Goal: Task Accomplishment & Management: Manage account settings

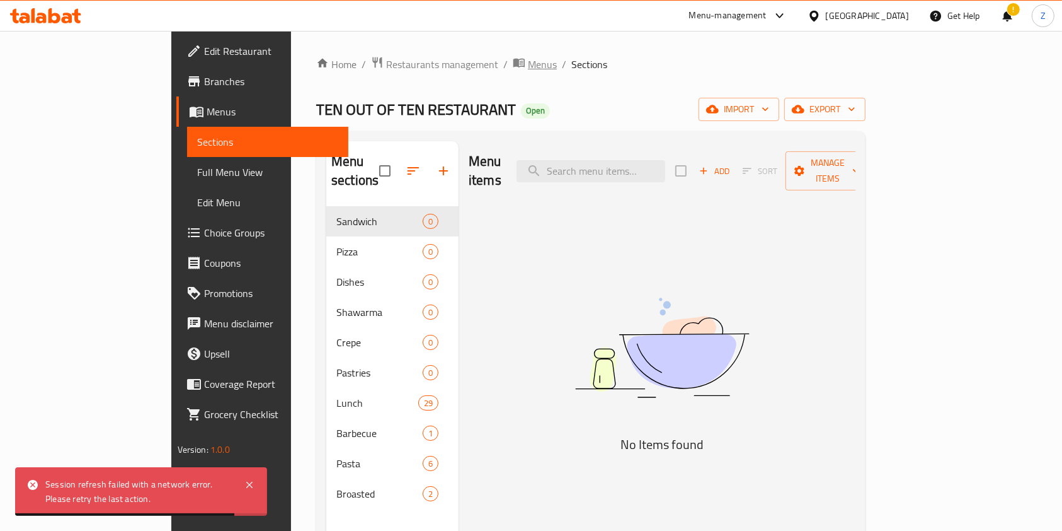
click at [528, 65] on span "Menus" at bounding box center [542, 64] width 29 height 15
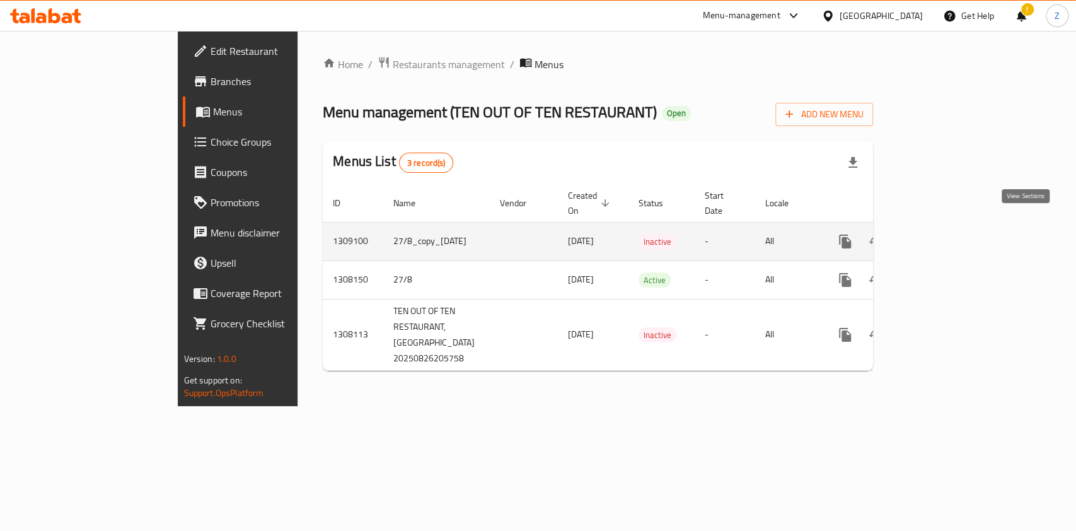
click at [951, 226] on link "enhanced table" at bounding box center [936, 241] width 30 height 30
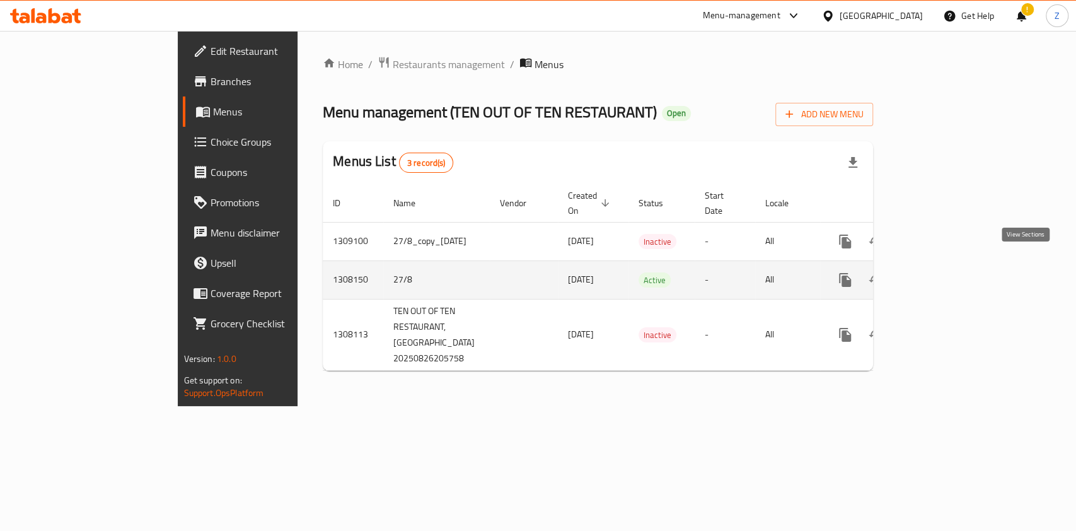
click at [943, 272] on icon "enhanced table" at bounding box center [935, 279] width 15 height 15
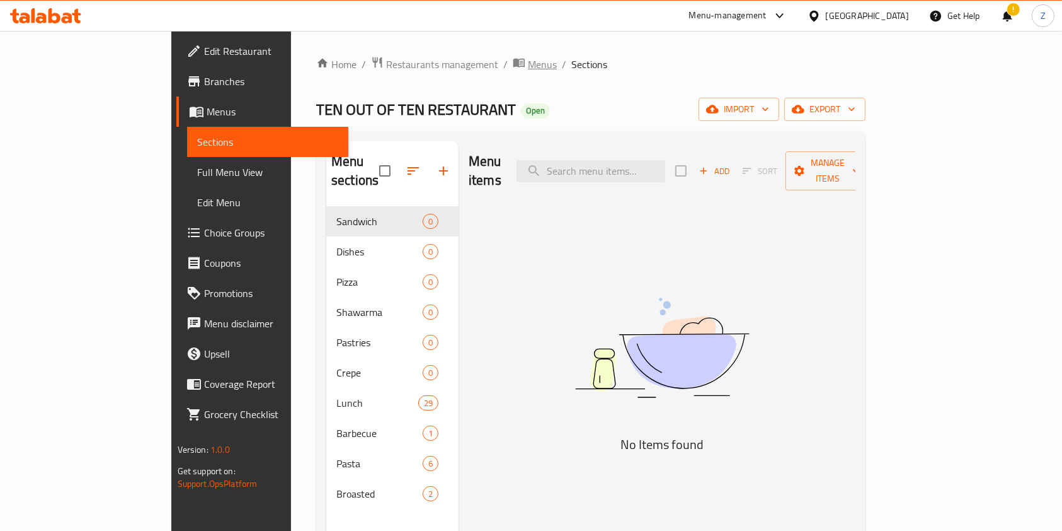
click at [528, 72] on span "Menus" at bounding box center [542, 64] width 29 height 15
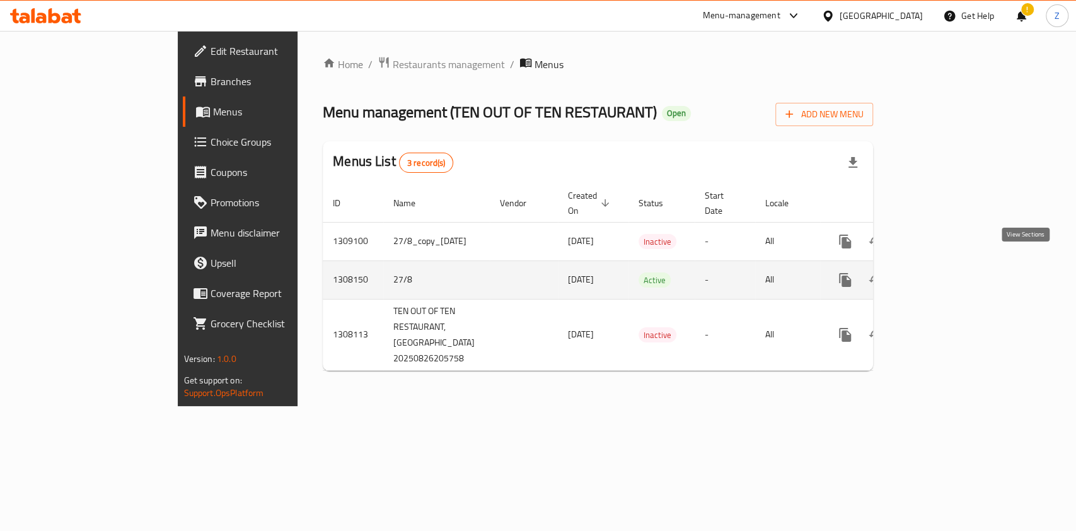
click at [951, 265] on link "enhanced table" at bounding box center [936, 280] width 30 height 30
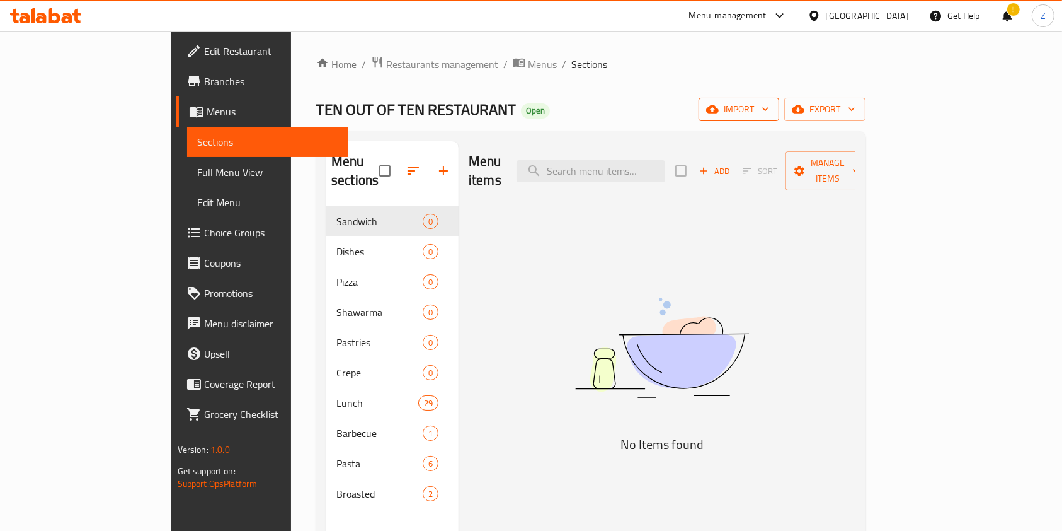
click at [769, 105] on span "import" at bounding box center [739, 109] width 60 height 16
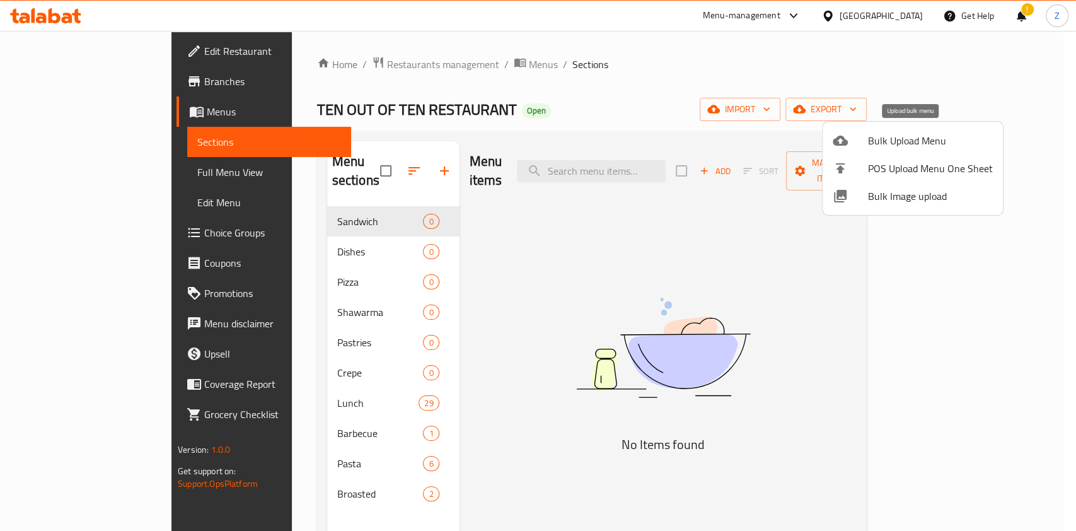
click at [891, 146] on span "Bulk Upload Menu" at bounding box center [930, 140] width 125 height 15
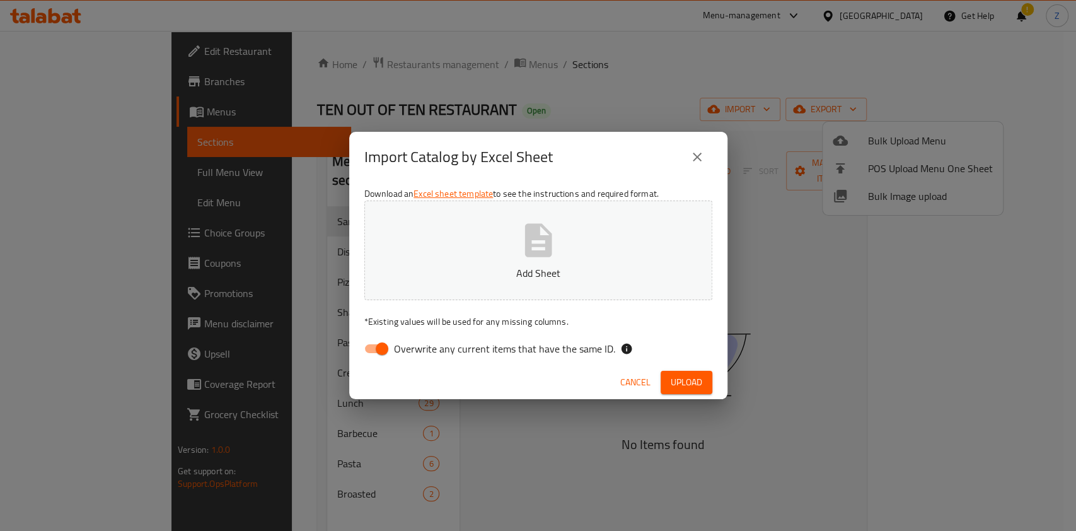
click at [574, 250] on button "Add Sheet" at bounding box center [538, 250] width 348 height 100
click at [695, 383] on span "Upload" at bounding box center [686, 382] width 32 height 16
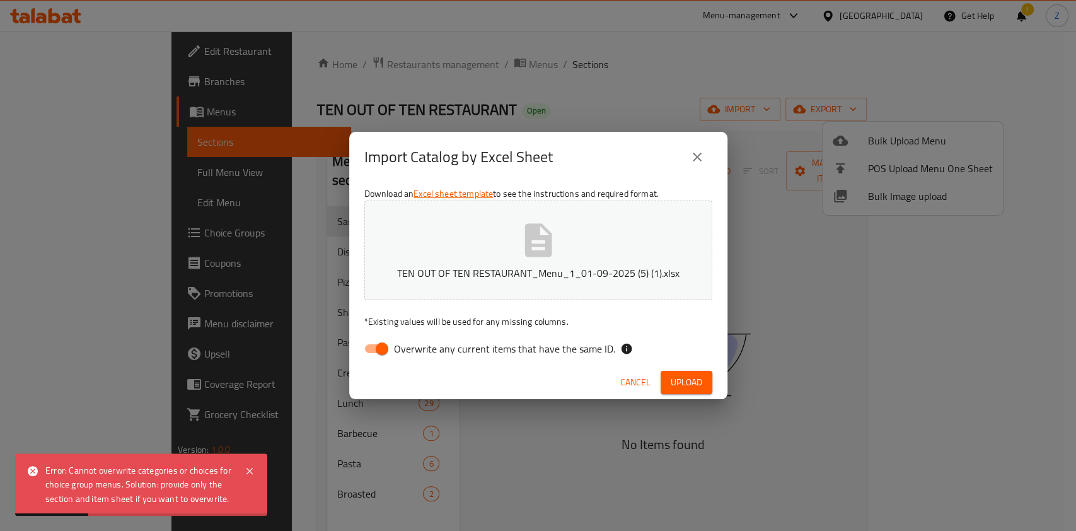
click at [176, 480] on div "Error: Cannot overwrite categories or choices for choice group menus. Solution:…" at bounding box center [138, 484] width 187 height 42
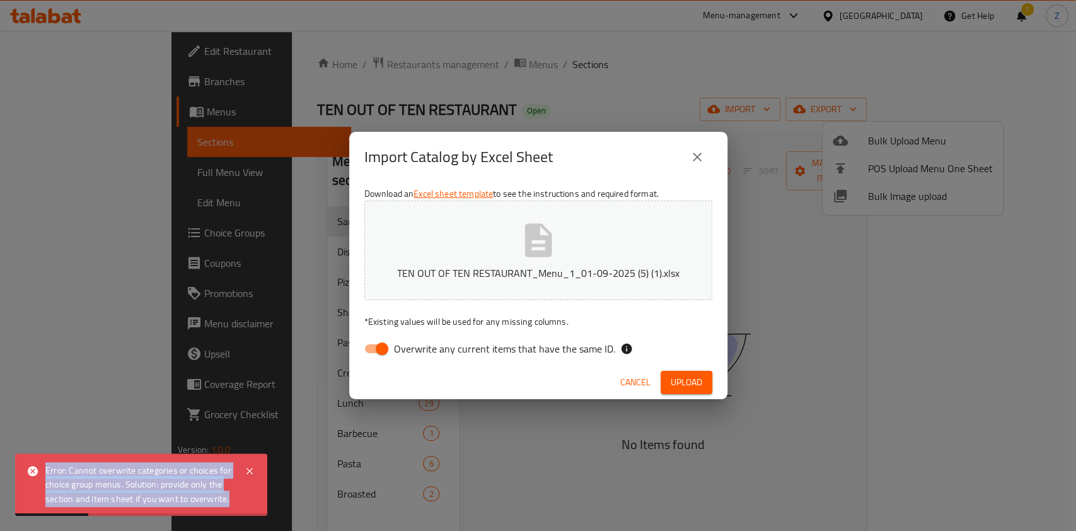
click at [176, 480] on div "Error: Cannot overwrite categories or choices for choice group menus. Solution:…" at bounding box center [138, 484] width 187 height 42
click at [146, 481] on div "Error: Cannot overwrite categories or choices for choice group menus. Solution:…" at bounding box center [138, 484] width 187 height 42
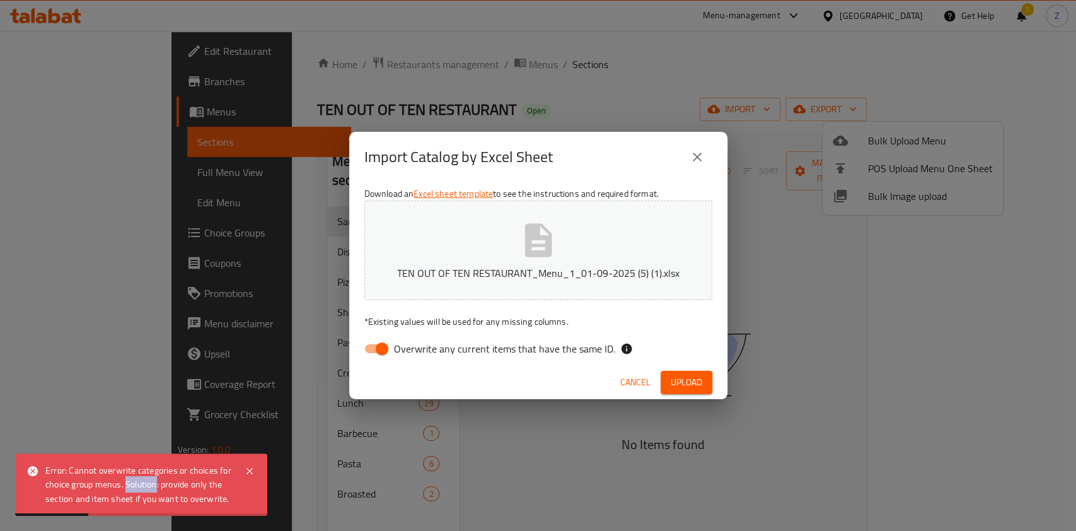
click at [146, 481] on div "Error: Cannot overwrite categories or choices for choice group menus. Solution:…" at bounding box center [138, 484] width 187 height 42
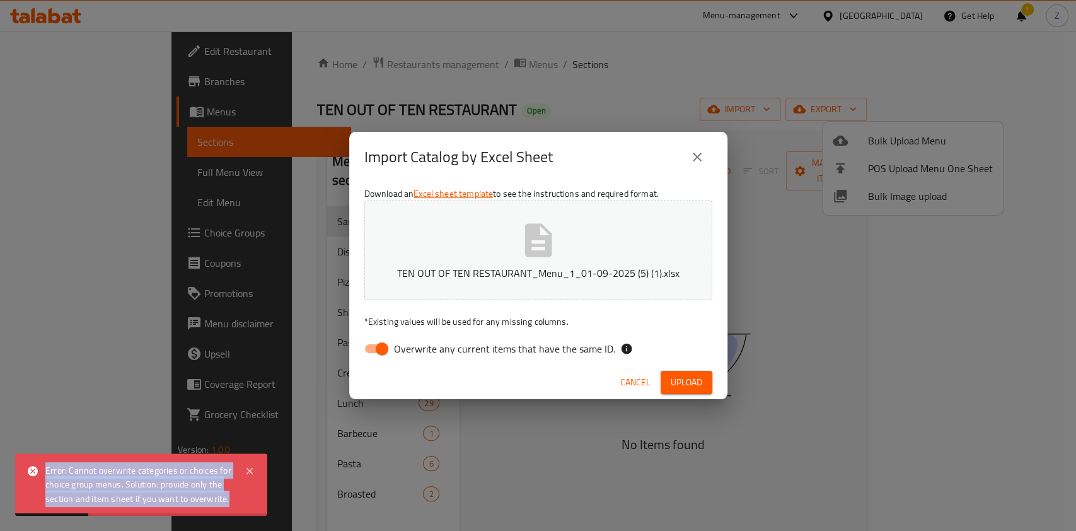
click at [146, 481] on div "Error: Cannot overwrite categories or choices for choice group menus. Solution:…" at bounding box center [138, 484] width 187 height 42
click at [165, 472] on div "Error: Cannot overwrite categories or choices for choice group menus. Solution:…" at bounding box center [138, 484] width 187 height 42
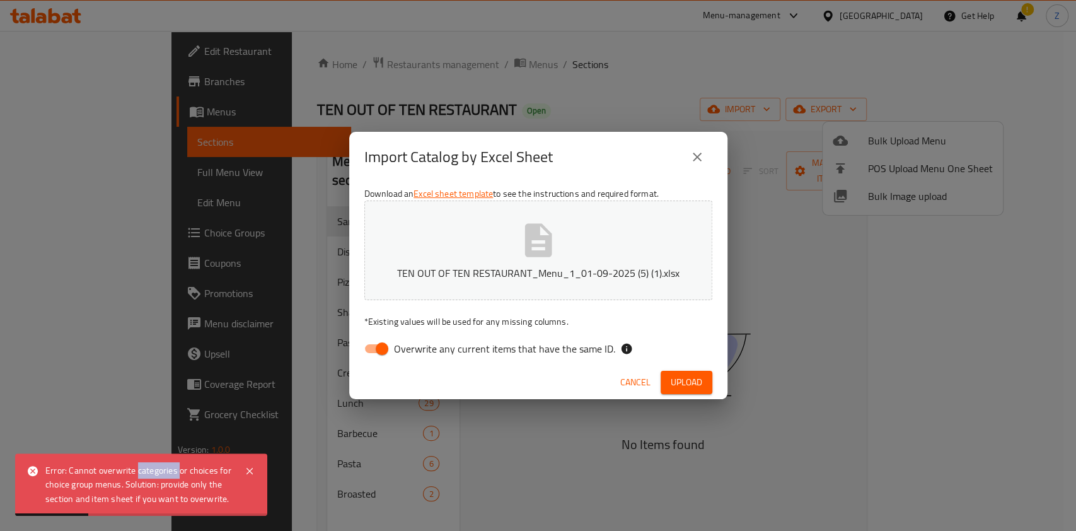
click at [165, 472] on div "Error: Cannot overwrite categories or choices for choice group menus. Solution:…" at bounding box center [138, 484] width 187 height 42
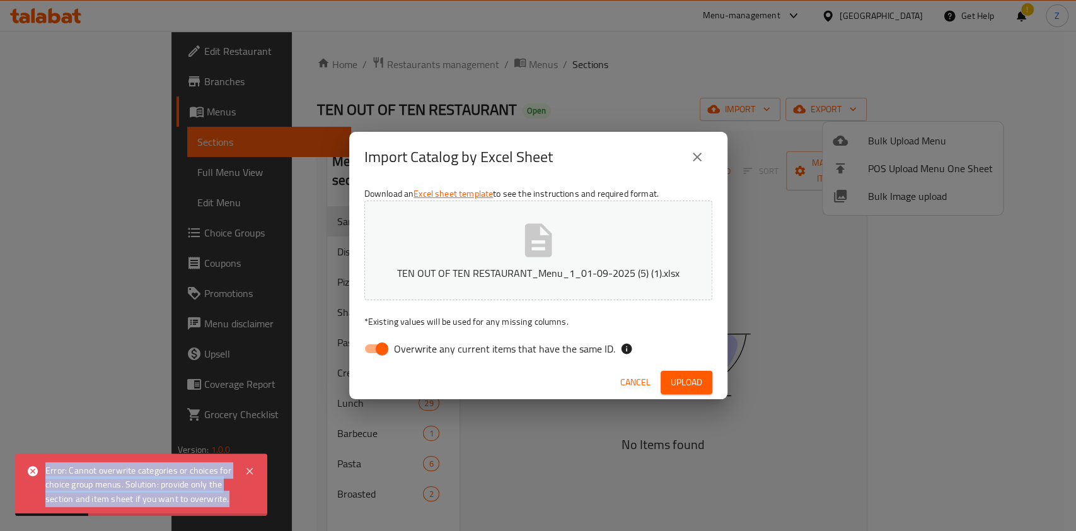
click at [165, 472] on div "Error: Cannot overwrite categories or choices for choice group menus. Solution:…" at bounding box center [138, 484] width 187 height 42
click at [158, 473] on div "Error: Cannot overwrite categories or choices for choice group menus. Solution:…" at bounding box center [138, 484] width 187 height 42
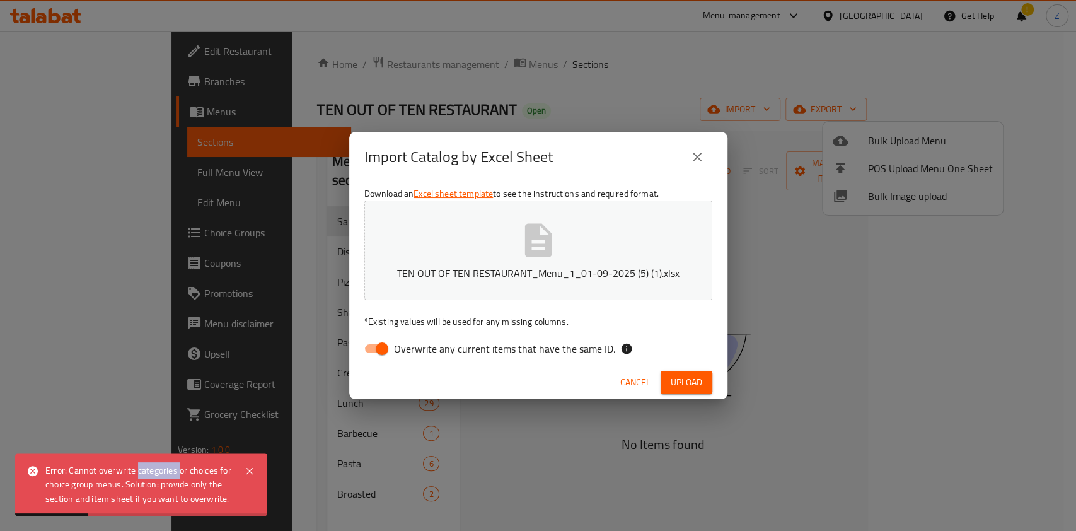
click at [158, 473] on div "Error: Cannot overwrite categories or choices for choice group menus. Solution:…" at bounding box center [138, 484] width 187 height 42
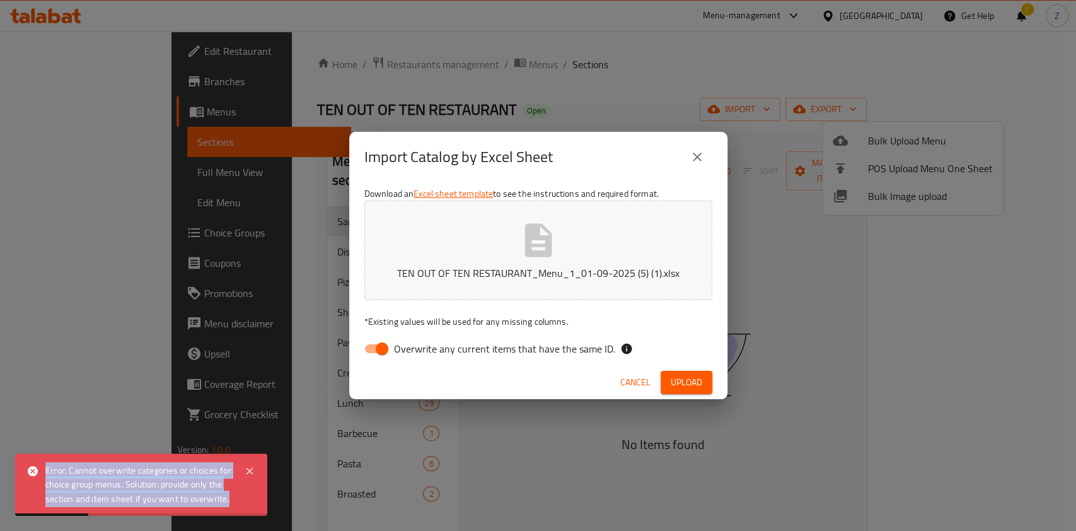
click at [158, 473] on div "Error: Cannot overwrite categories or choices for choice group menus. Solution:…" at bounding box center [138, 484] width 187 height 42
click at [148, 473] on div "Error: Cannot overwrite categories or choices for choice group menus. Solution:…" at bounding box center [138, 484] width 187 height 42
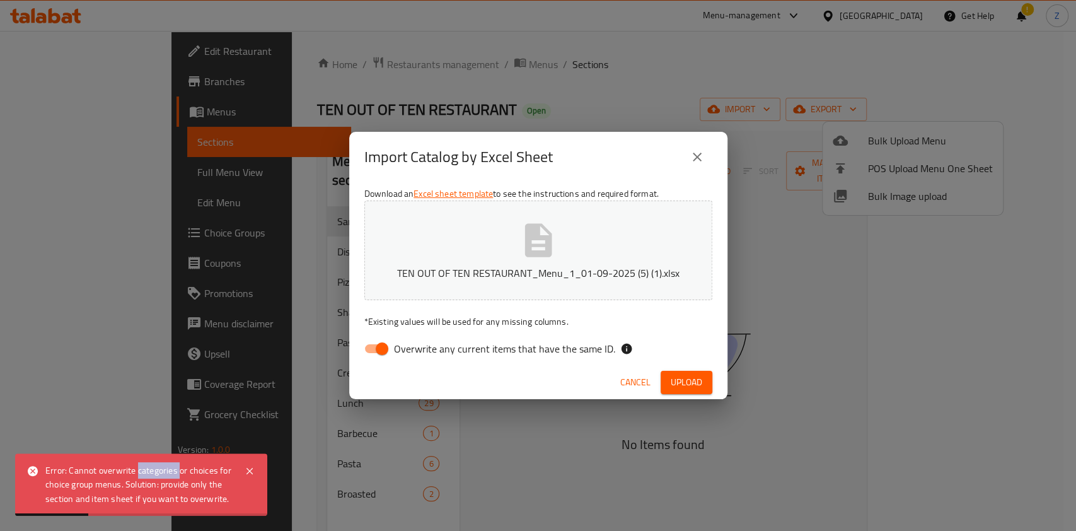
click at [148, 473] on div "Error: Cannot overwrite categories or choices for choice group menus. Solution:…" at bounding box center [138, 484] width 187 height 42
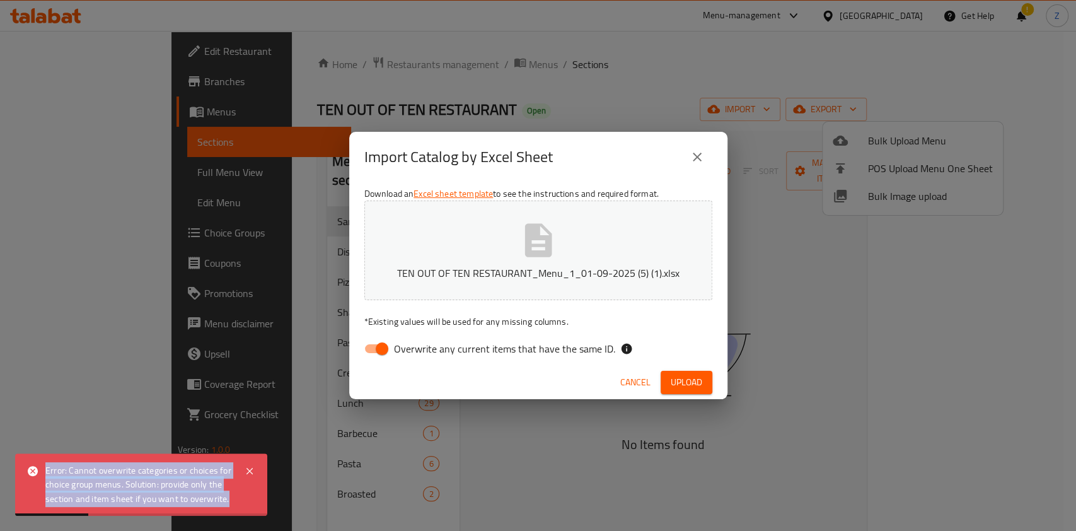
click at [148, 473] on div "Error: Cannot overwrite categories or choices for choice group menus. Solution:…" at bounding box center [138, 484] width 187 height 42
click at [173, 473] on div "Error: Cannot overwrite categories or choices for choice group menus. Solution:…" at bounding box center [138, 484] width 187 height 42
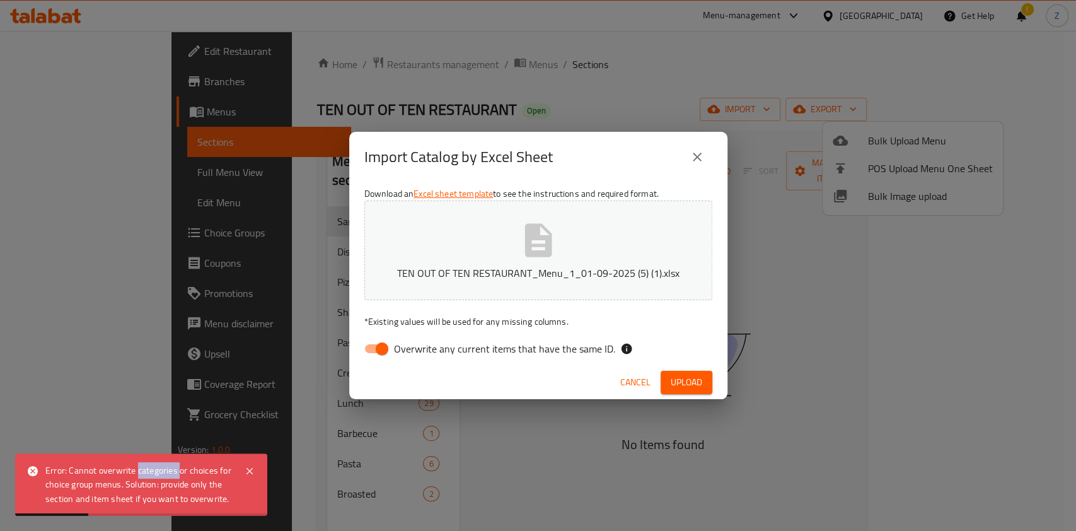
click at [173, 473] on div "Error: Cannot overwrite categories or choices for choice group menus. Solution:…" at bounding box center [138, 484] width 187 height 42
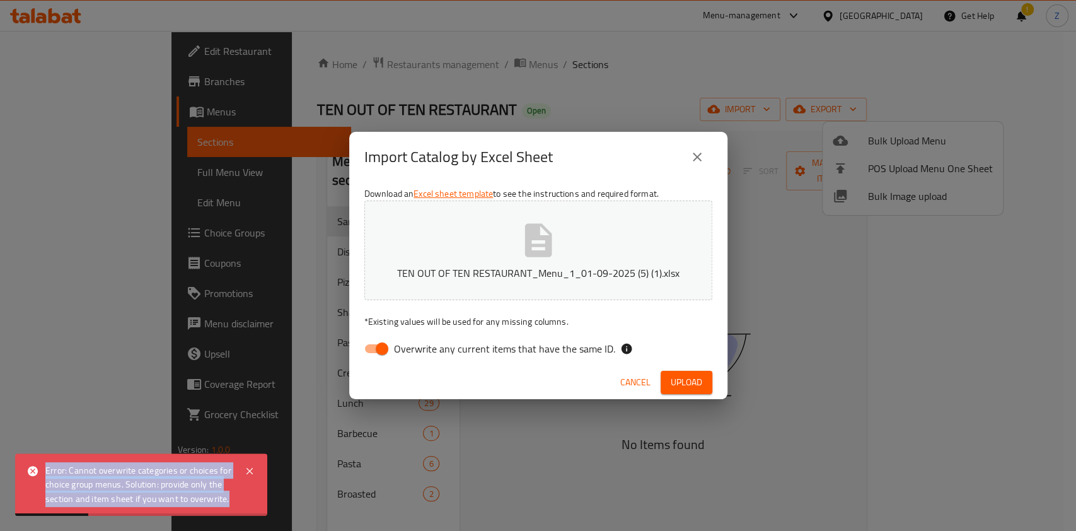
click at [173, 473] on div "Error: Cannot overwrite categories or choices for choice group menus. Solution:…" at bounding box center [138, 484] width 187 height 42
click at [159, 474] on div "Error: Cannot overwrite categories or choices for choice group menus. Solution:…" at bounding box center [138, 484] width 187 height 42
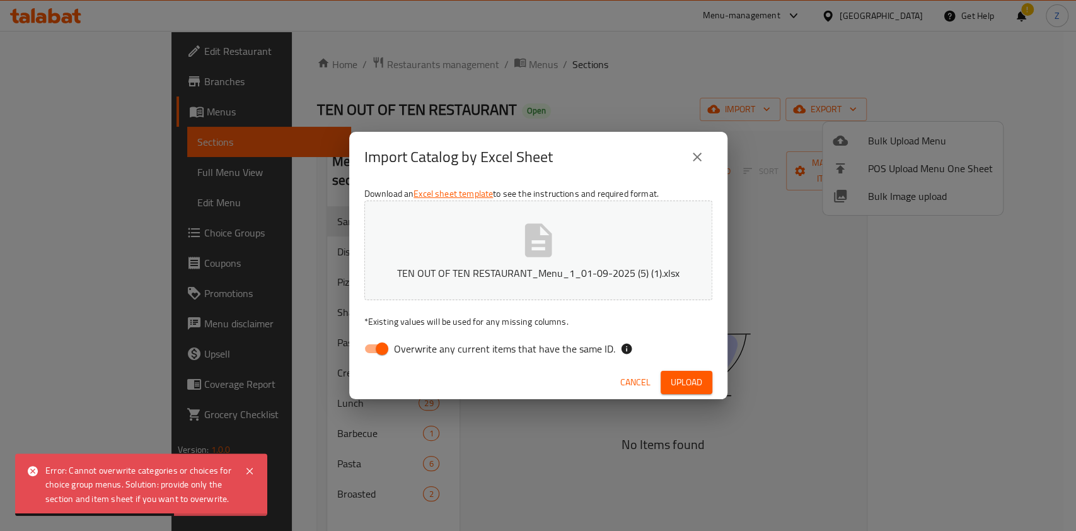
click at [630, 379] on span "Cancel" at bounding box center [635, 382] width 30 height 16
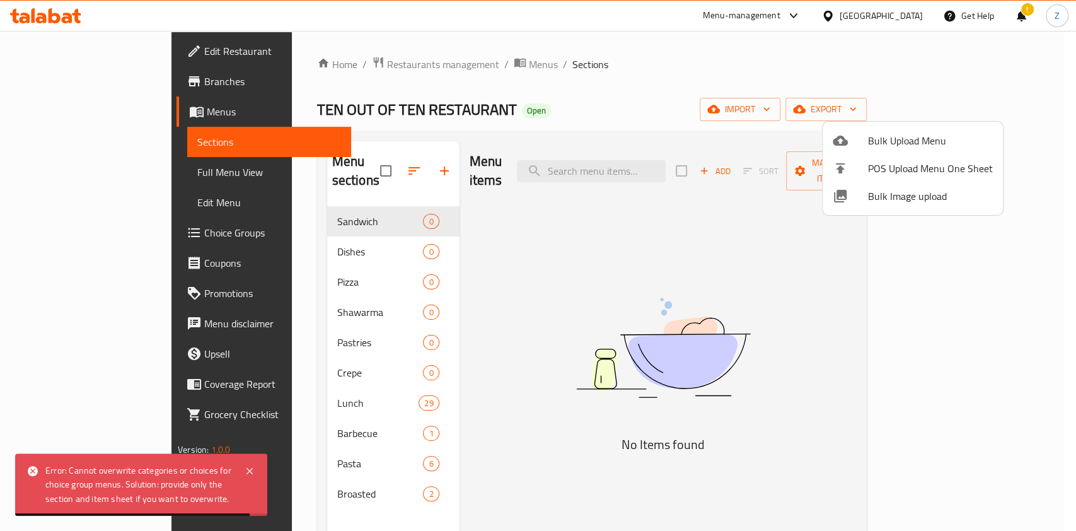
click at [399, 502] on div at bounding box center [538, 265] width 1076 height 531
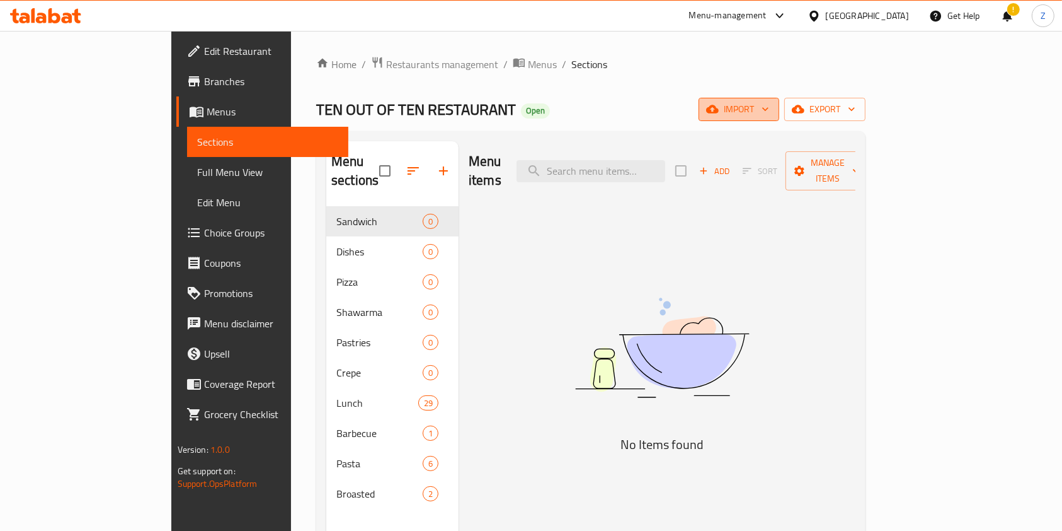
click at [769, 112] on span "import" at bounding box center [739, 109] width 60 height 16
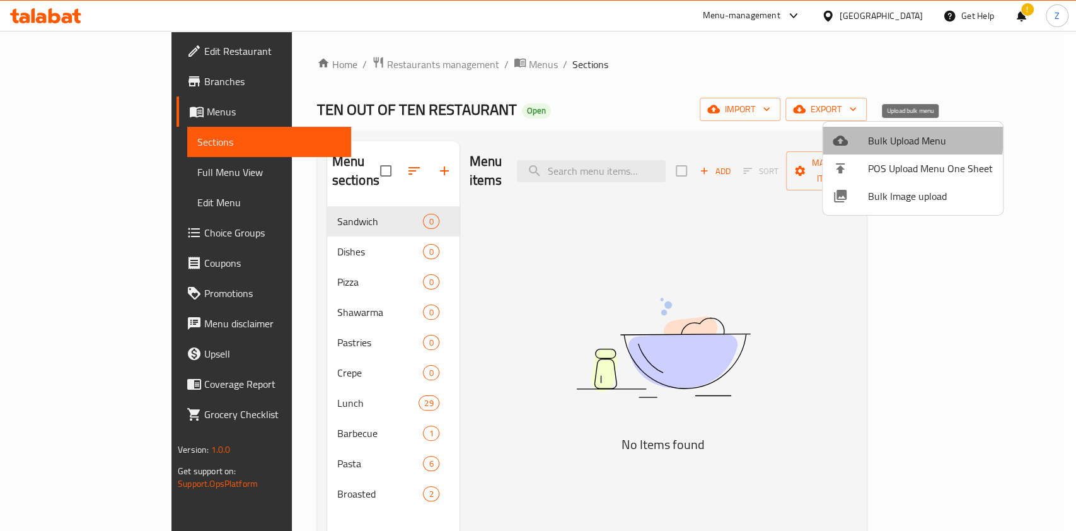
click at [877, 135] on span "Bulk Upload Menu" at bounding box center [930, 140] width 125 height 15
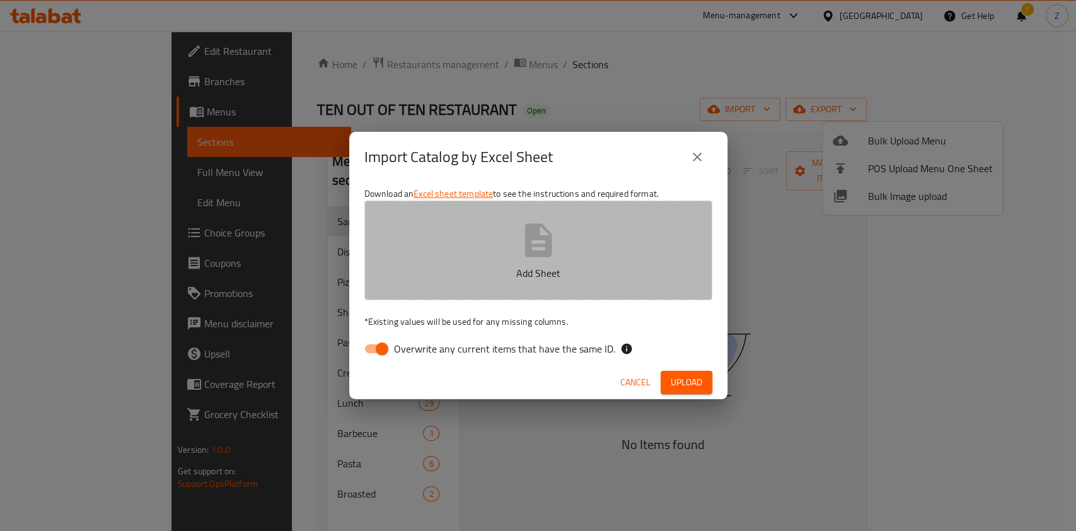
click at [489, 246] on button "Add Sheet" at bounding box center [538, 250] width 348 height 100
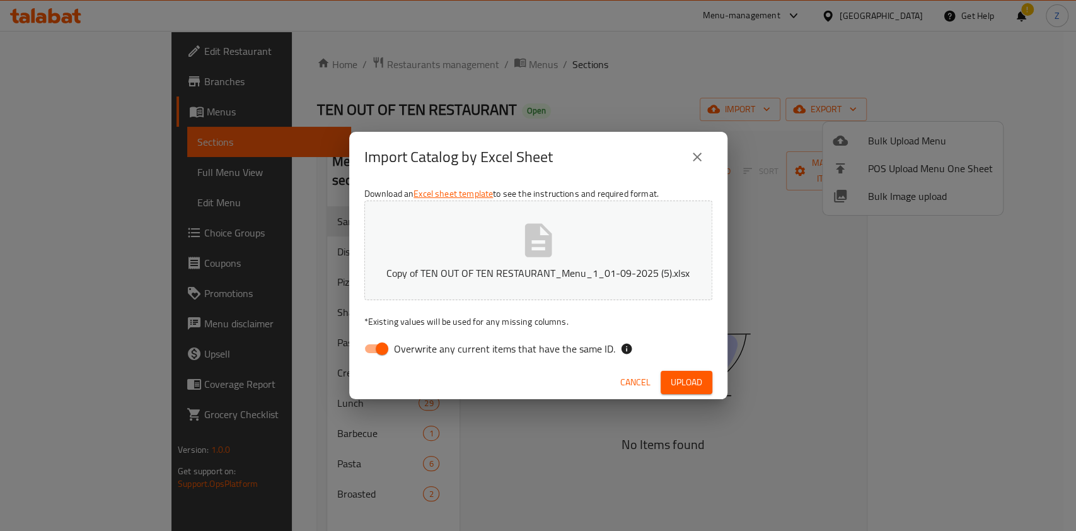
click at [667, 384] on button "Upload" at bounding box center [686, 382] width 52 height 23
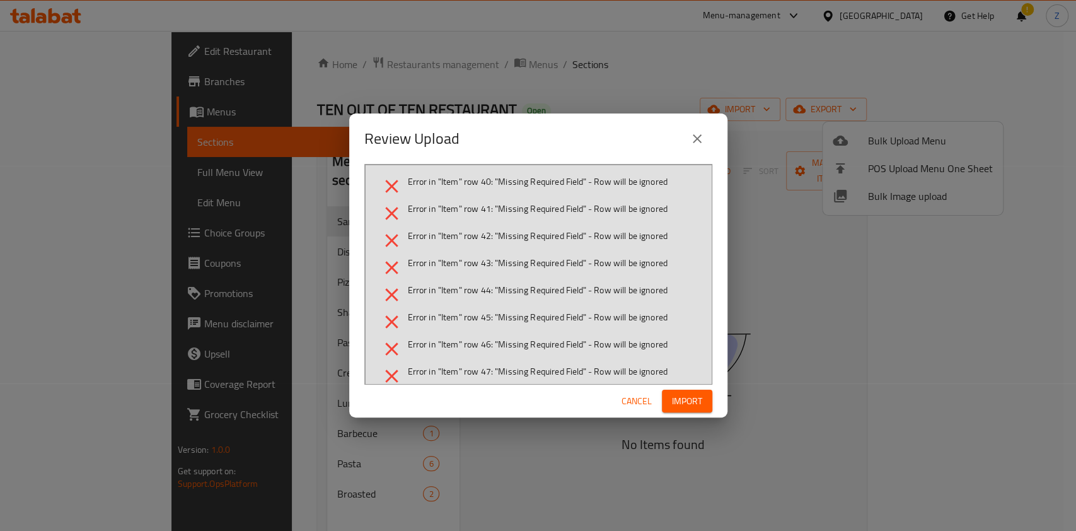
click at [519, 323] on span "Error in "Item" row 45: "Missing Required Field" - Row will be ignored" at bounding box center [538, 317] width 260 height 13
click at [637, 403] on span "Cancel" at bounding box center [636, 401] width 30 height 16
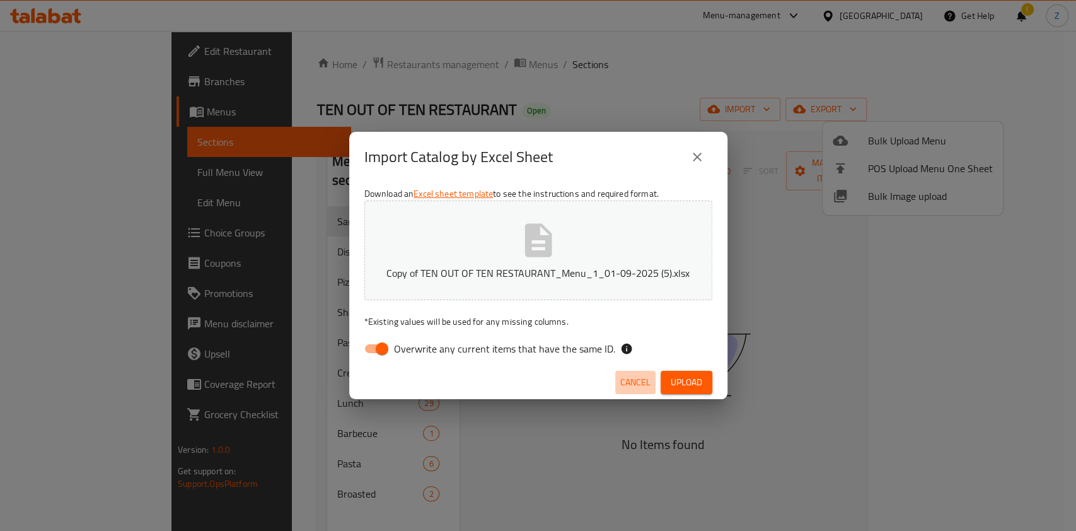
click at [636, 376] on span "Cancel" at bounding box center [635, 382] width 30 height 16
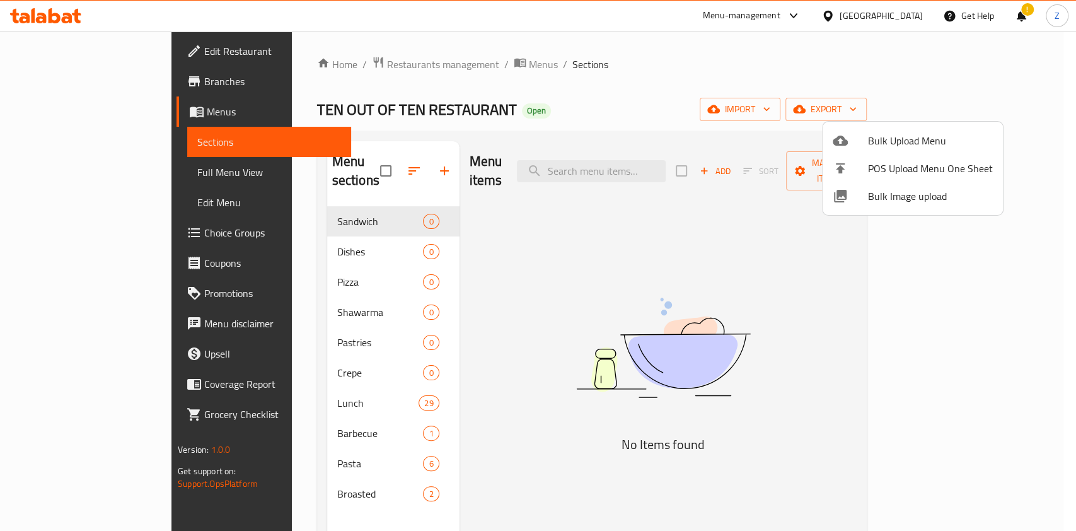
click at [420, 57] on div at bounding box center [538, 265] width 1076 height 531
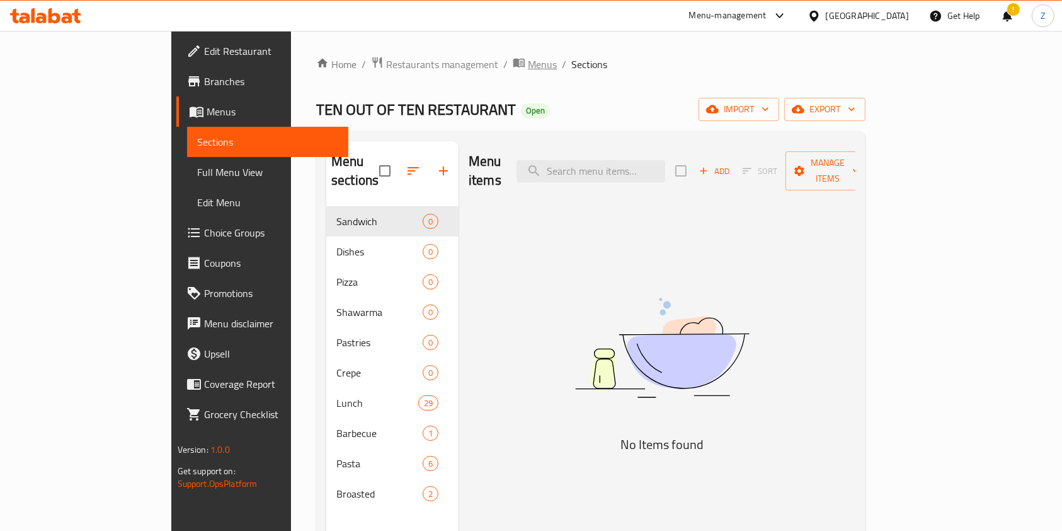
click at [528, 61] on span "Menus" at bounding box center [542, 64] width 29 height 15
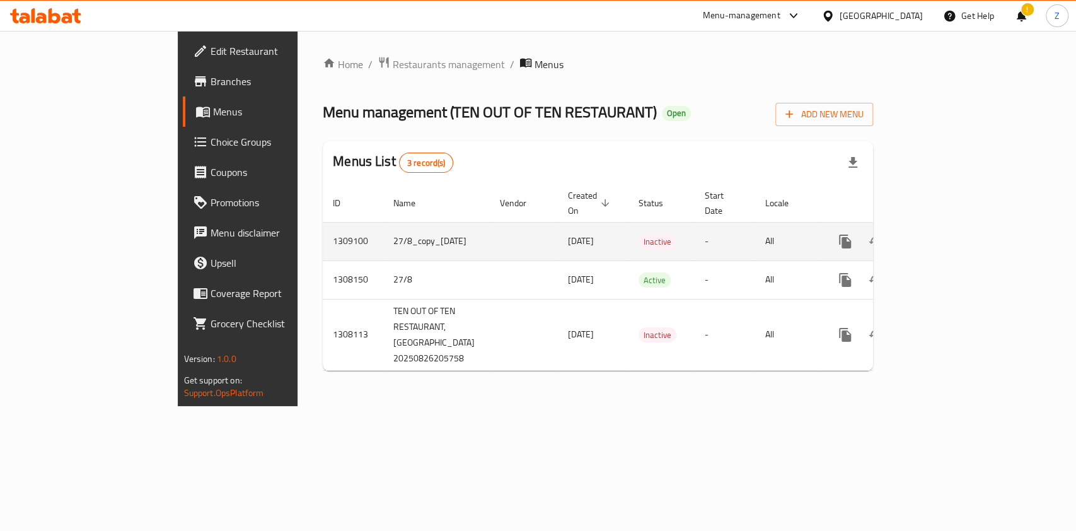
click at [383, 233] on td "27/8_copy_[DATE]" at bounding box center [436, 241] width 106 height 38
click at [383, 231] on td "27/8_copy_[DATE]" at bounding box center [436, 241] width 106 height 38
click at [943, 234] on icon "enhanced table" at bounding box center [935, 241] width 15 height 15
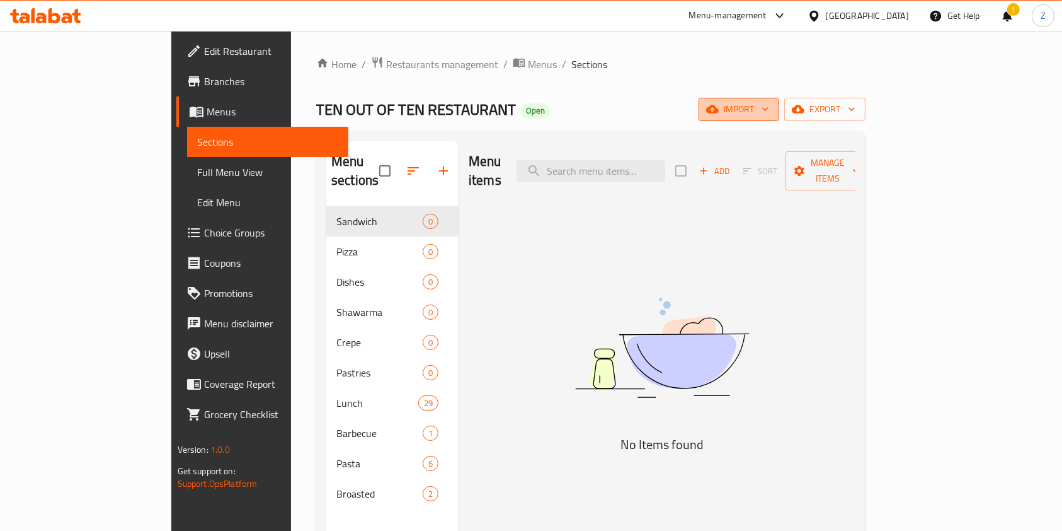
click at [780, 120] on button "import" at bounding box center [739, 109] width 81 height 23
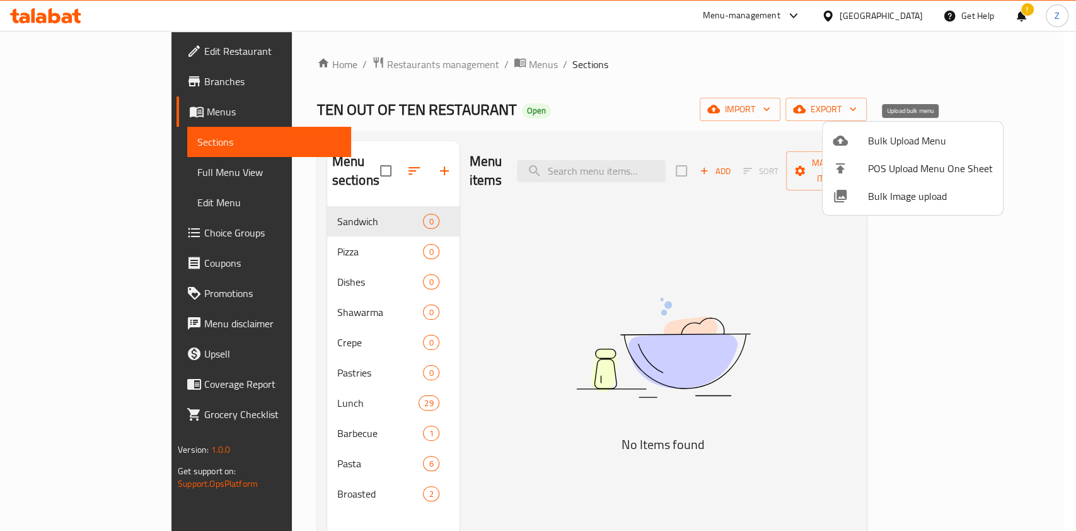
click at [888, 137] on span "Bulk Upload Menu" at bounding box center [930, 140] width 125 height 15
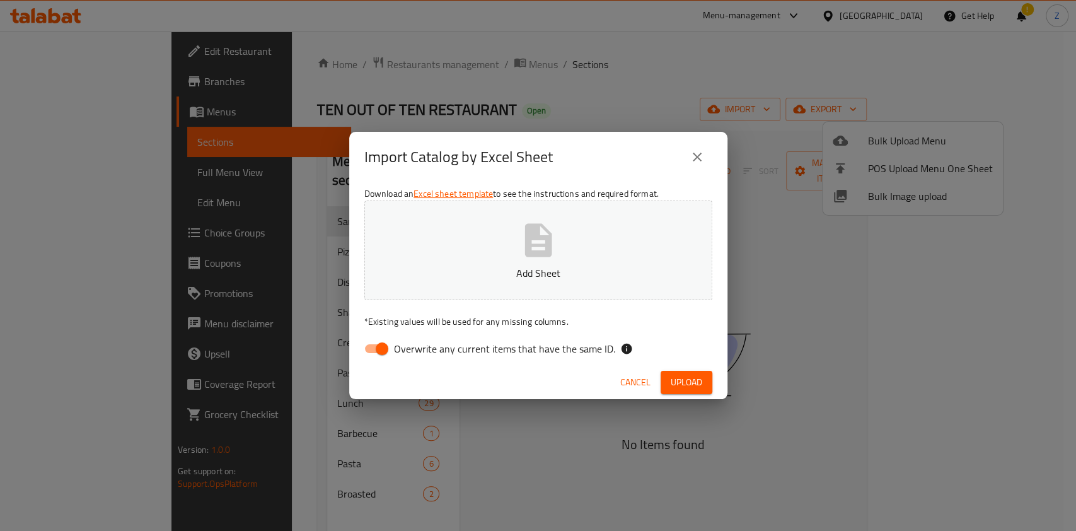
click at [630, 229] on button "Add Sheet" at bounding box center [538, 250] width 348 height 100
click at [698, 376] on span "Upload" at bounding box center [686, 382] width 32 height 16
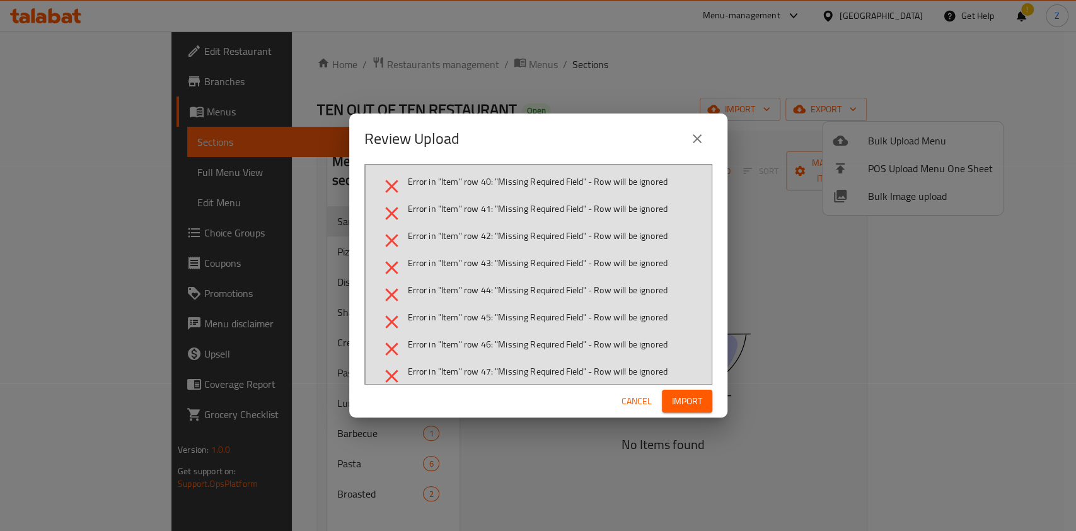
click at [541, 182] on span "Error in "Item" row 40: "Missing Required Field" - Row will be ignored" at bounding box center [538, 181] width 260 height 13
click at [564, 182] on span "Error in "Item" row 40: "Missing Required Field" - Row will be ignored" at bounding box center [538, 181] width 260 height 13
click at [624, 401] on span "Cancel" at bounding box center [636, 401] width 30 height 16
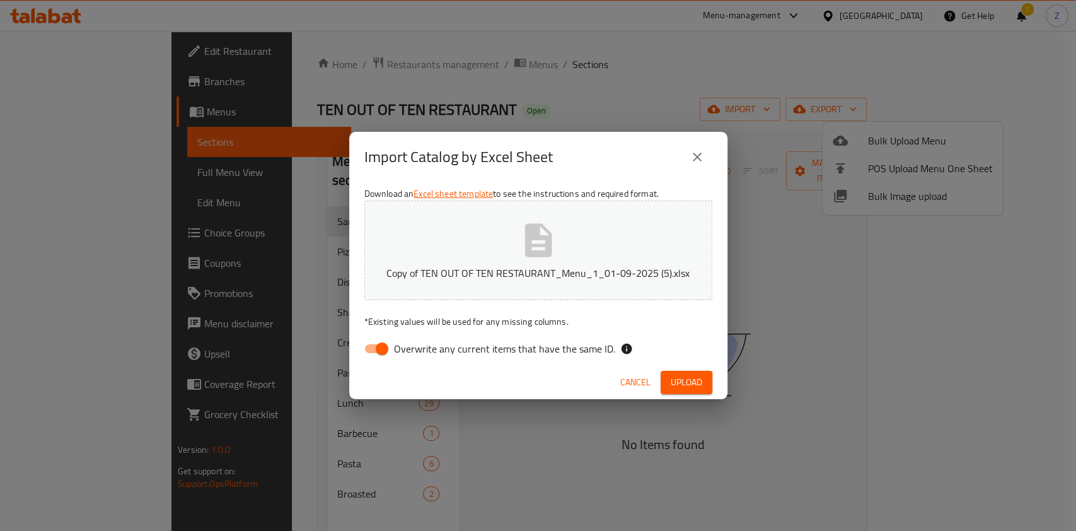
click at [630, 381] on span "Cancel" at bounding box center [635, 382] width 30 height 16
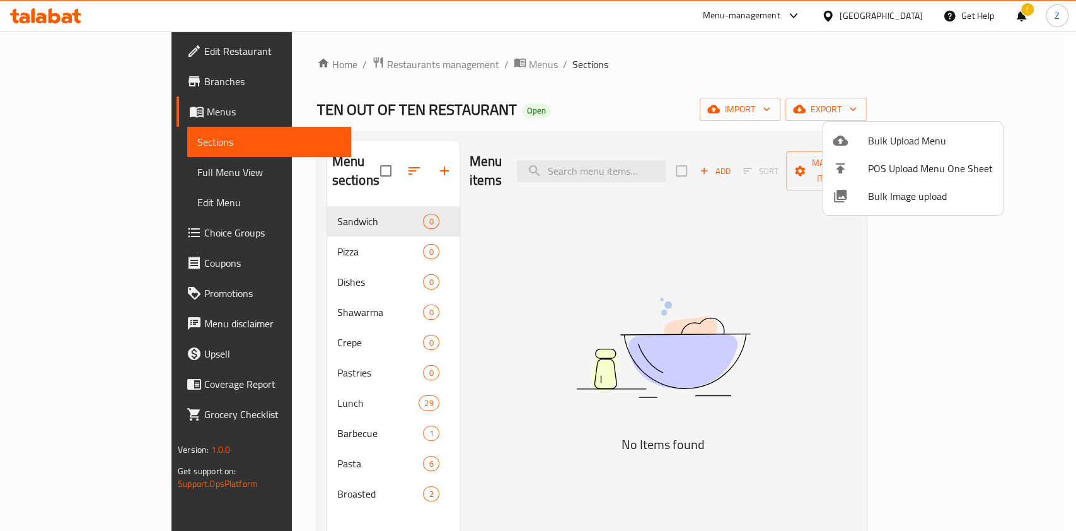
click at [319, 376] on div at bounding box center [538, 265] width 1076 height 531
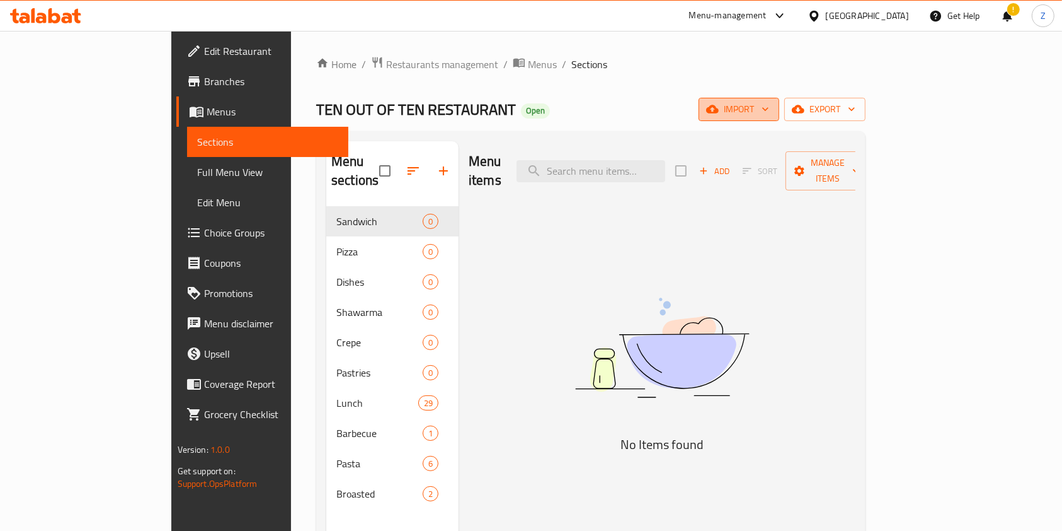
click at [769, 112] on span "import" at bounding box center [739, 109] width 60 height 16
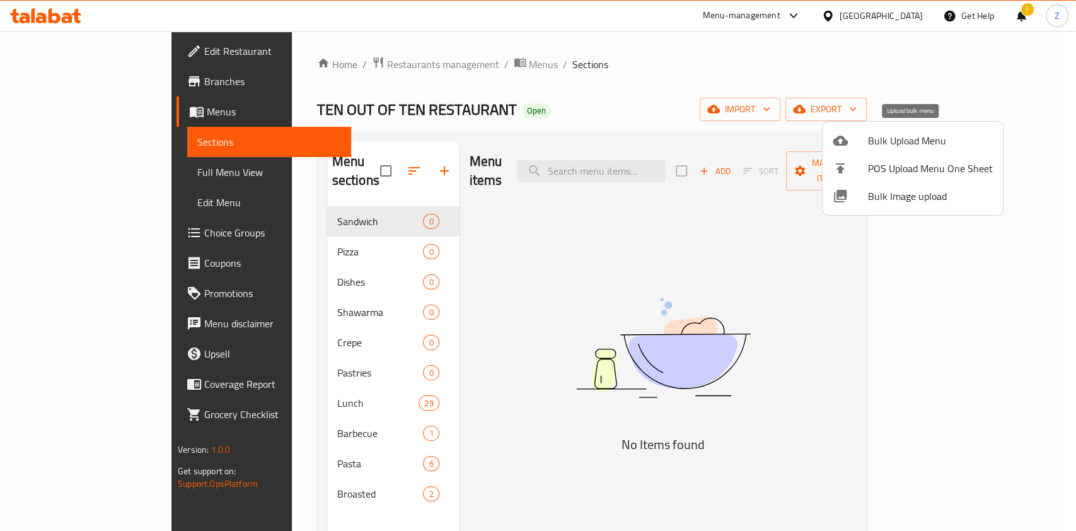
click at [890, 146] on span "Bulk Upload Menu" at bounding box center [930, 140] width 125 height 15
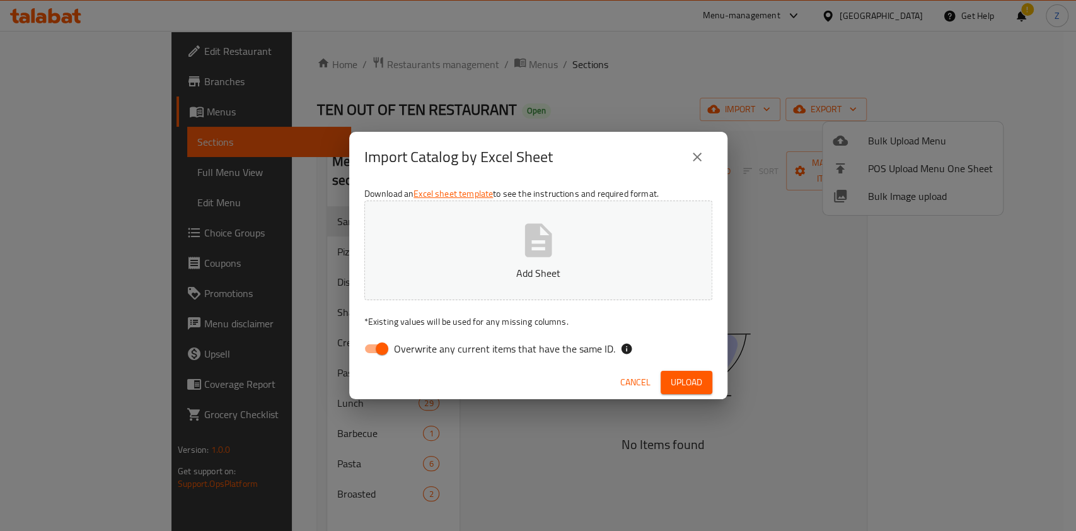
click at [519, 250] on icon "button" at bounding box center [538, 240] width 40 height 40
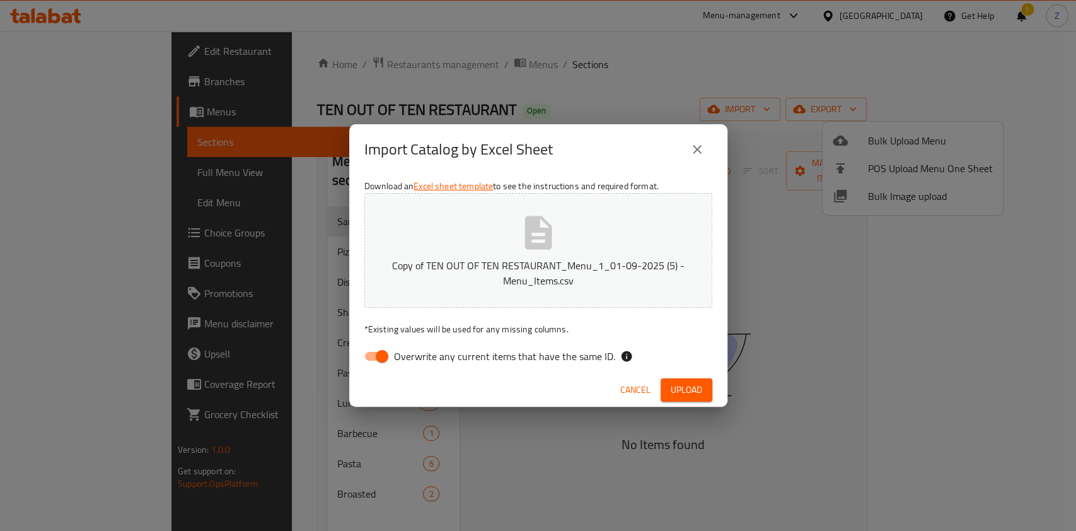
click at [688, 393] on span "Upload" at bounding box center [686, 390] width 32 height 16
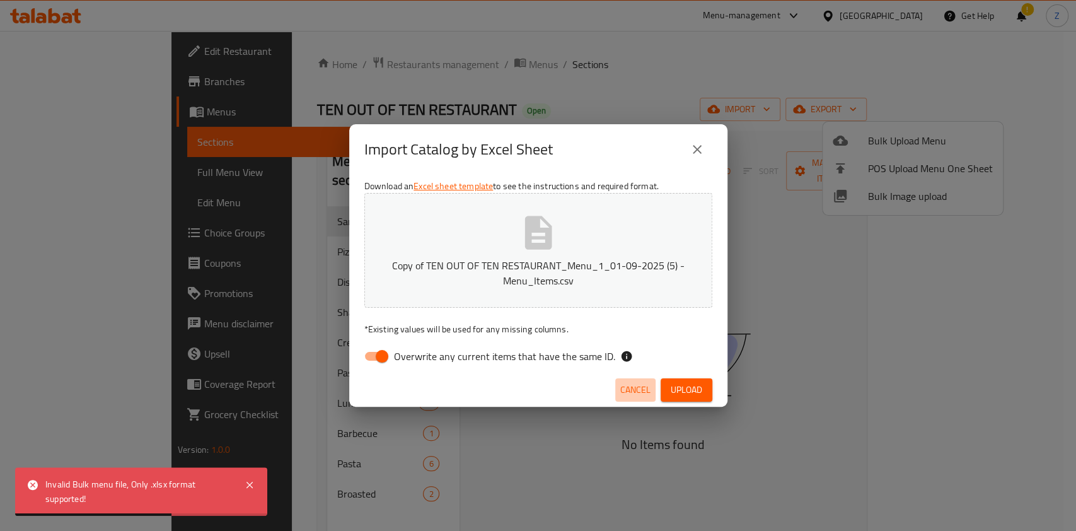
click at [630, 387] on span "Cancel" at bounding box center [635, 390] width 30 height 16
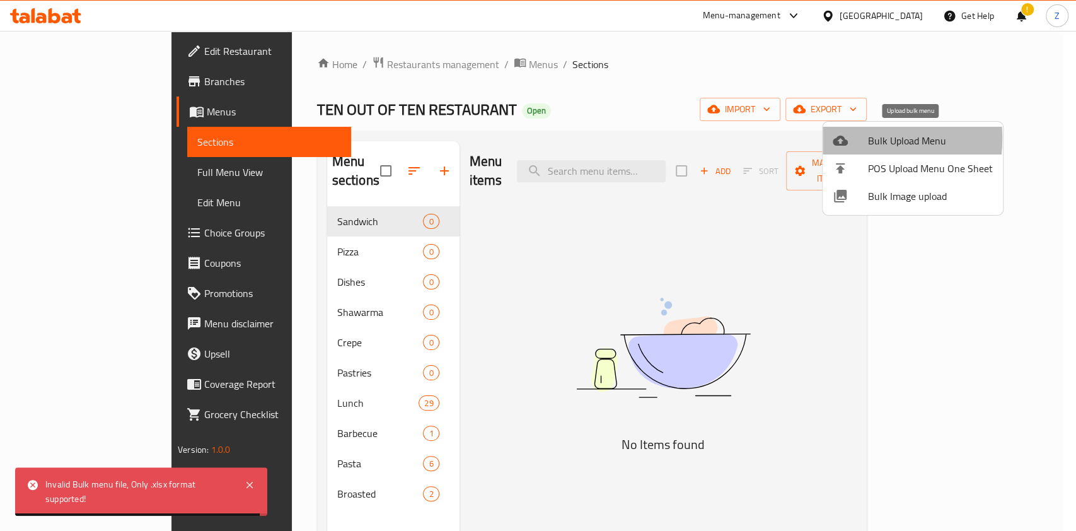
click at [844, 138] on icon at bounding box center [839, 140] width 15 height 10
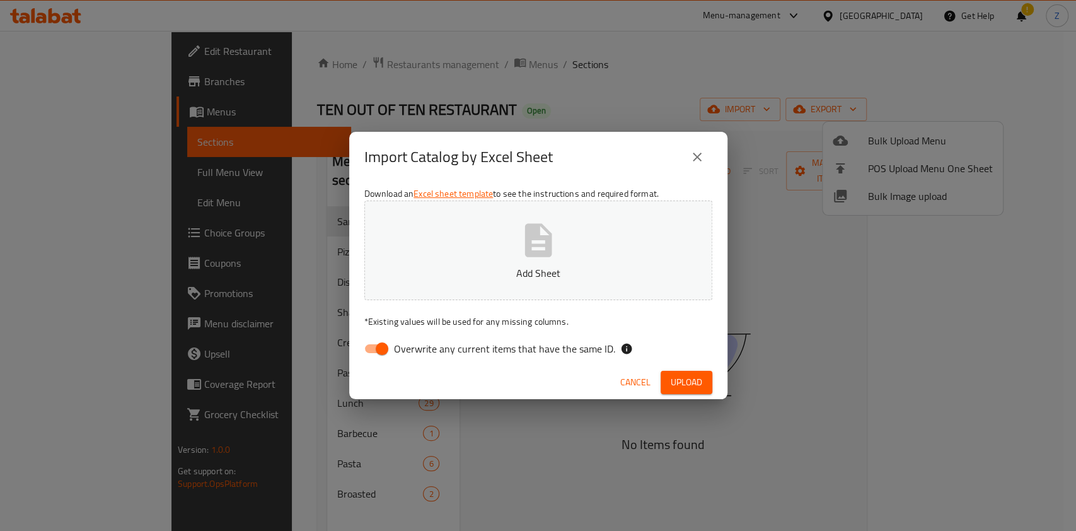
click at [433, 209] on button "Add Sheet" at bounding box center [538, 250] width 348 height 100
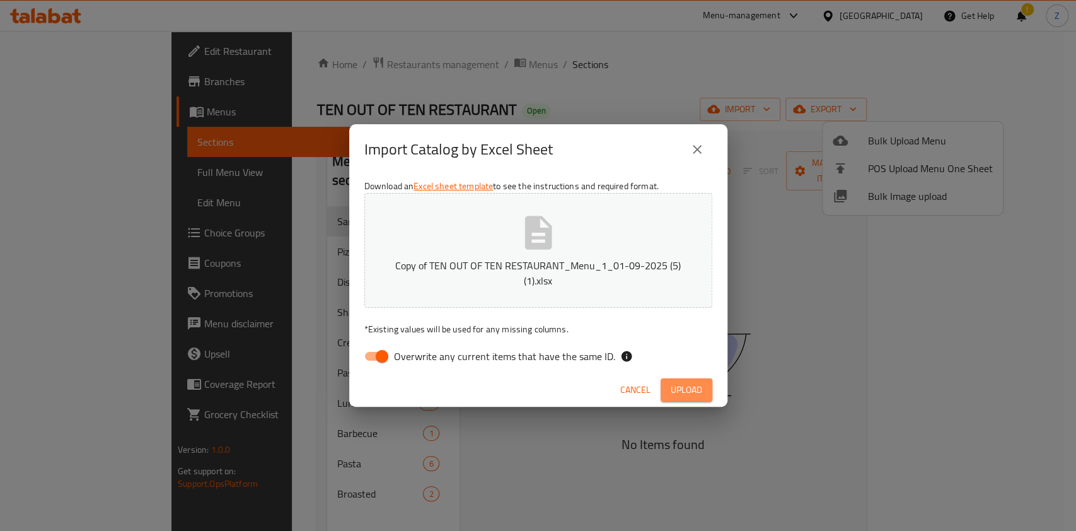
click at [691, 380] on button "Upload" at bounding box center [686, 389] width 52 height 23
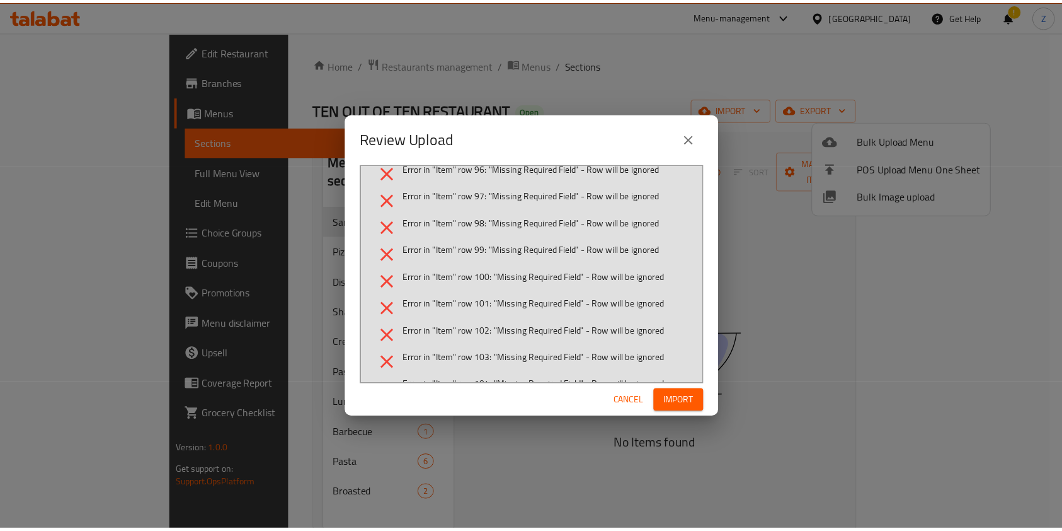
scroll to position [2615, 0]
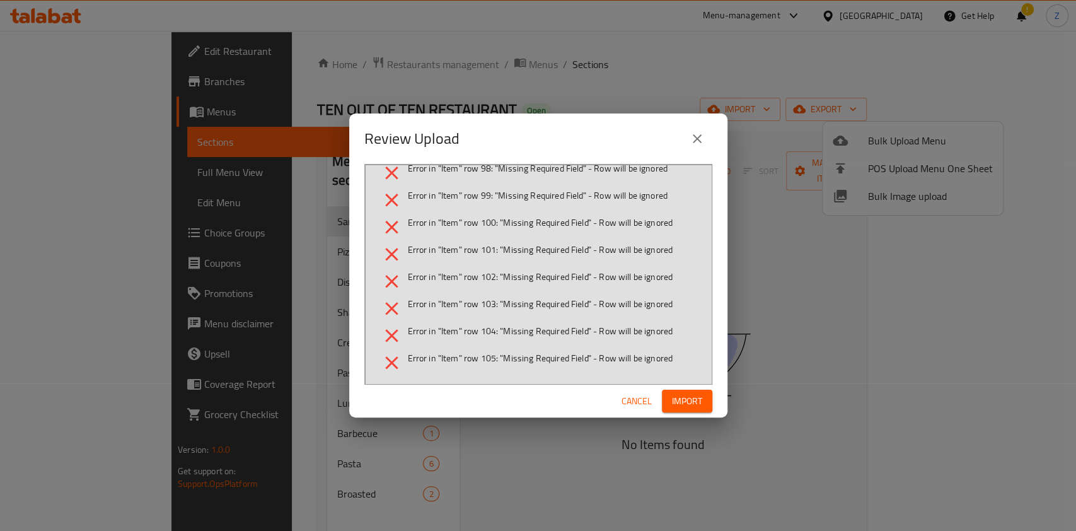
click at [635, 400] on span "Cancel" at bounding box center [636, 401] width 30 height 16
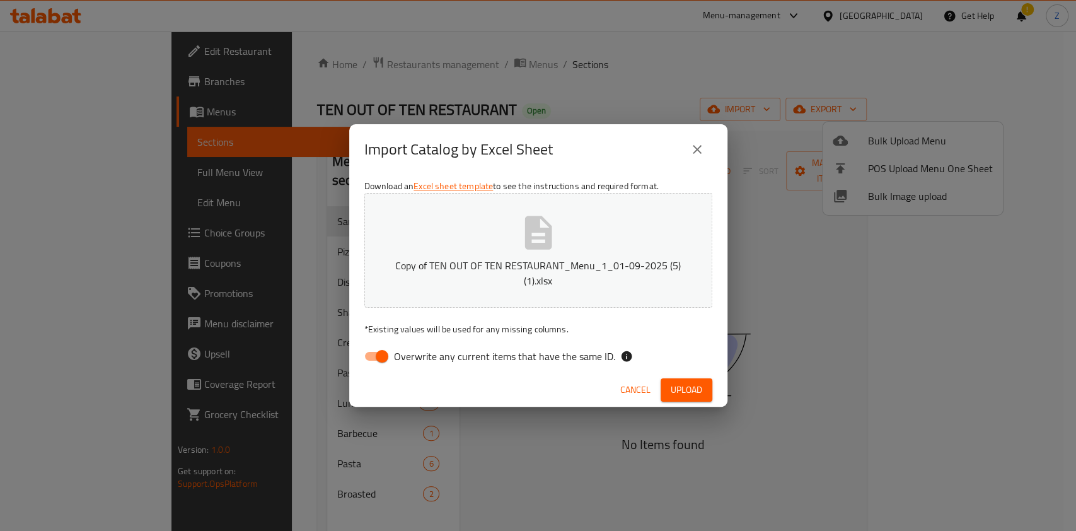
click at [642, 389] on span "Cancel" at bounding box center [635, 390] width 30 height 16
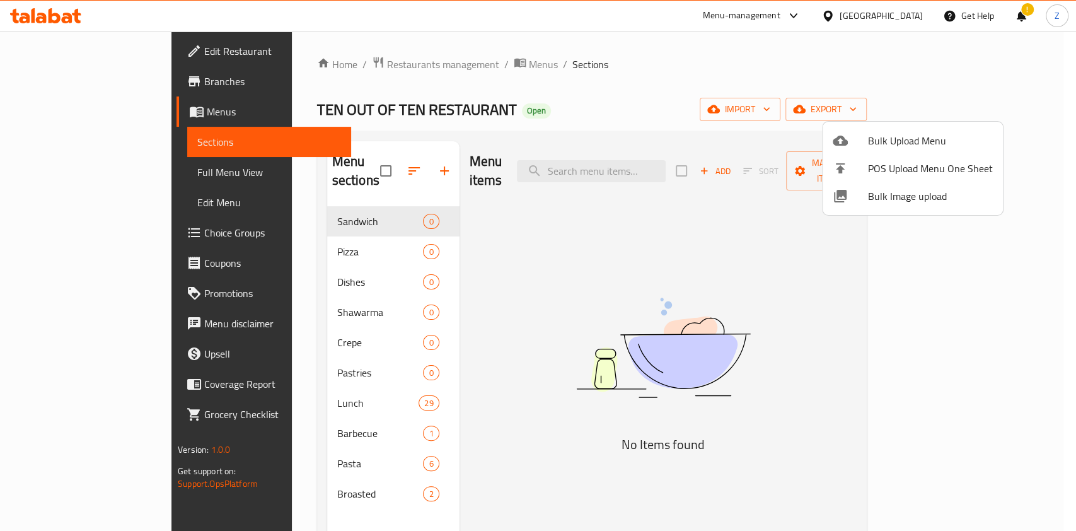
click at [877, 141] on span "Bulk Upload Menu" at bounding box center [930, 140] width 125 height 15
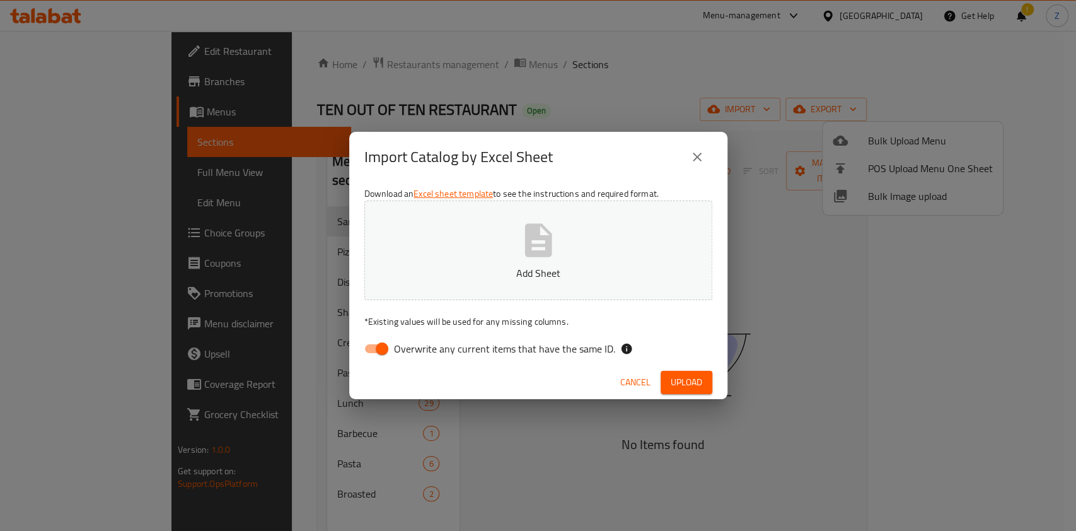
click at [594, 234] on button "Add Sheet" at bounding box center [538, 250] width 348 height 100
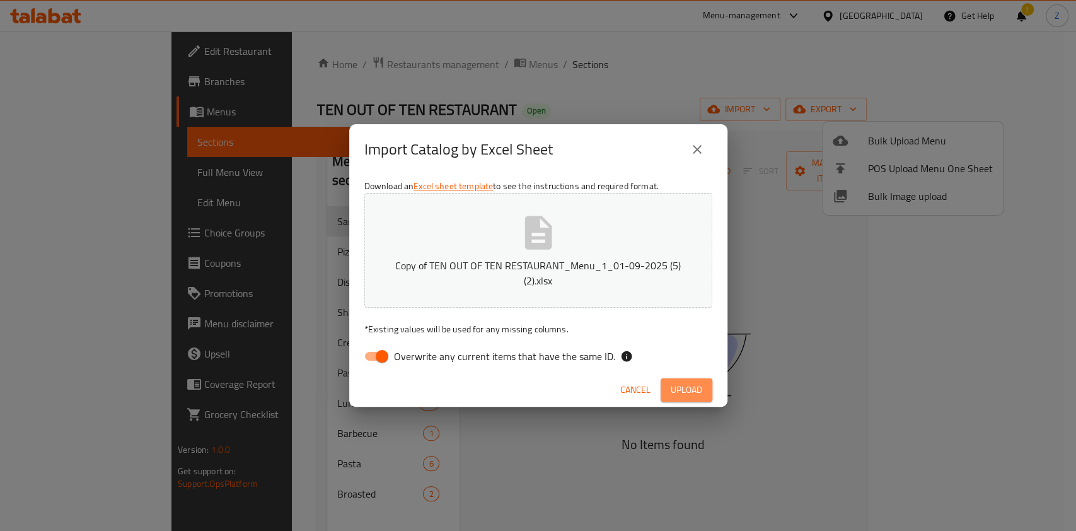
click at [680, 393] on span "Upload" at bounding box center [686, 390] width 32 height 16
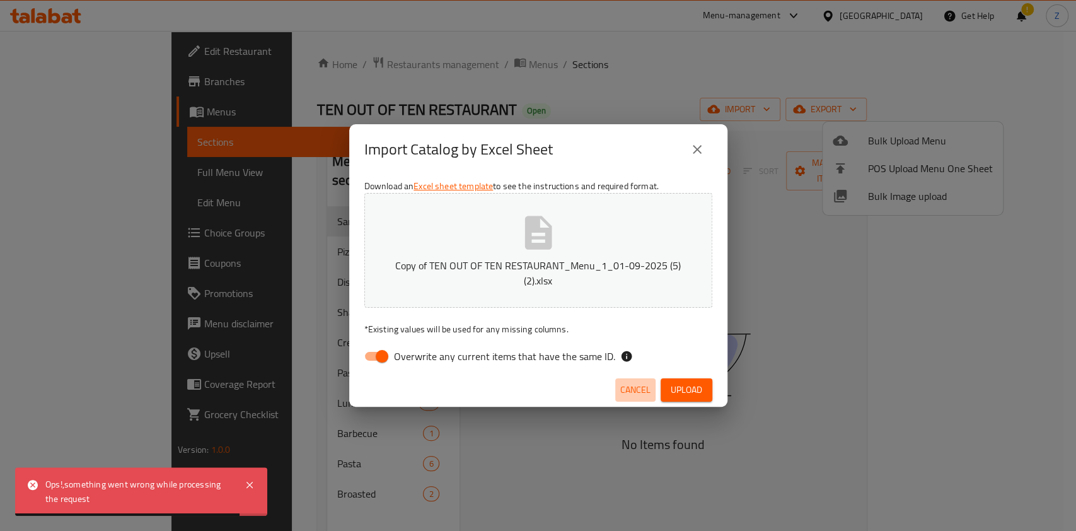
click at [642, 389] on span "Cancel" at bounding box center [635, 390] width 30 height 16
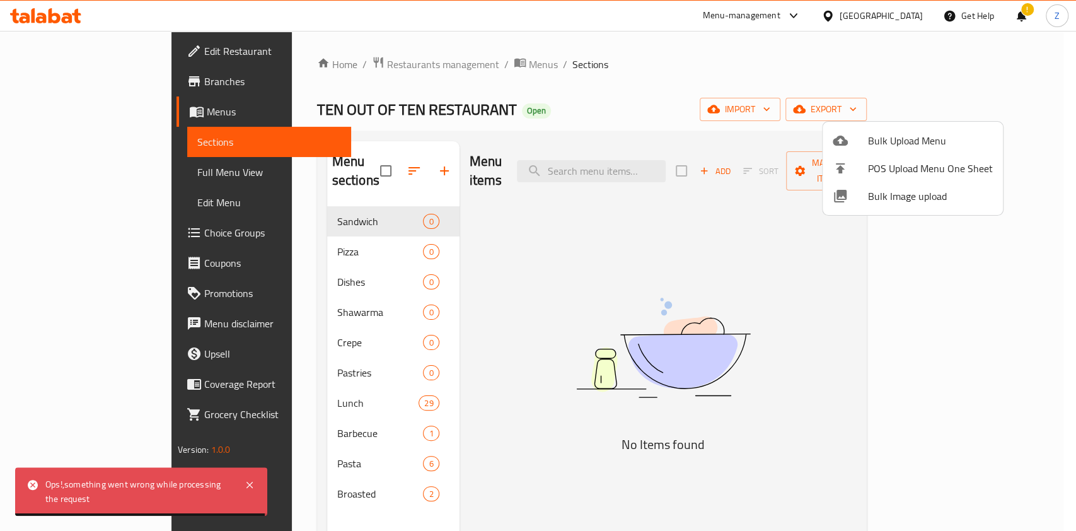
click at [695, 336] on div at bounding box center [538, 265] width 1076 height 531
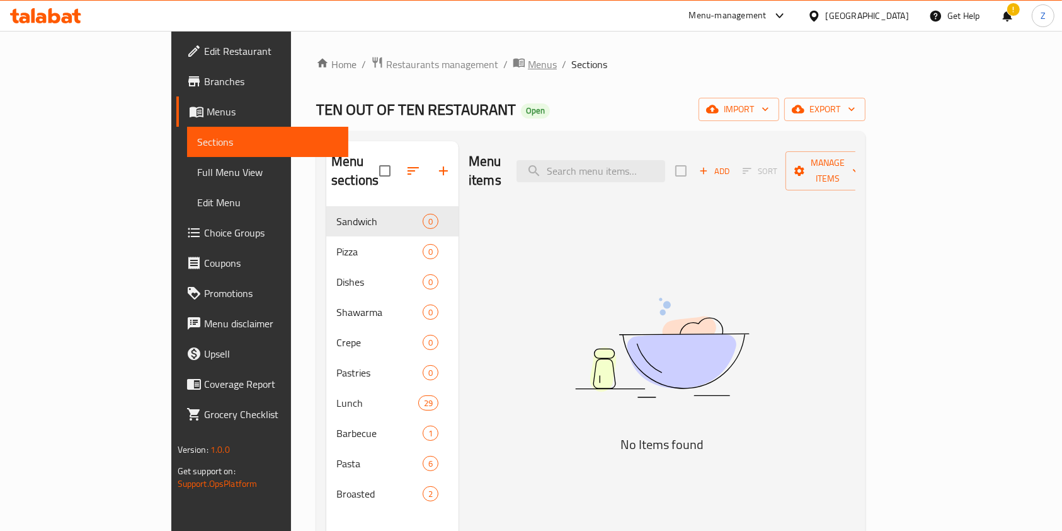
click at [528, 59] on span "Menus" at bounding box center [542, 64] width 29 height 15
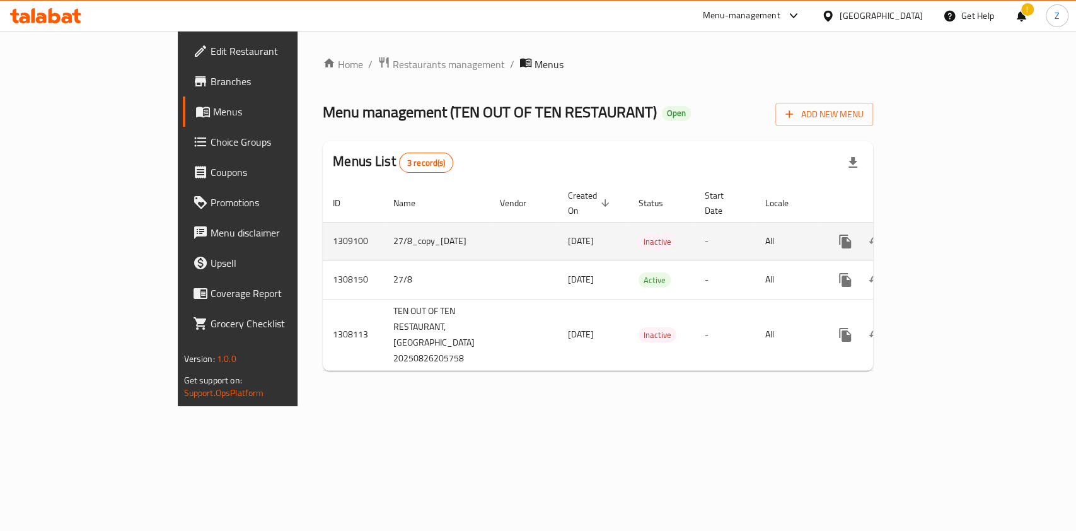
click at [941, 236] on icon "enhanced table" at bounding box center [935, 241] width 11 height 11
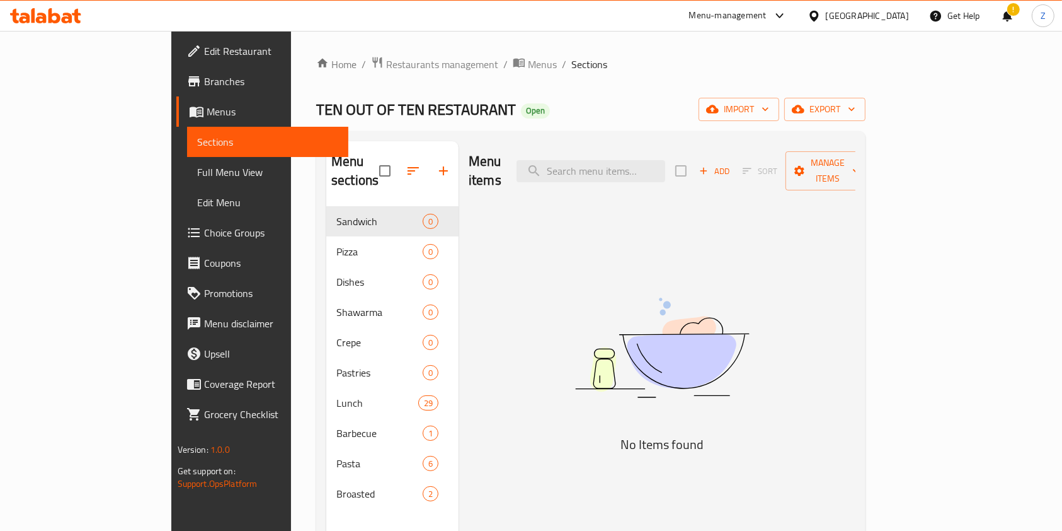
drag, startPoint x: 713, startPoint y: 84, endPoint x: 681, endPoint y: 77, distance: 32.3
click at [681, 77] on div "Home / Restaurants management / Menus / Sections TEN OUT OF TEN RESTAURANT Open…" at bounding box center [591, 369] width 550 height 626
click at [719, 109] on icon "button" at bounding box center [712, 109] width 13 height 13
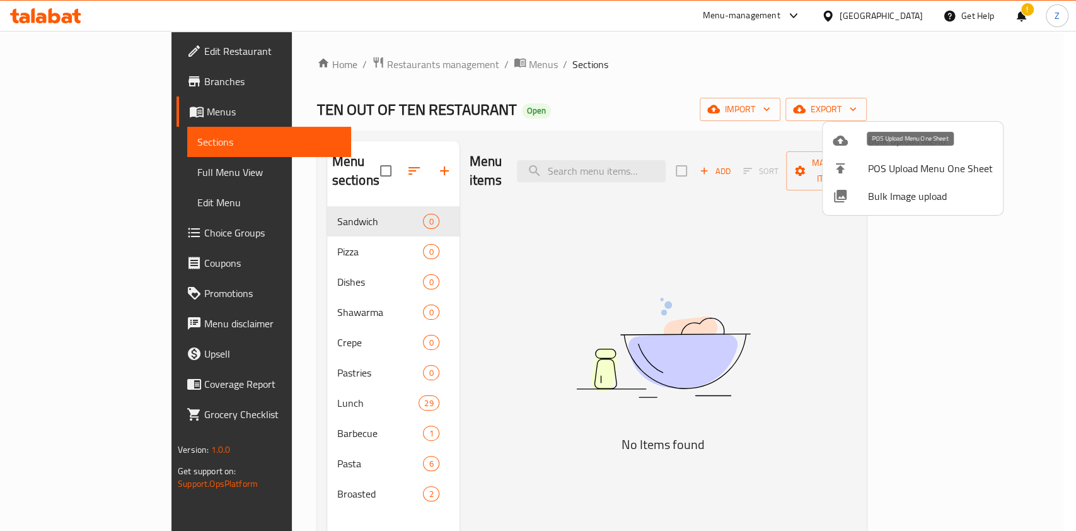
click at [859, 170] on div at bounding box center [849, 168] width 35 height 15
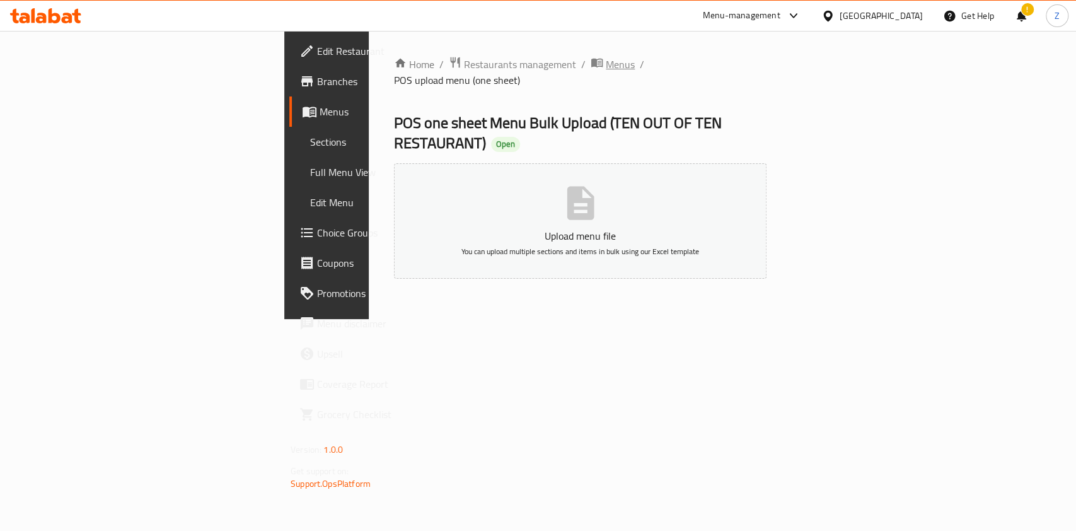
click at [606, 62] on span "Menus" at bounding box center [620, 64] width 29 height 15
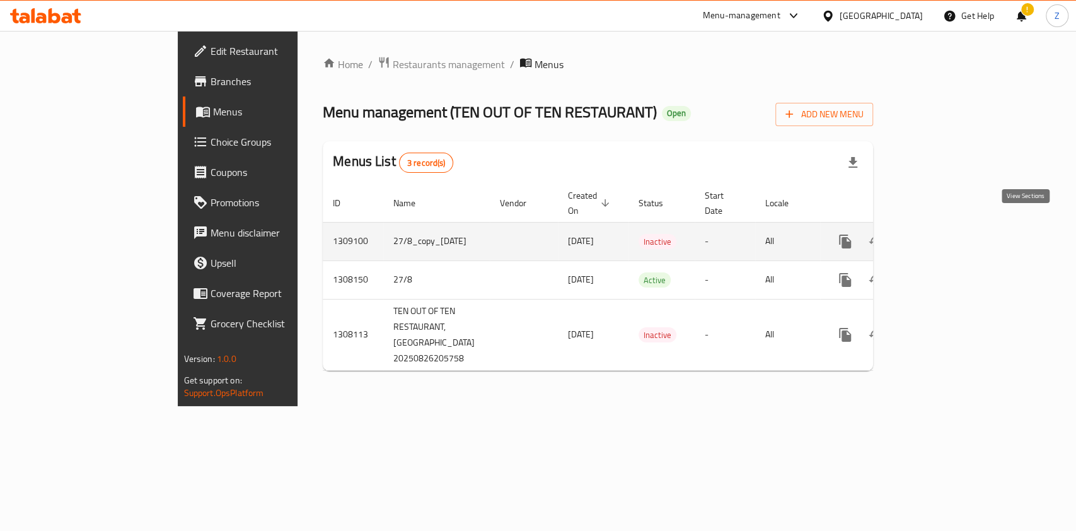
click at [943, 234] on icon "enhanced table" at bounding box center [935, 241] width 15 height 15
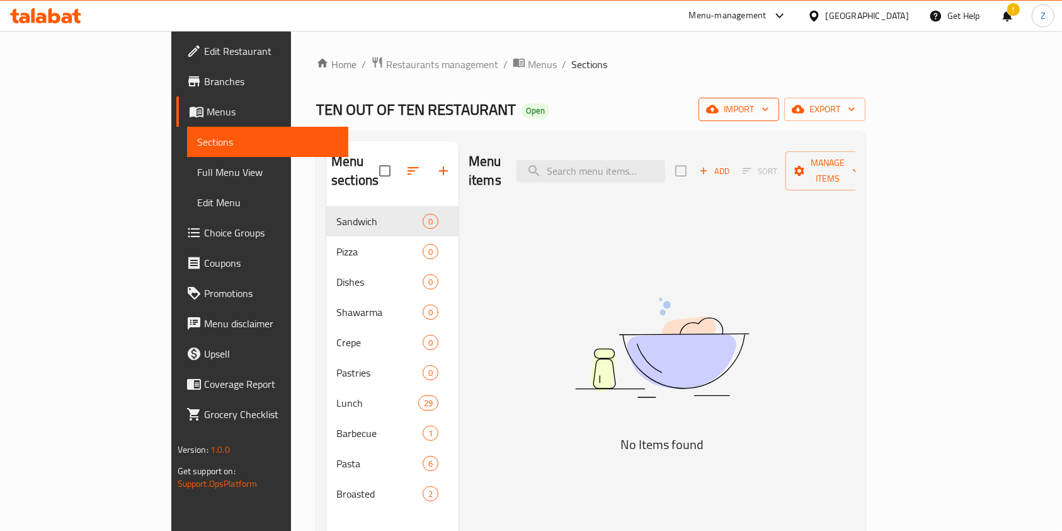
click at [769, 113] on span "import" at bounding box center [739, 109] width 60 height 16
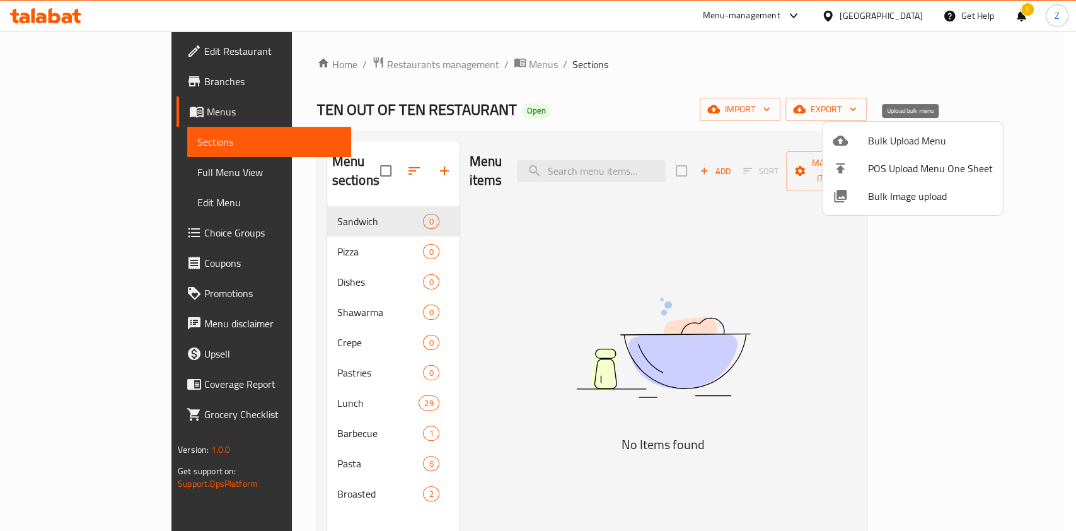
click at [914, 144] on span "Bulk Upload Menu" at bounding box center [930, 140] width 125 height 15
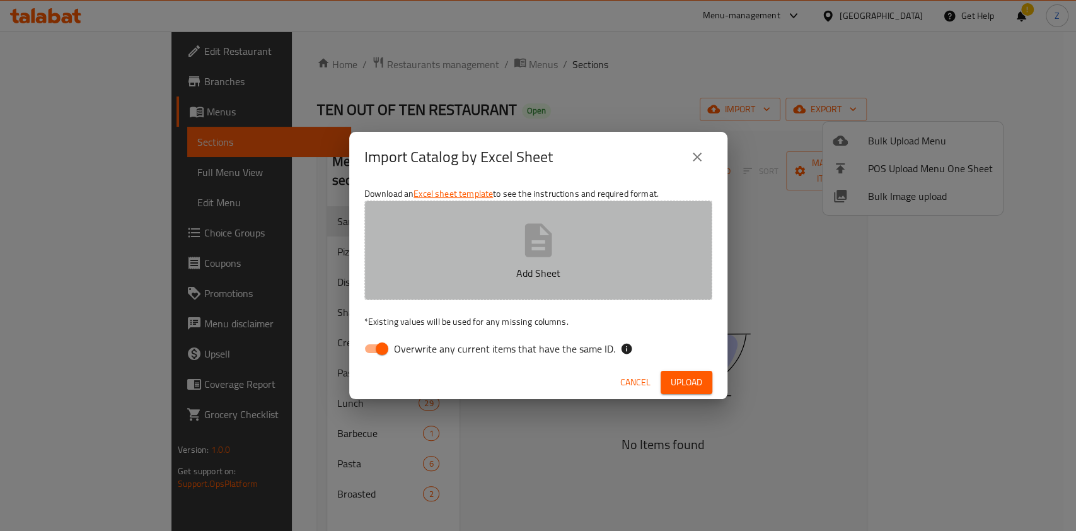
click at [571, 256] on button "Add Sheet" at bounding box center [538, 250] width 348 height 100
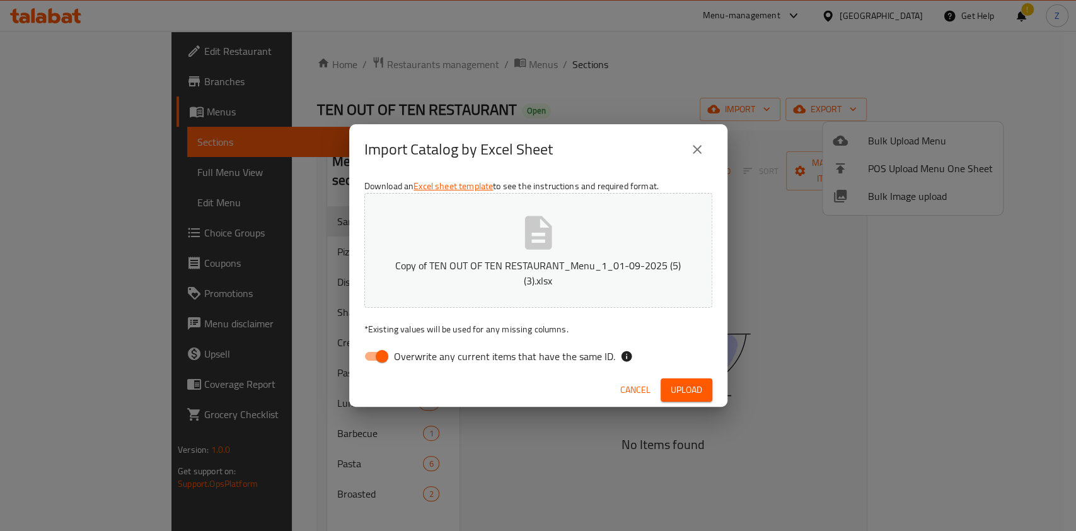
click at [693, 383] on span "Upload" at bounding box center [686, 390] width 32 height 16
click at [587, 210] on button "Copy of TEN OUT OF TEN RESTAURANT_Menu_1_01-09-2025 (5) (3).xlsx" at bounding box center [538, 250] width 348 height 115
click at [691, 386] on span "Upload" at bounding box center [686, 390] width 32 height 16
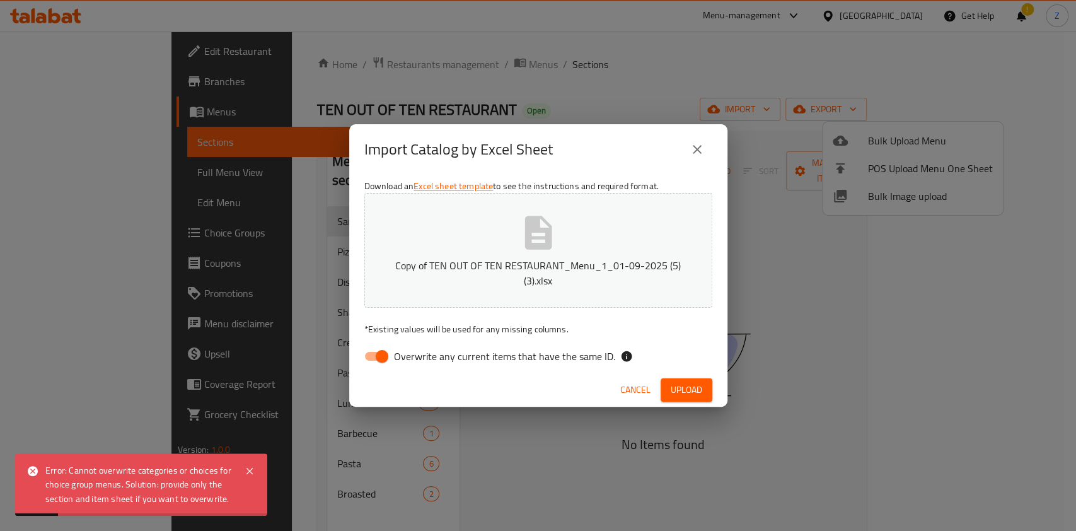
click at [691, 385] on span "Upload" at bounding box center [686, 390] width 32 height 16
click at [591, 255] on button "Copy of TEN OUT OF TEN RESTAURANT_Menu_1_01-09-2025 (5) (3).xlsx" at bounding box center [538, 250] width 348 height 115
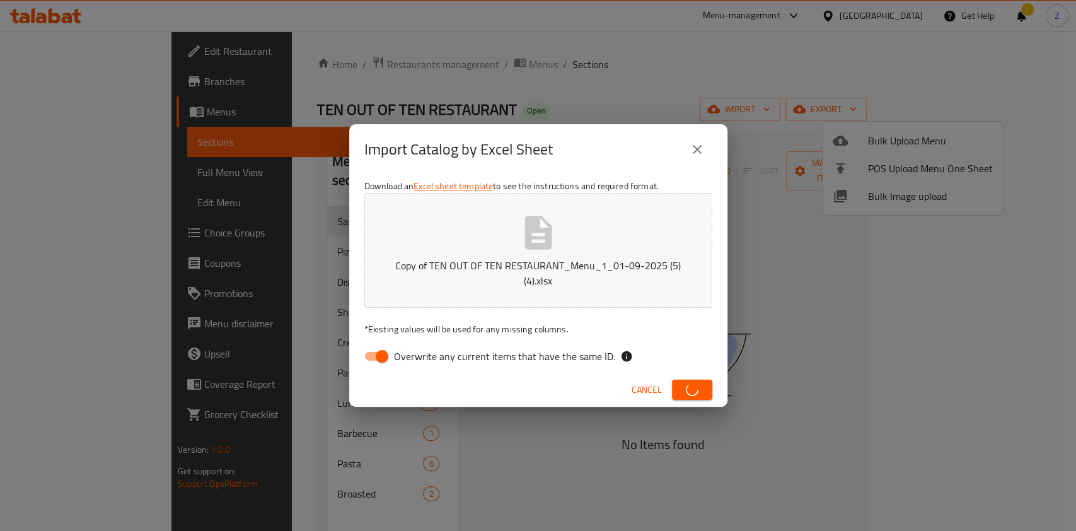
click at [660, 387] on span "Cancel" at bounding box center [646, 390] width 30 height 16
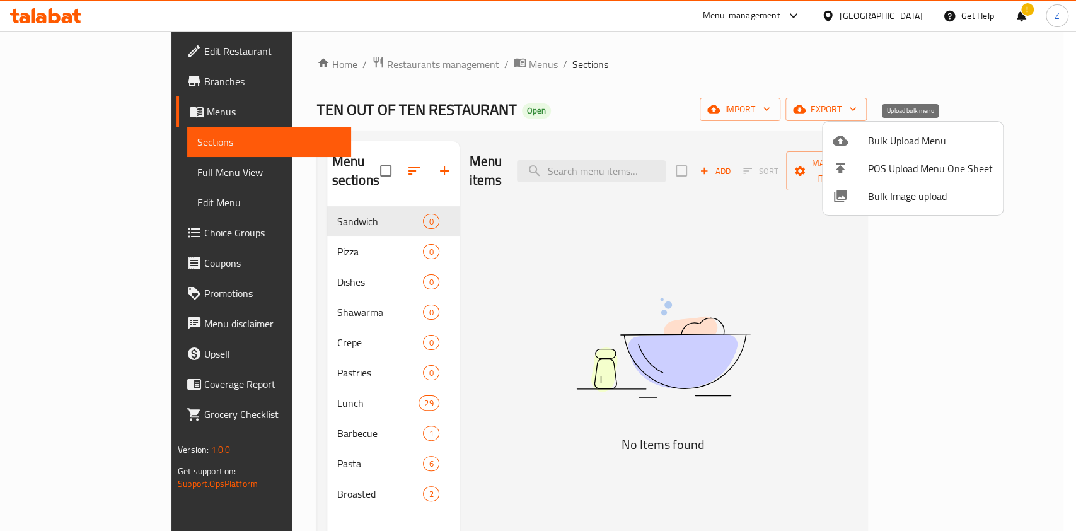
click at [891, 141] on span "Bulk Upload Menu" at bounding box center [930, 140] width 125 height 15
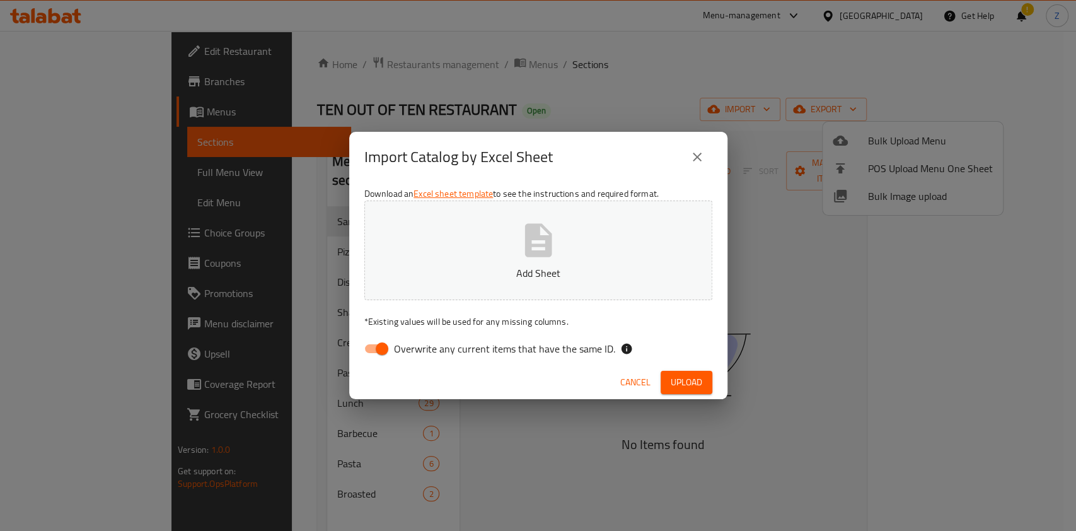
click at [518, 259] on icon "button" at bounding box center [538, 240] width 40 height 40
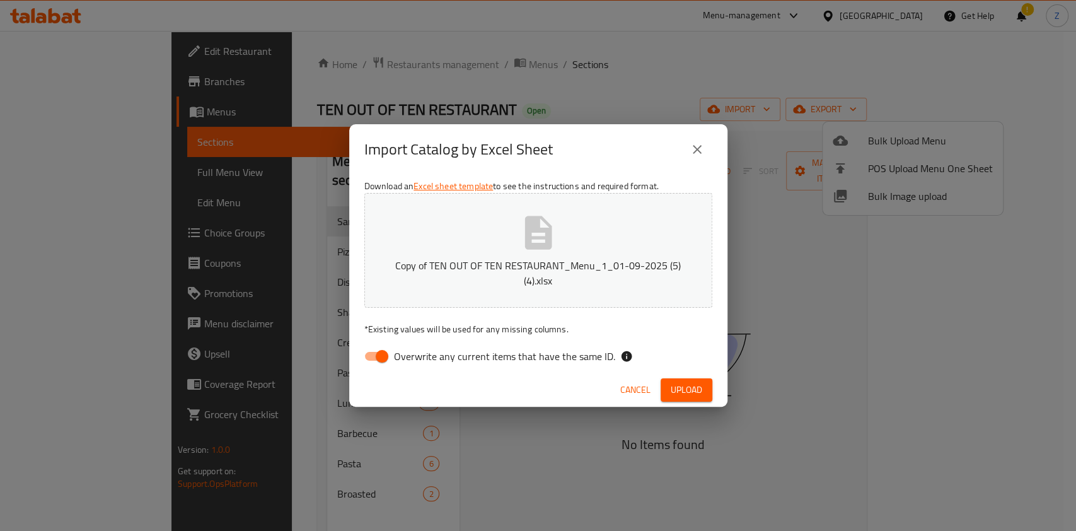
click at [686, 387] on span "Upload" at bounding box center [686, 390] width 32 height 16
click at [638, 382] on span "Cancel" at bounding box center [635, 390] width 30 height 16
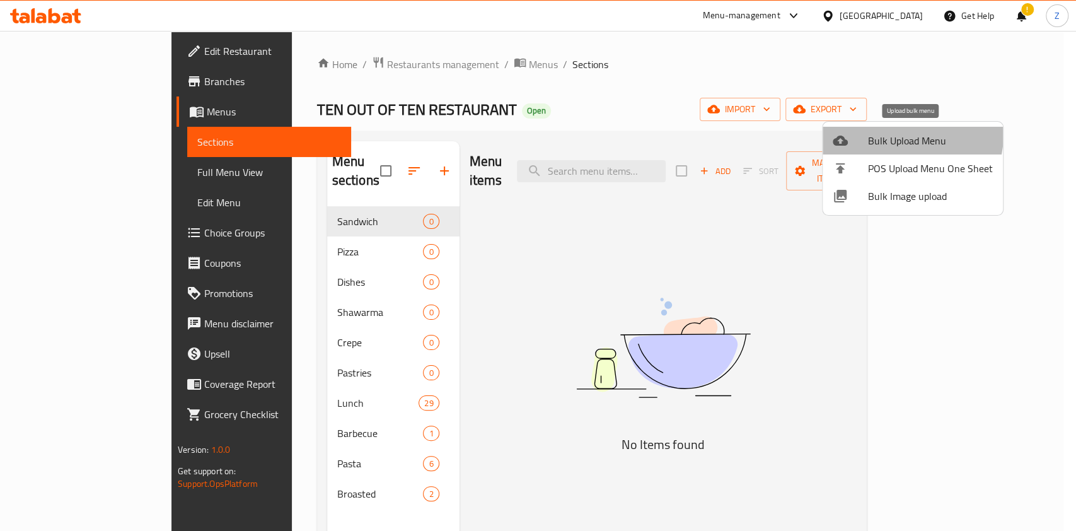
click at [885, 133] on span "Bulk Upload Menu" at bounding box center [930, 140] width 125 height 15
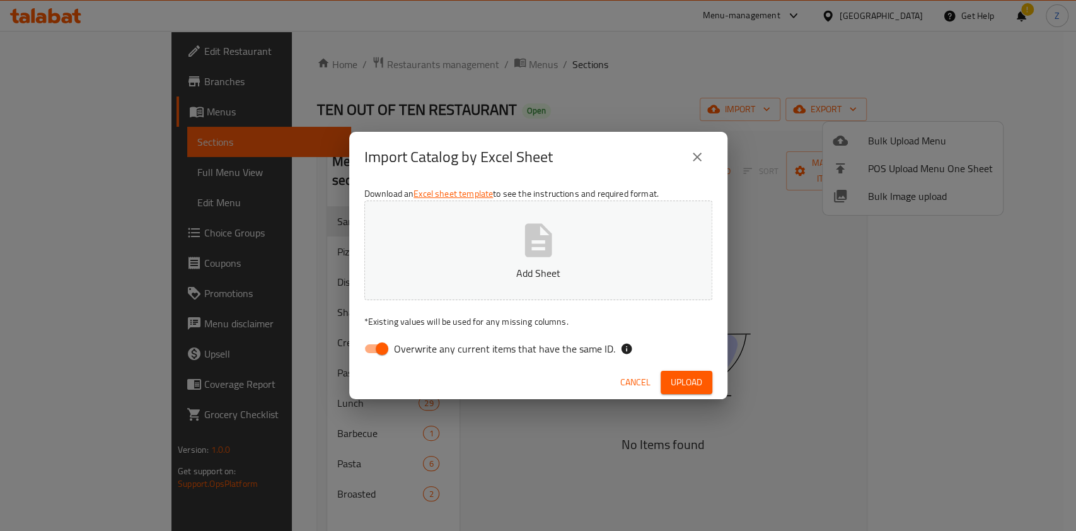
click at [614, 253] on button "Add Sheet" at bounding box center [538, 250] width 348 height 100
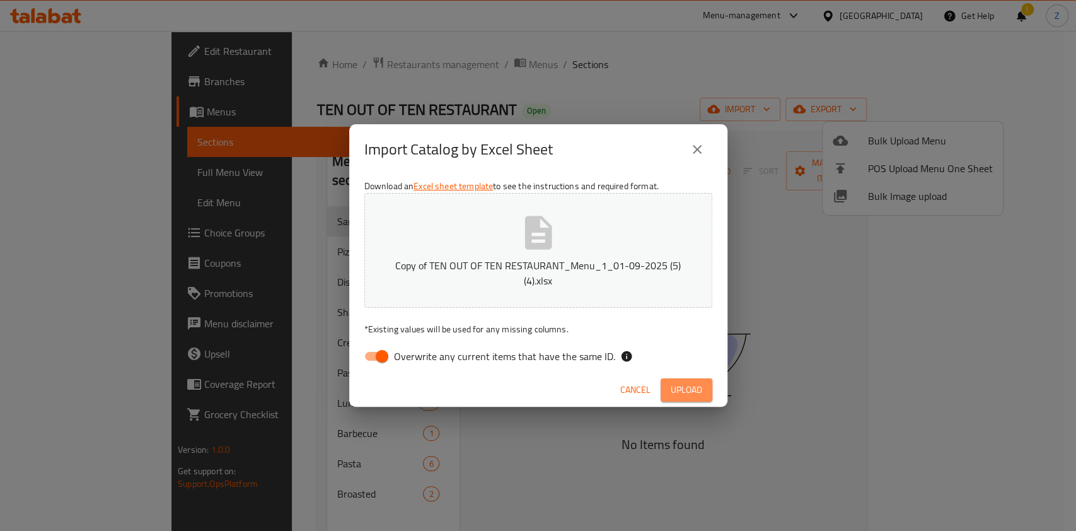
click at [703, 381] on button "Upload" at bounding box center [686, 389] width 52 height 23
click at [625, 391] on span "Cancel" at bounding box center [635, 390] width 30 height 16
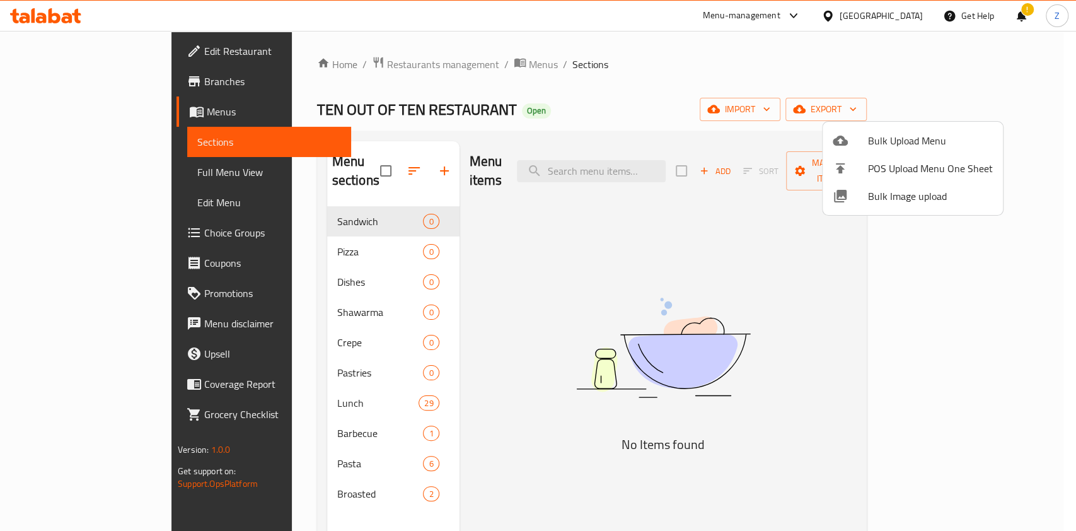
click at [605, 314] on div at bounding box center [538, 265] width 1076 height 531
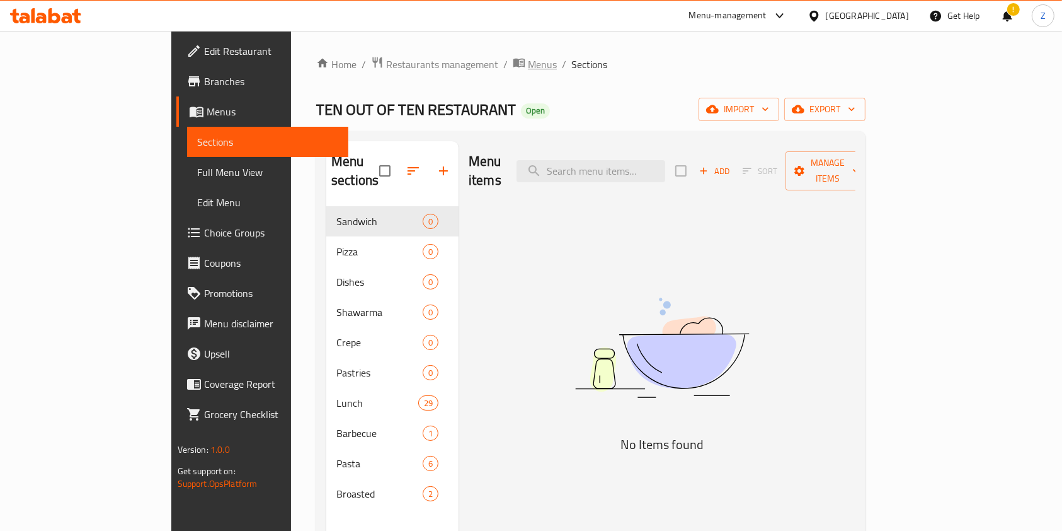
click at [528, 57] on span "Menus" at bounding box center [542, 64] width 29 height 15
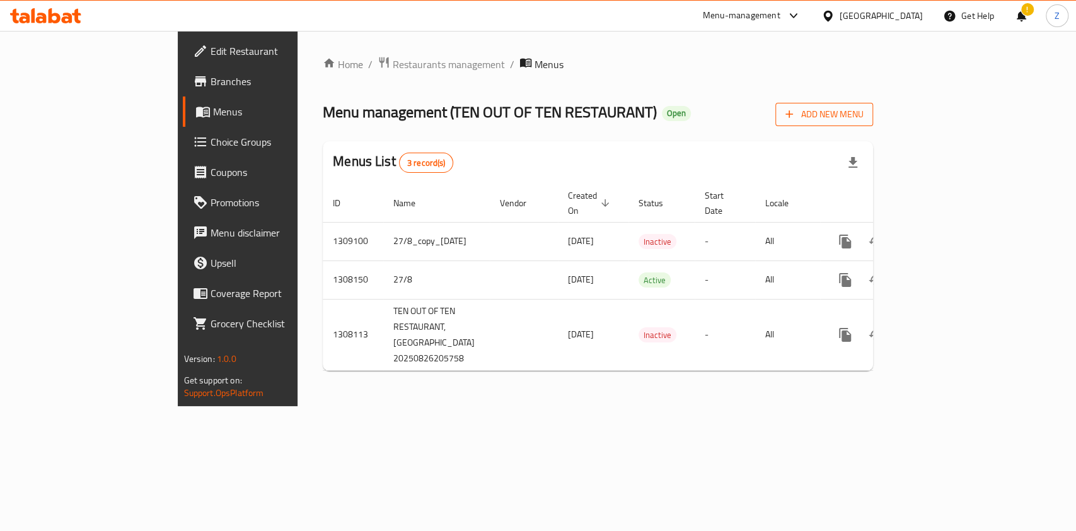
click at [795, 116] on icon "button" at bounding box center [789, 114] width 13 height 13
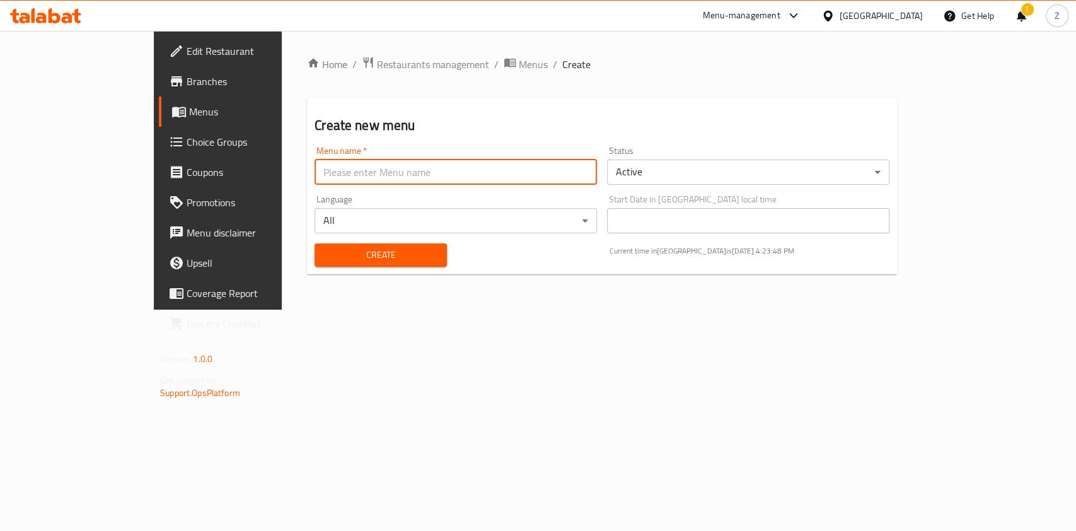
click at [401, 168] on input "text" at bounding box center [455, 171] width 282 height 25
click at [703, 171] on body "​ Menu-management [GEOGRAPHIC_DATA] Get Help ! Z Edit Restaurant Branches Menus…" at bounding box center [538, 281] width 1076 height 500
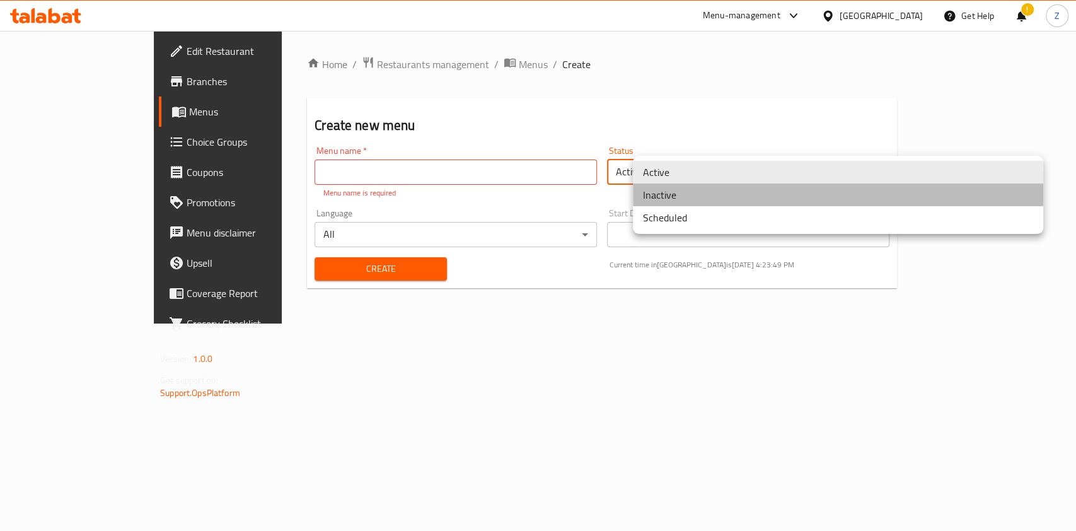
click at [701, 195] on li "Inactive" at bounding box center [838, 194] width 410 height 23
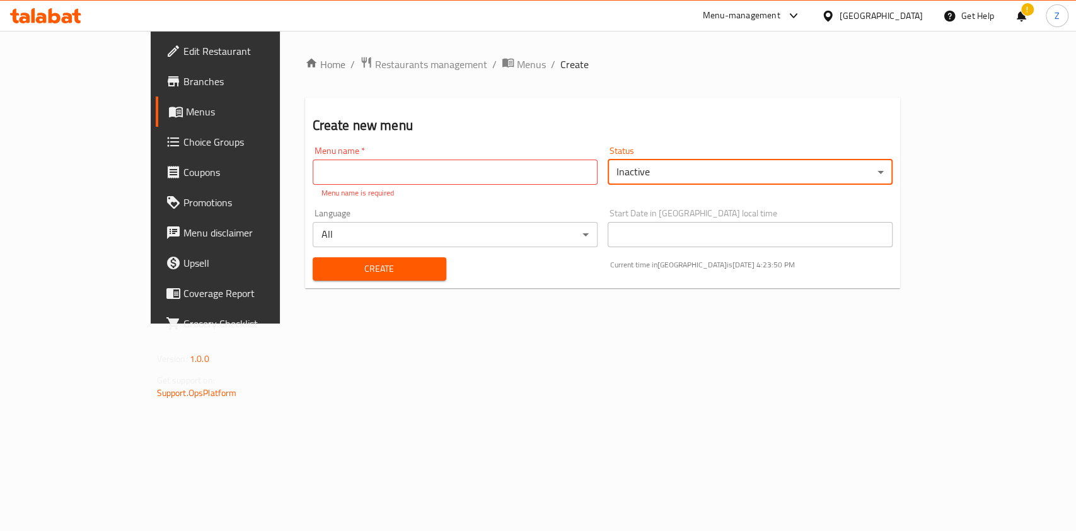
click at [551, 258] on div "Create Current time in [GEOGRAPHIC_DATA] is [DATE] 4:23:50 PM" at bounding box center [603, 269] width 596 height 38
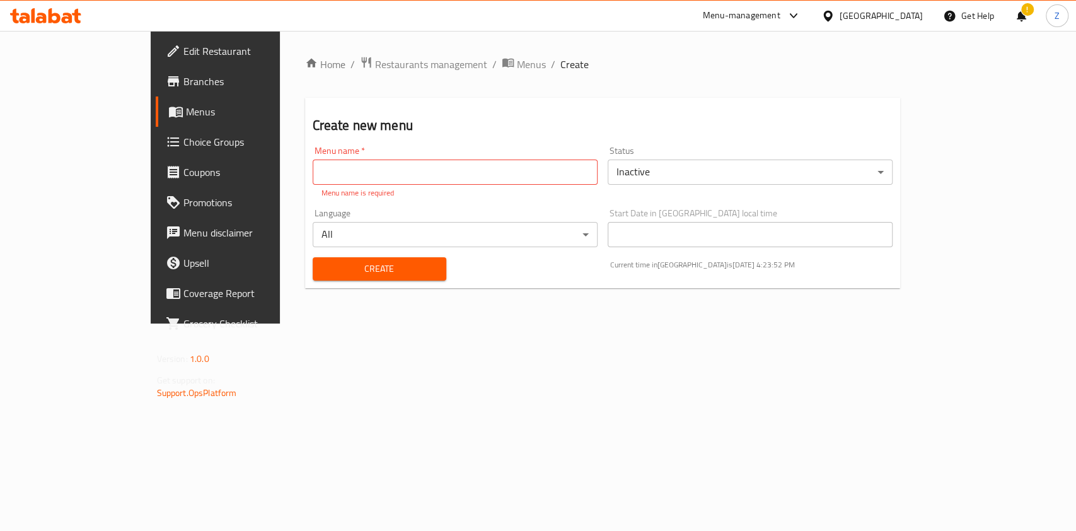
click at [420, 192] on p "Menu name is required" at bounding box center [454, 192] width 267 height 11
click at [417, 175] on input "text" at bounding box center [455, 171] width 285 height 25
type input "Final Menu"
click at [369, 269] on div "Create" at bounding box center [379, 269] width 149 height 38
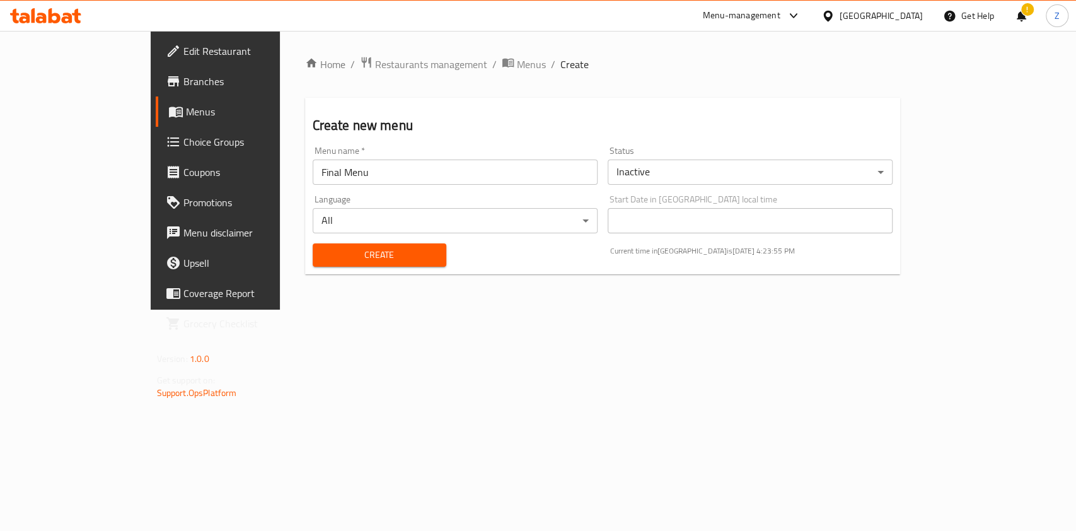
click at [355, 255] on span "Create" at bounding box center [379, 255] width 113 height 16
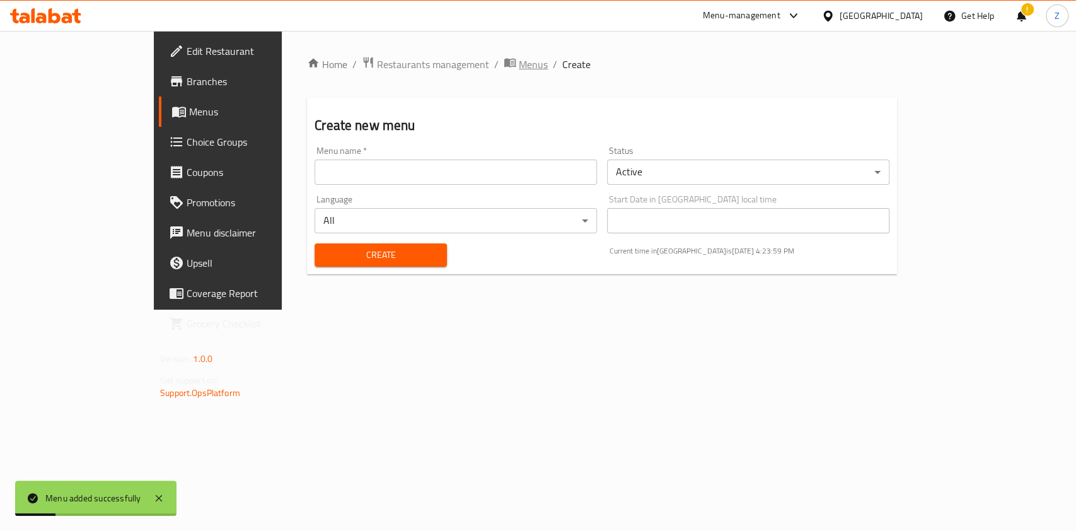
click at [519, 64] on span "Menus" at bounding box center [533, 64] width 29 height 15
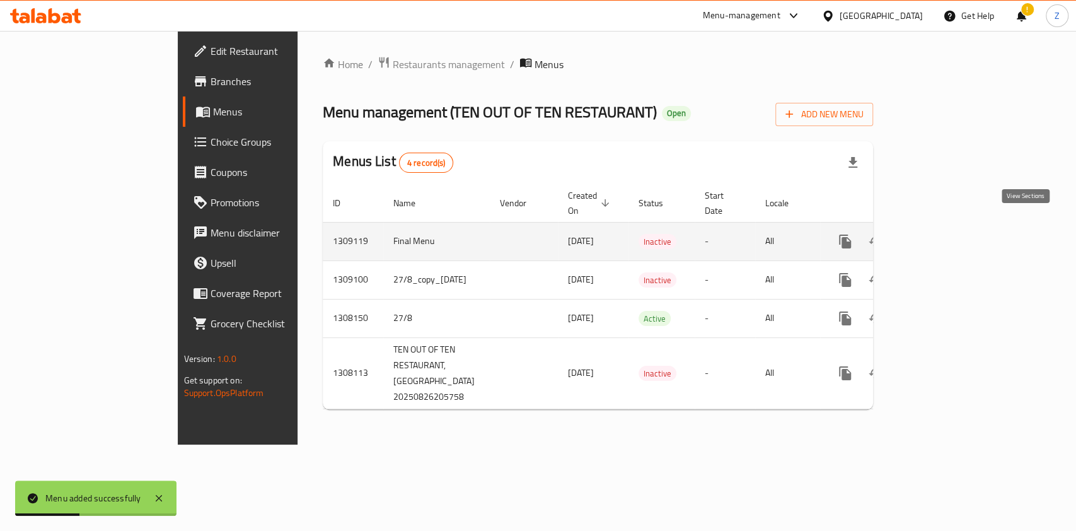
click at [943, 234] on icon "enhanced table" at bounding box center [935, 241] width 15 height 15
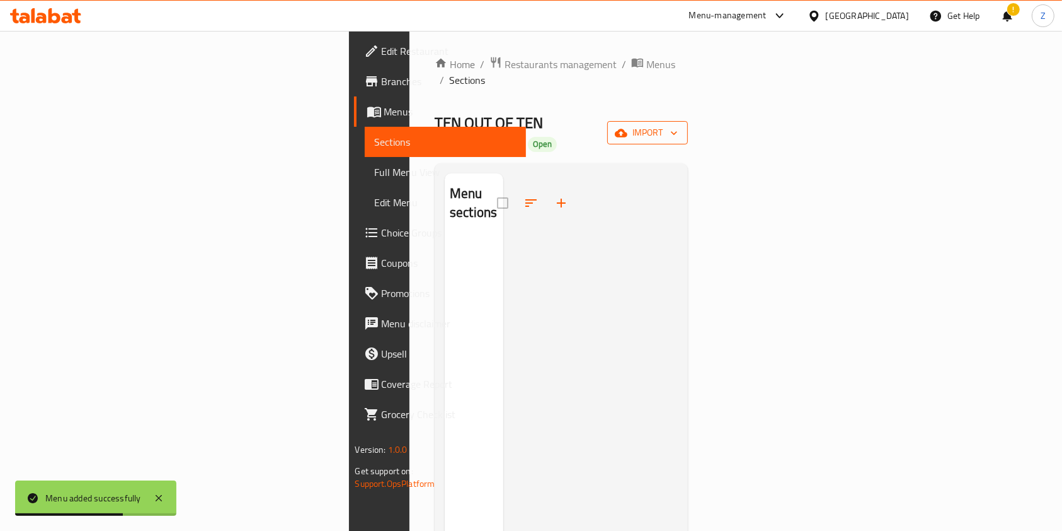
click at [628, 129] on icon "button" at bounding box center [621, 133] width 13 height 8
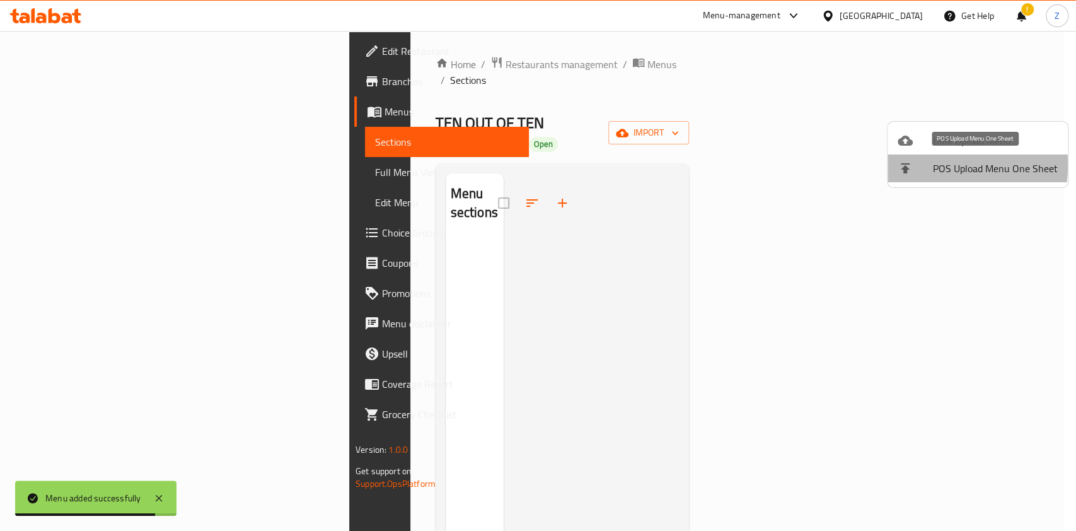
click at [940, 165] on span "POS Upload Menu One Sheet" at bounding box center [995, 168] width 125 height 15
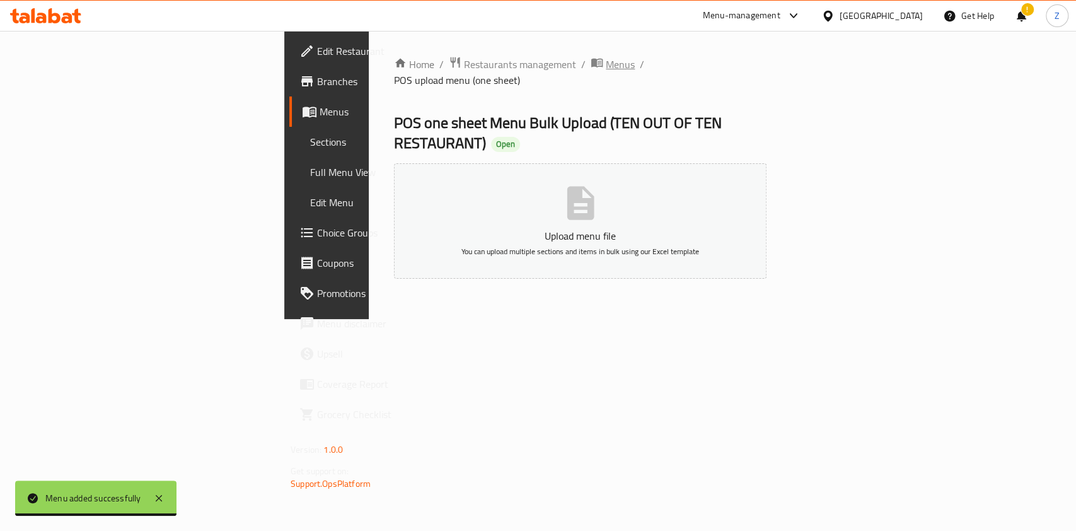
click at [606, 62] on span "Menus" at bounding box center [620, 64] width 29 height 15
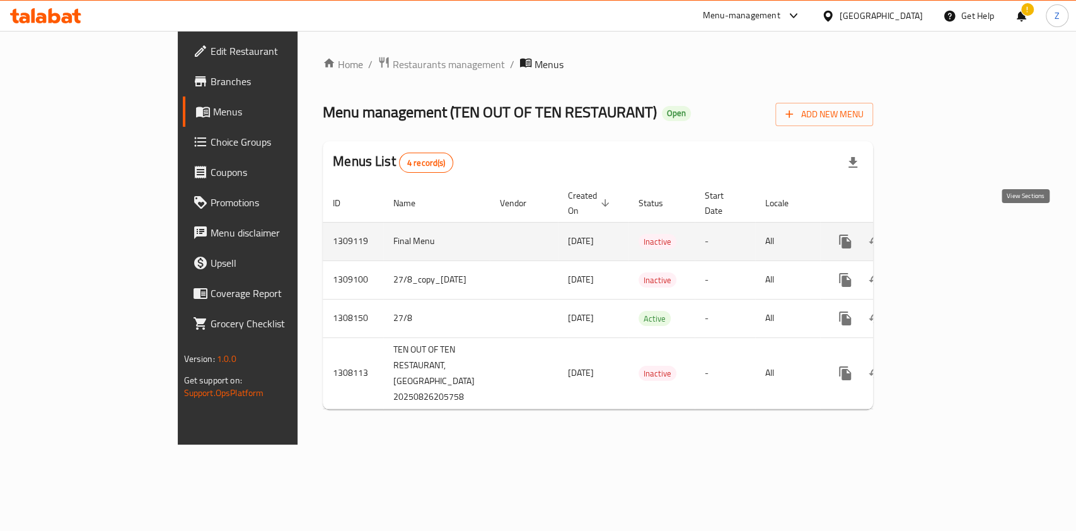
click at [951, 226] on link "enhanced table" at bounding box center [936, 241] width 30 height 30
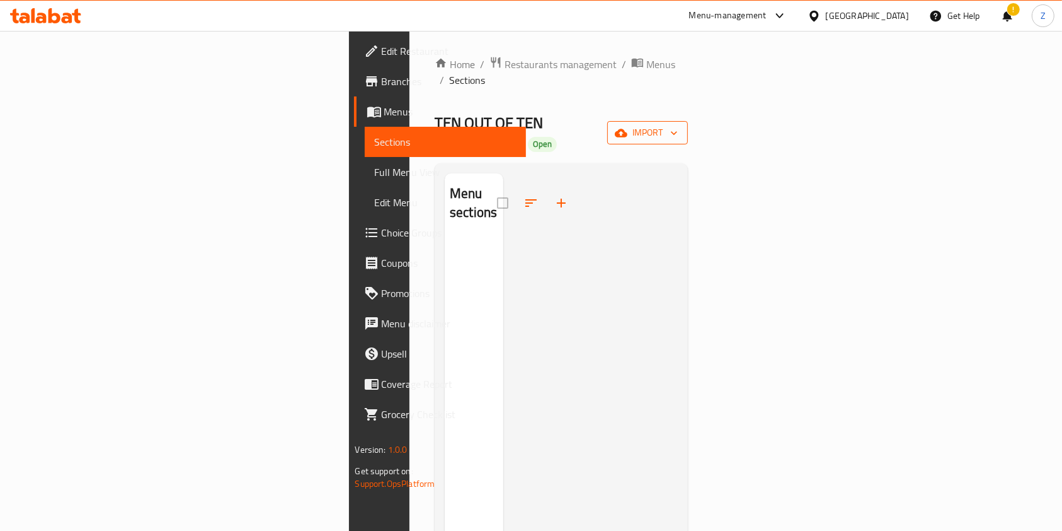
click at [628, 127] on icon "button" at bounding box center [621, 133] width 13 height 13
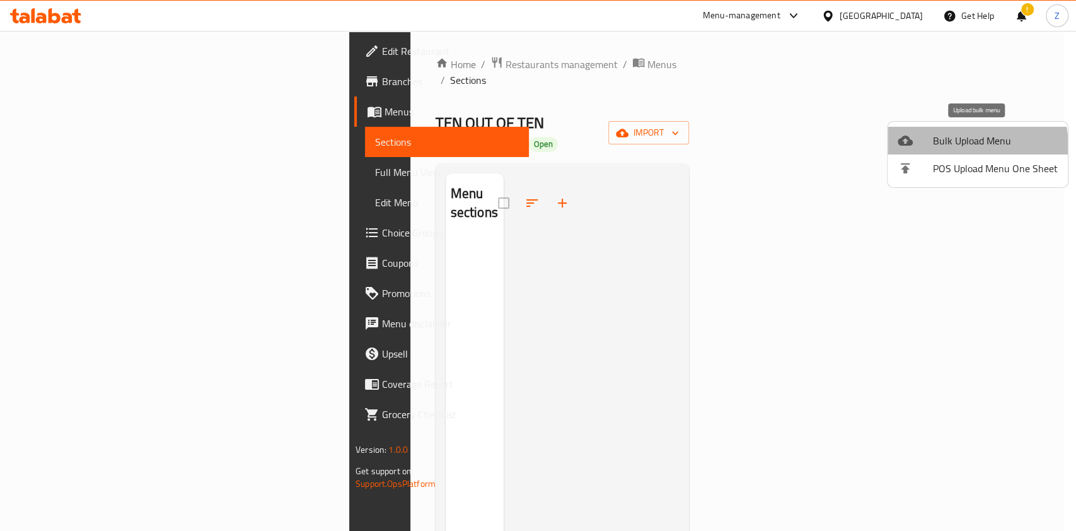
click at [952, 148] on span "Bulk Upload Menu" at bounding box center [995, 140] width 125 height 15
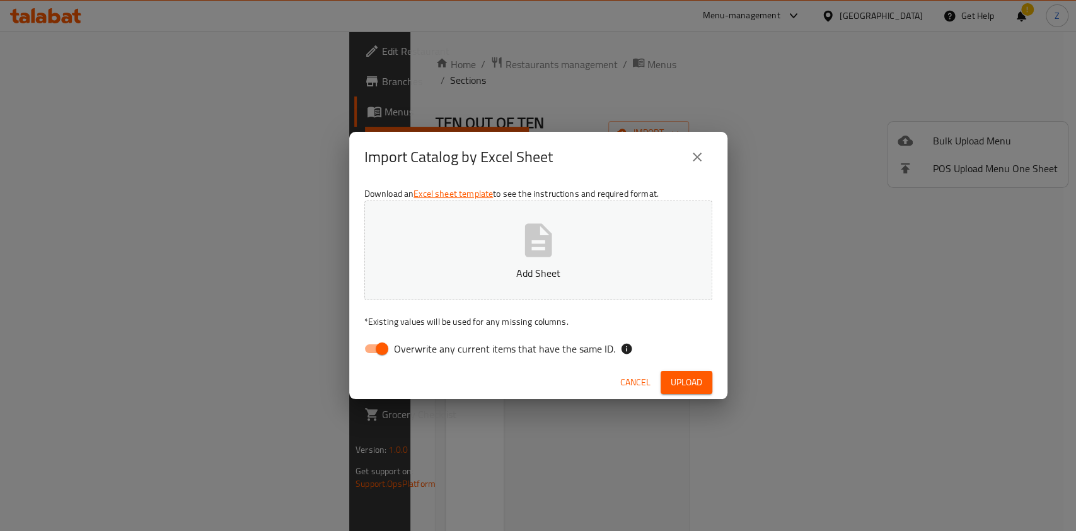
click at [546, 244] on icon "button" at bounding box center [537, 239] width 27 height 33
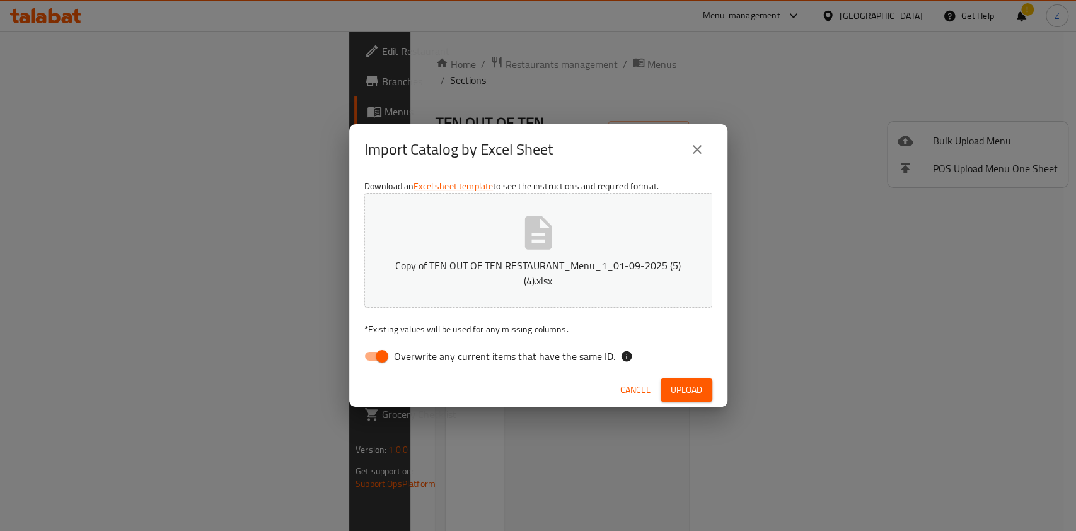
click at [693, 383] on span "Upload" at bounding box center [686, 390] width 32 height 16
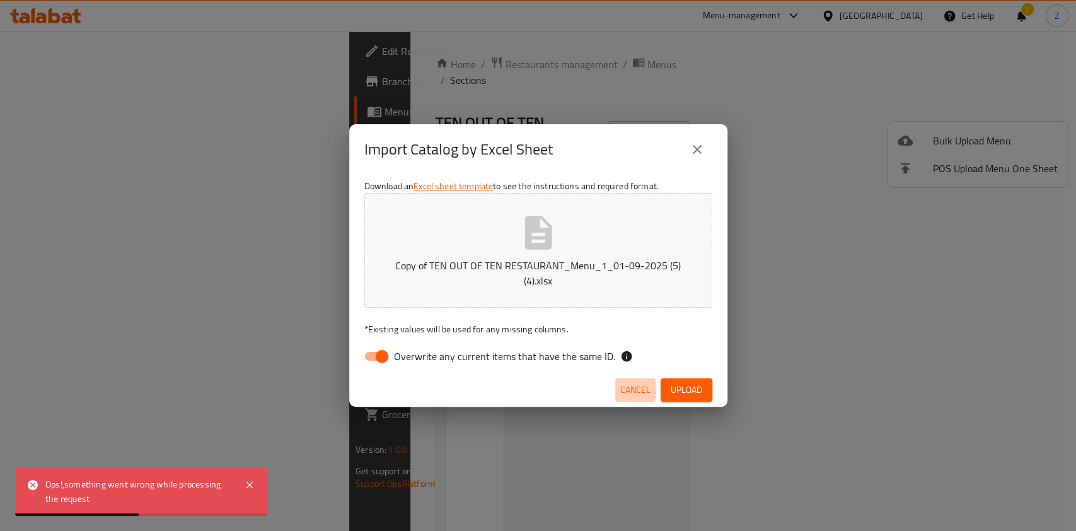
click at [642, 383] on span "Cancel" at bounding box center [635, 390] width 30 height 16
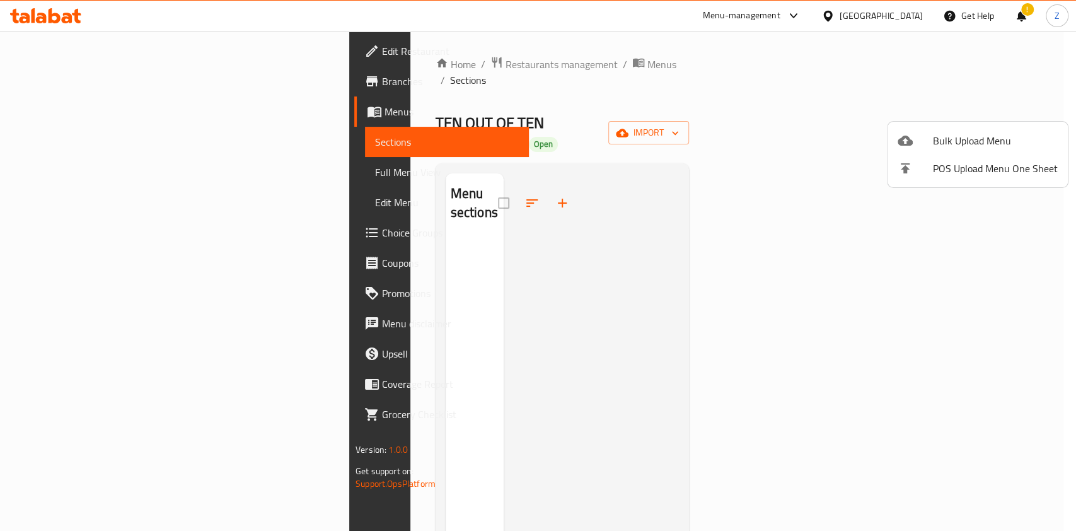
click at [398, 167] on div at bounding box center [538, 265] width 1076 height 531
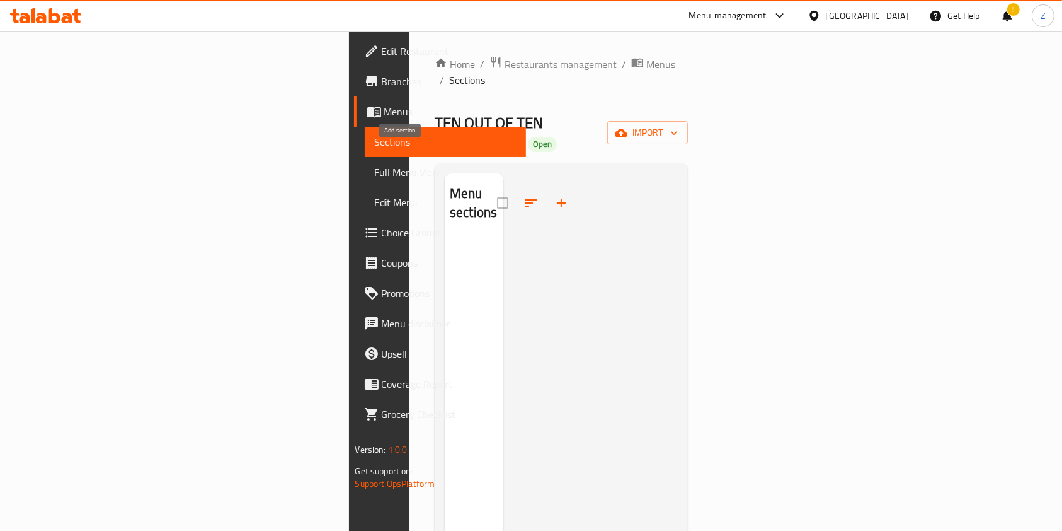
click at [546, 188] on button "button" at bounding box center [561, 203] width 30 height 30
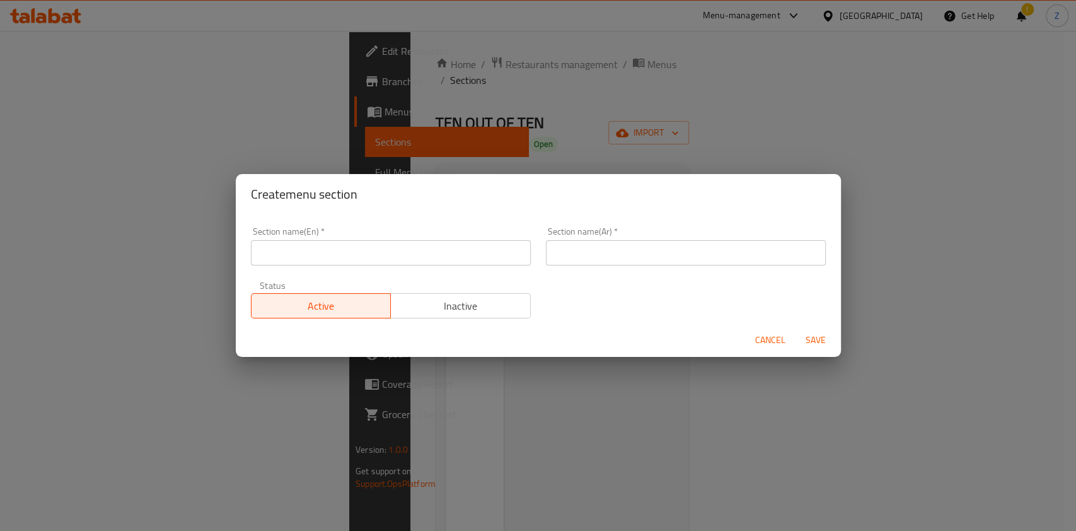
click at [334, 253] on input "text" at bounding box center [391, 252] width 280 height 25
type input "s"
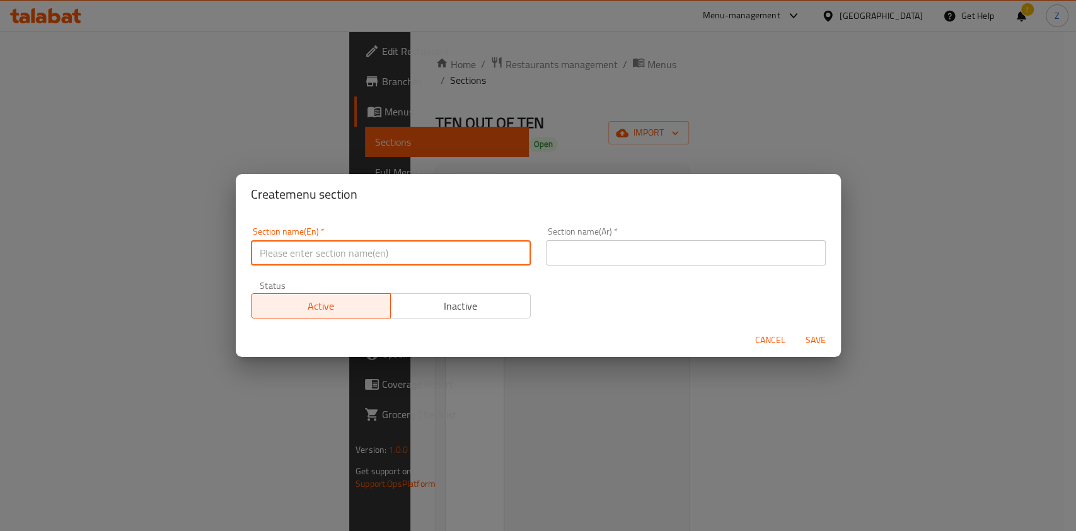
click at [556, 262] on input "text" at bounding box center [686, 252] width 280 height 25
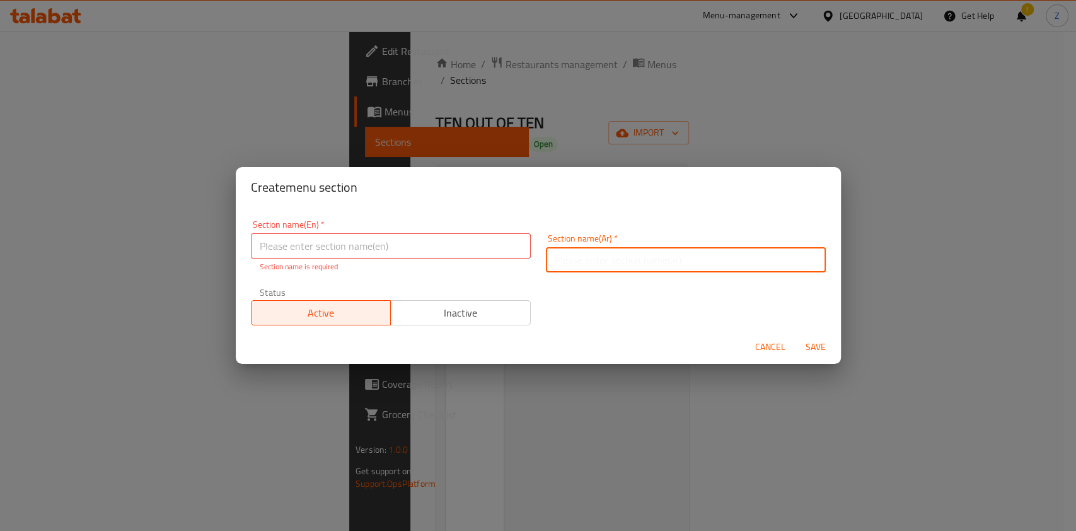
type input "s"
type input "سندويشات"
click at [367, 246] on input "text" at bounding box center [391, 245] width 280 height 25
paste input "Sandwich"
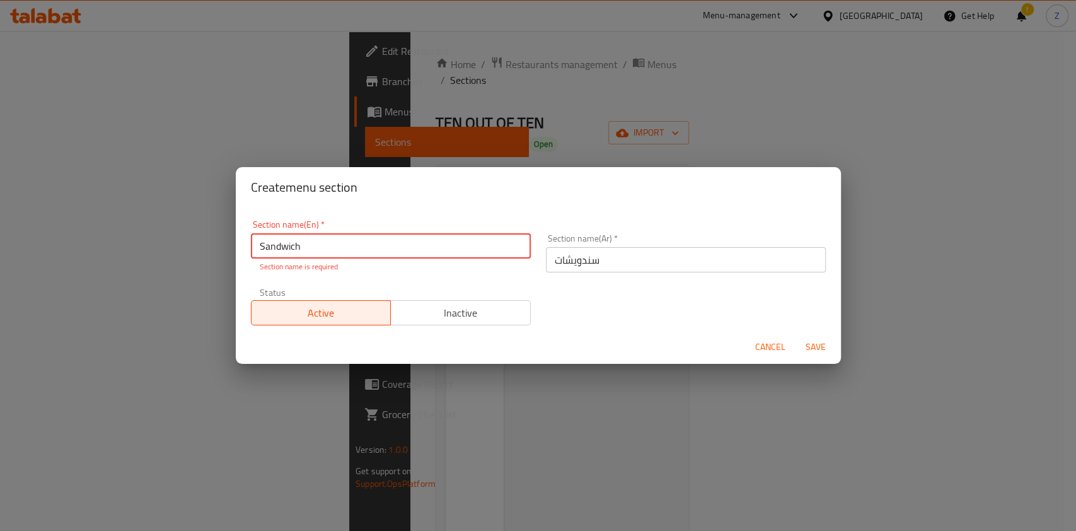
type input "Sandwich"
click at [815, 348] on span "Save" at bounding box center [815, 347] width 30 height 16
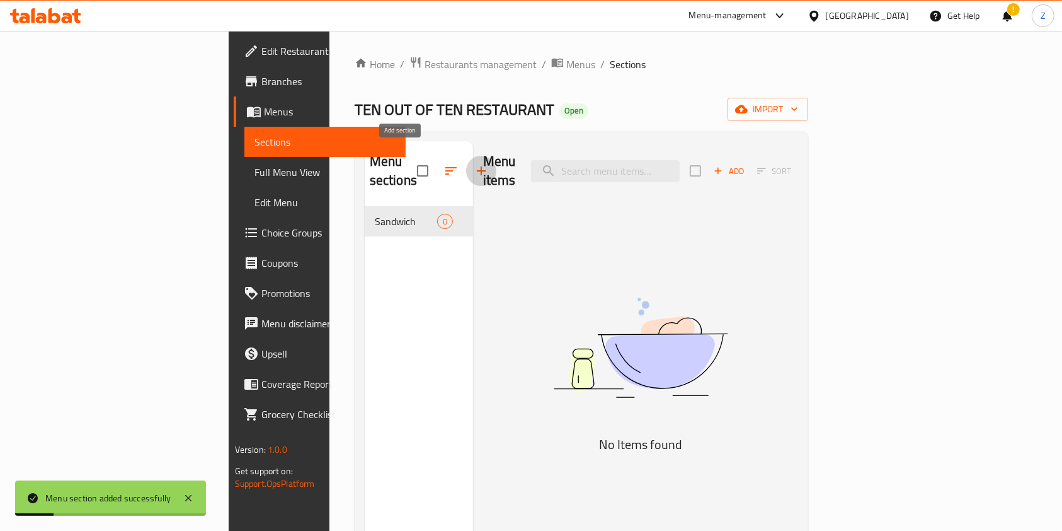
click at [474, 163] on icon "button" at bounding box center [481, 170] width 15 height 15
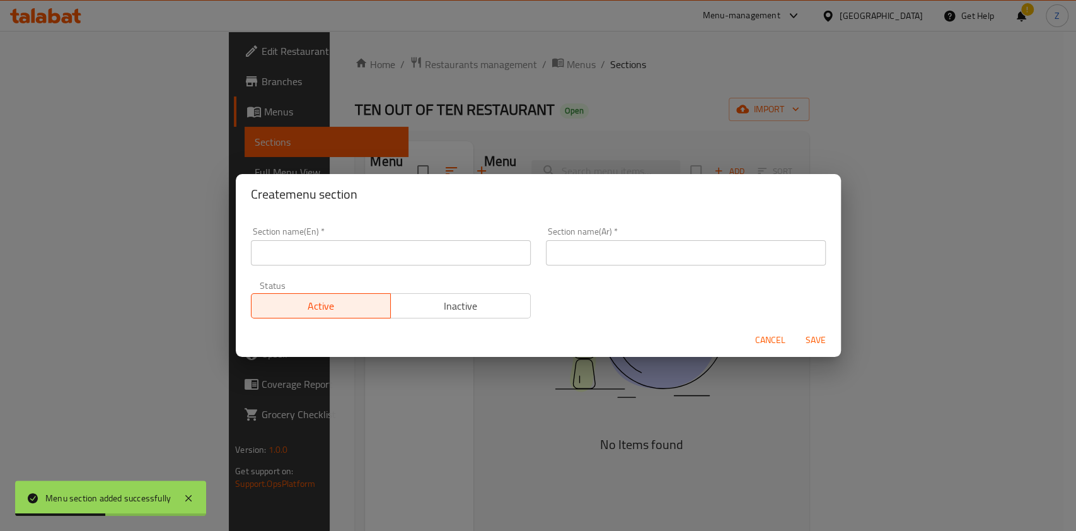
click at [550, 262] on input "text" at bounding box center [686, 252] width 280 height 25
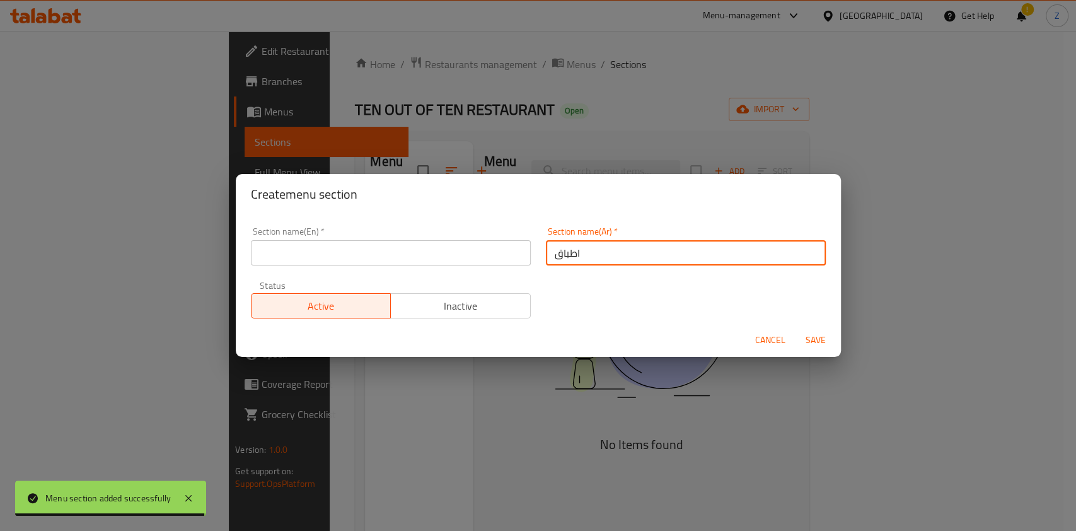
type input "اطباق"
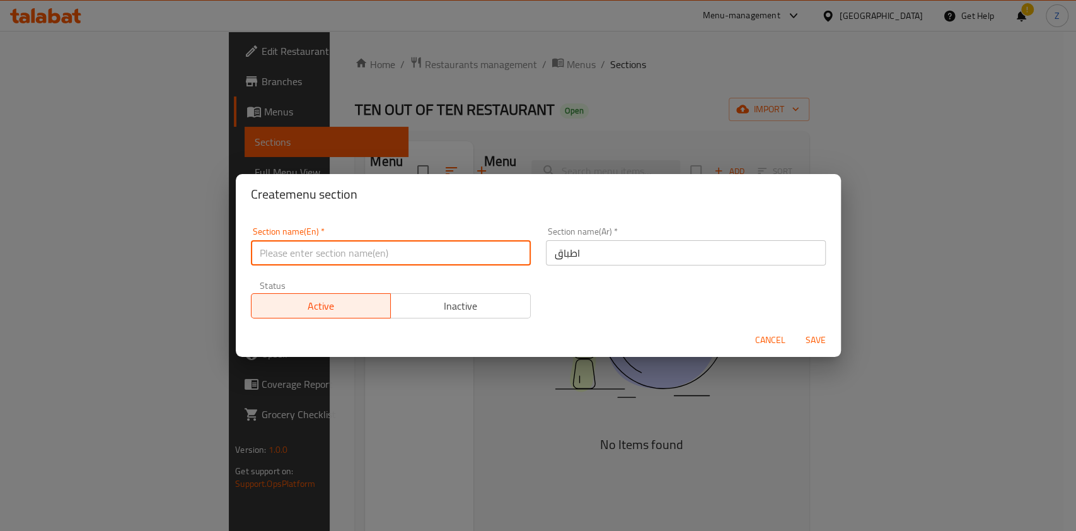
click at [321, 260] on input "text" at bounding box center [391, 252] width 280 height 25
paste input "Dishes"
type input "Dishes"
click at [817, 345] on span "Save" at bounding box center [815, 340] width 30 height 16
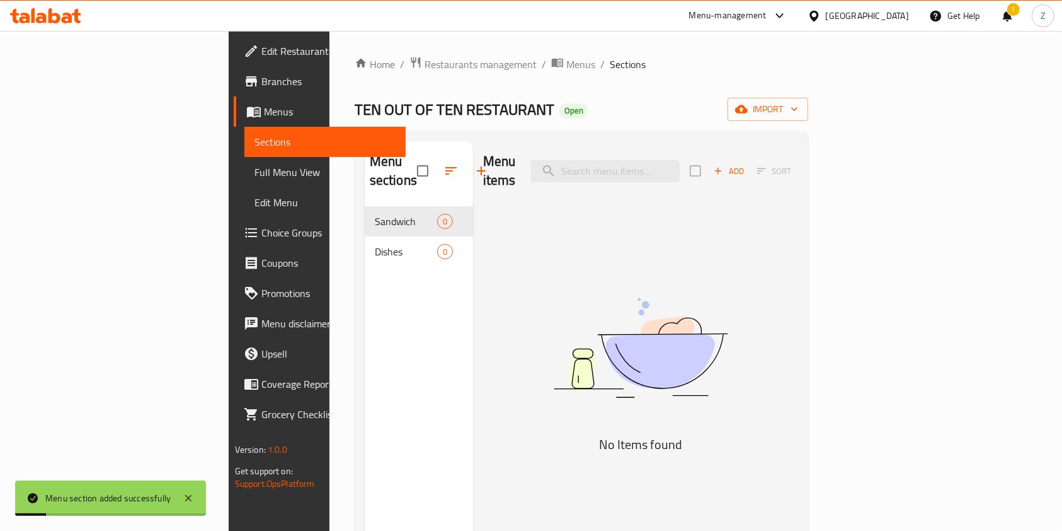
click at [466, 163] on button "button" at bounding box center [481, 171] width 30 height 30
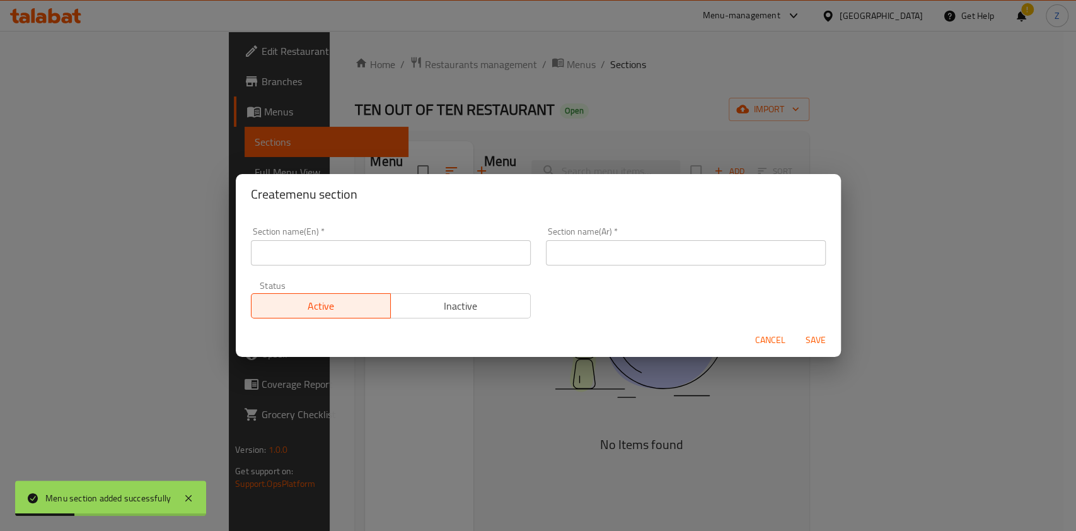
click at [567, 246] on input "text" at bounding box center [686, 252] width 280 height 25
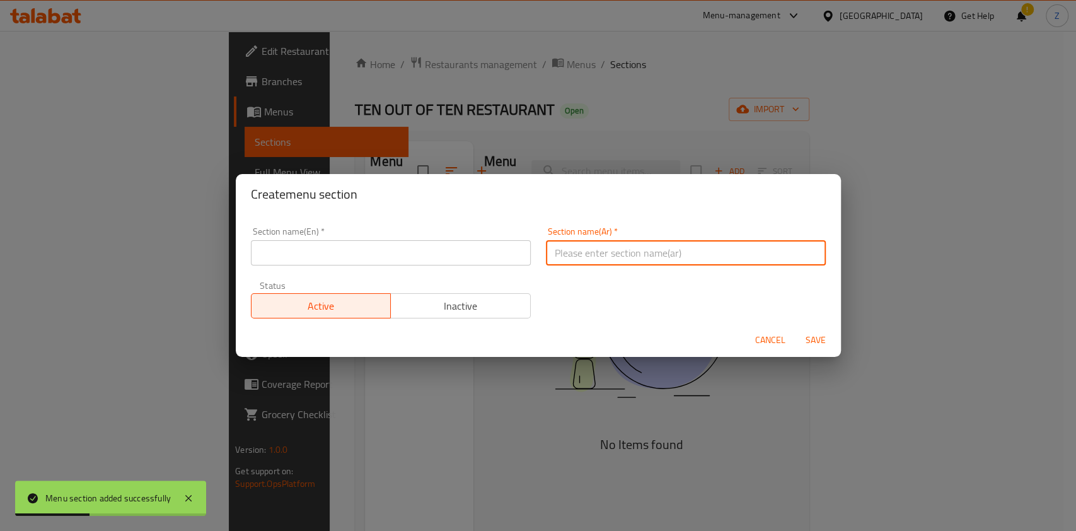
click at [464, 255] on input "text" at bounding box center [391, 252] width 280 height 25
paste input "Pizza"
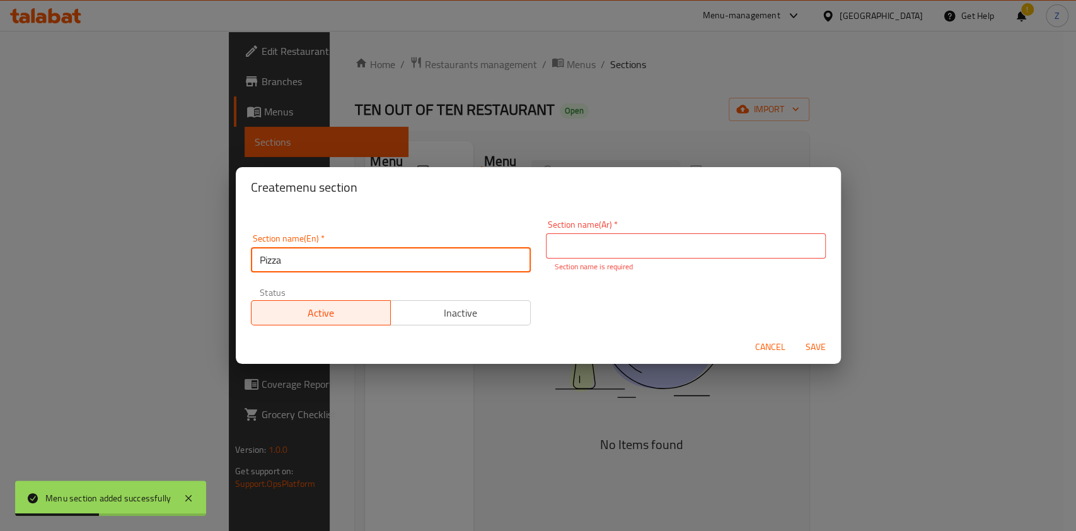
type input "Pizza"
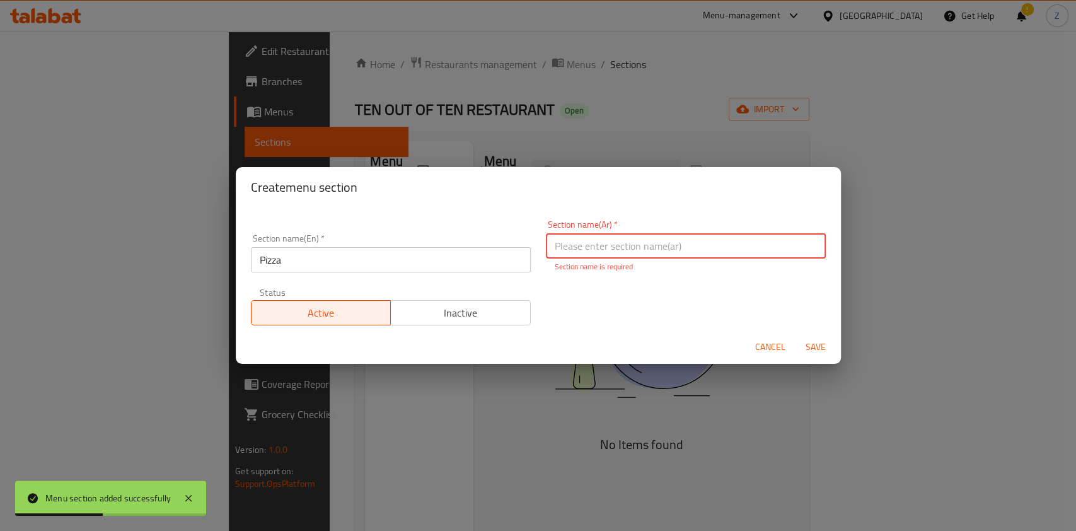
click at [604, 256] on input "text" at bounding box center [686, 245] width 280 height 25
type input "[PERSON_NAME]"
click at [814, 352] on div "Cancel Save" at bounding box center [538, 346] width 605 height 33
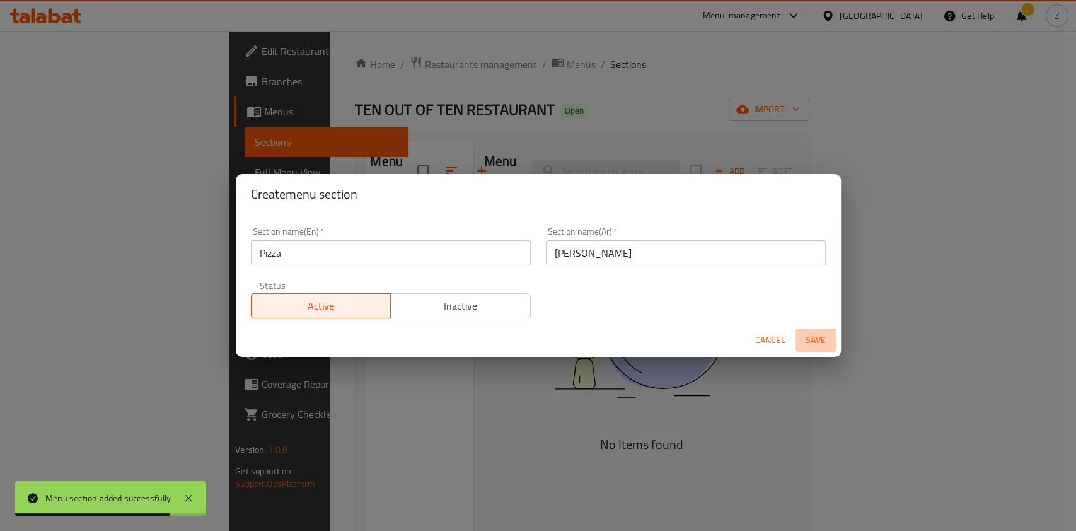
click at [810, 335] on span "Save" at bounding box center [815, 340] width 30 height 16
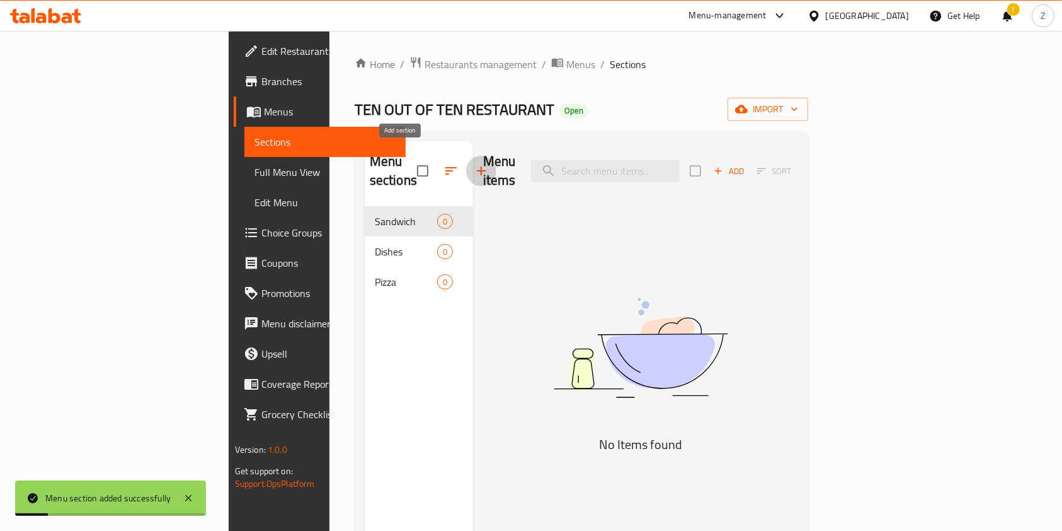
click at [474, 163] on icon "button" at bounding box center [481, 170] width 15 height 15
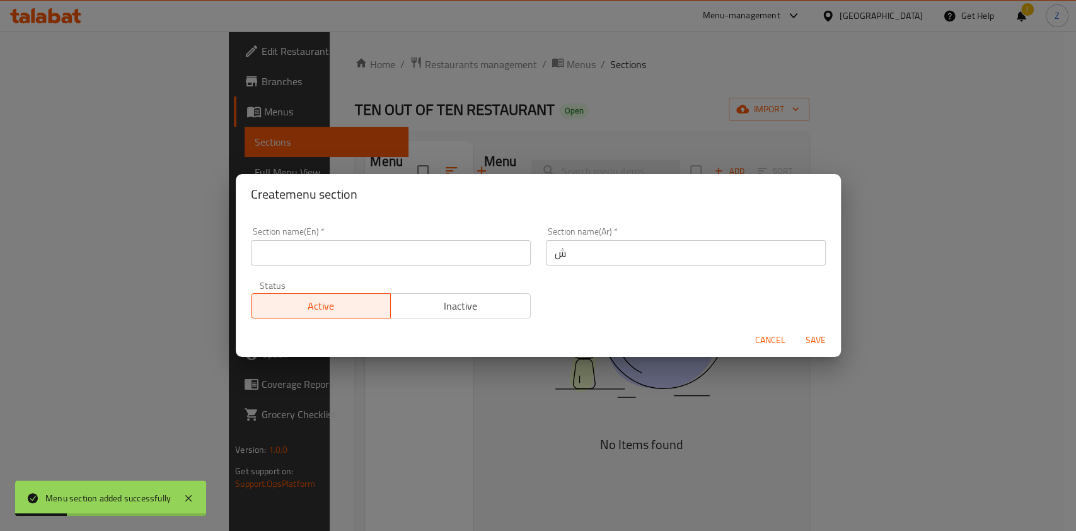
click at [597, 252] on input "ش" at bounding box center [686, 252] width 280 height 25
type input "شاورما"
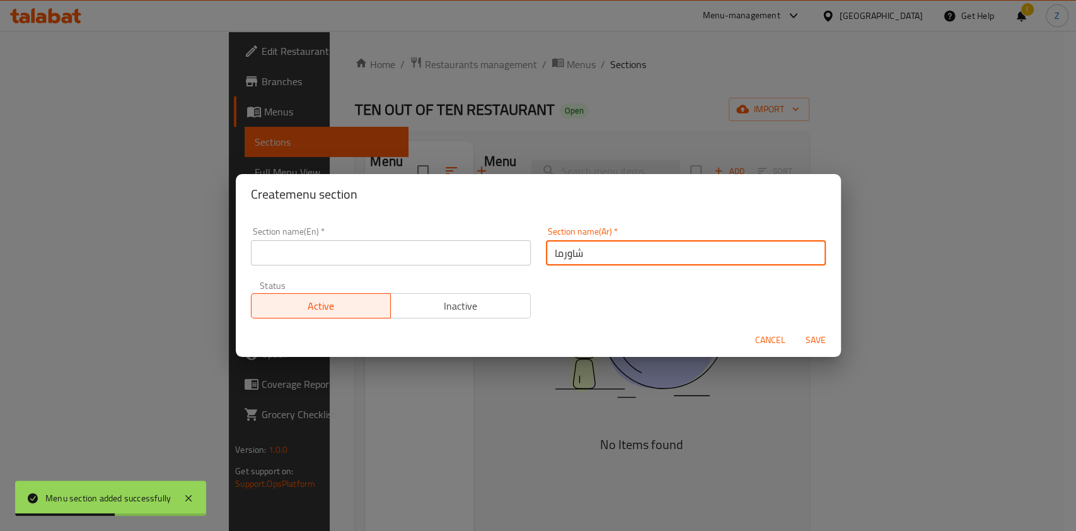
click at [418, 251] on input "text" at bounding box center [391, 252] width 280 height 25
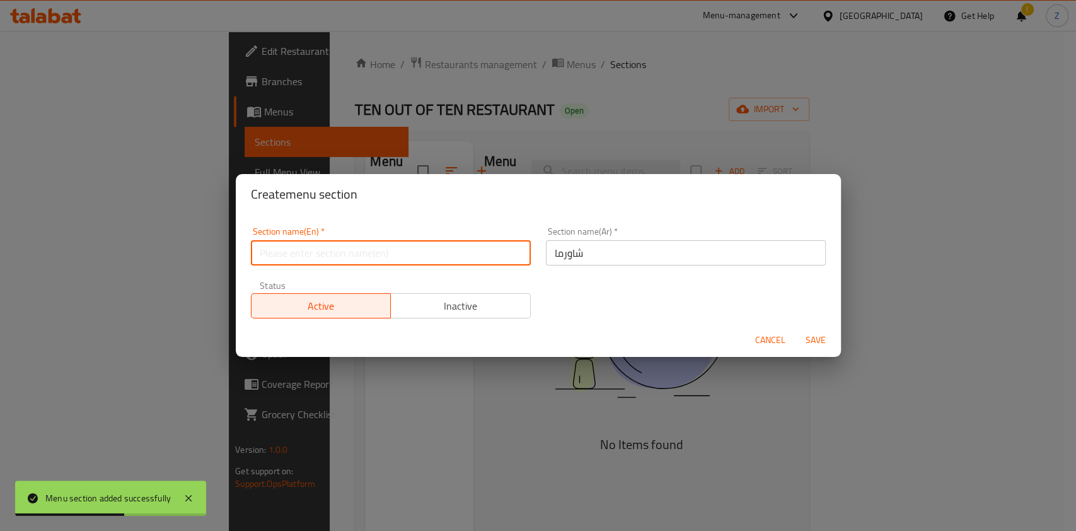
paste input "Shawarma"
type input "Shawarma"
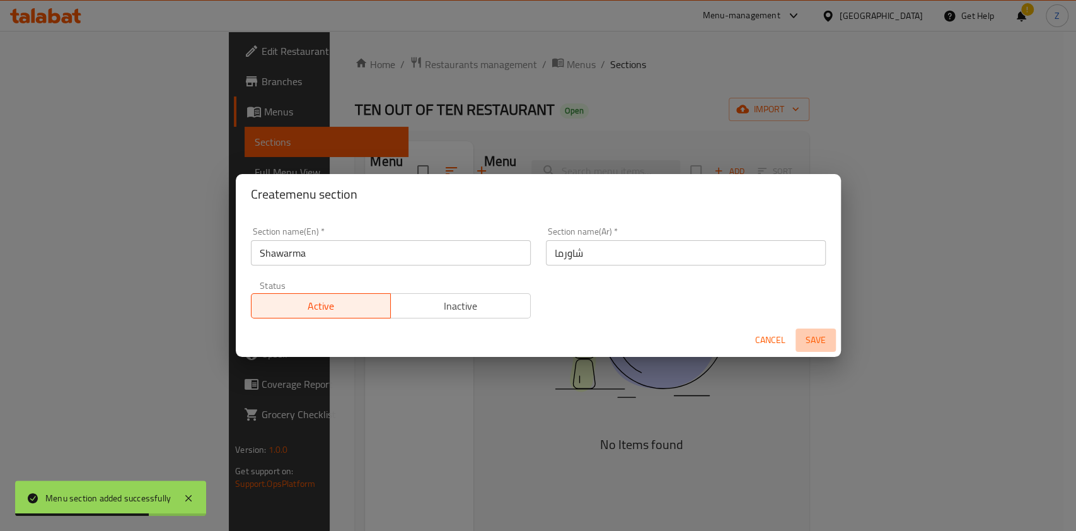
click at [817, 335] on span "Save" at bounding box center [815, 340] width 30 height 16
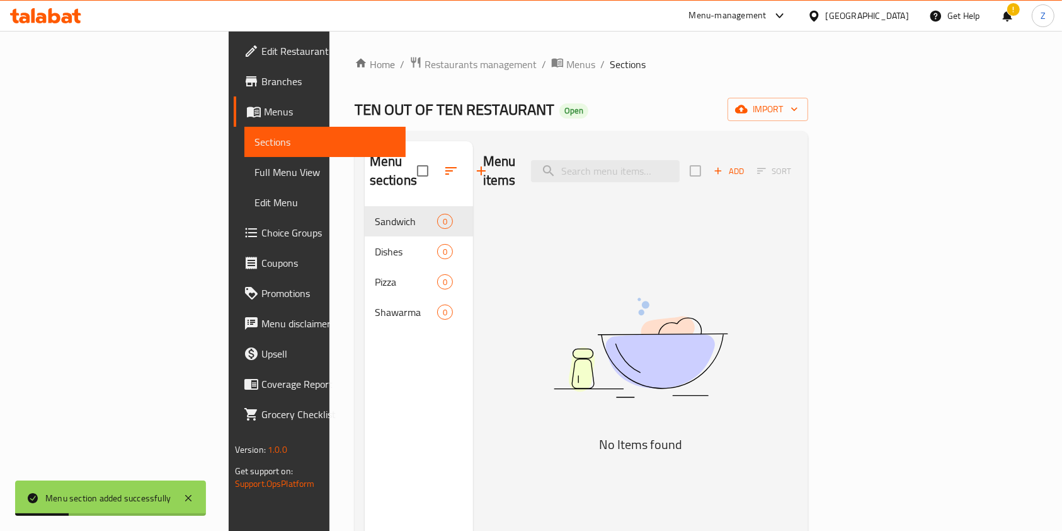
click at [474, 163] on icon "button" at bounding box center [481, 170] width 15 height 15
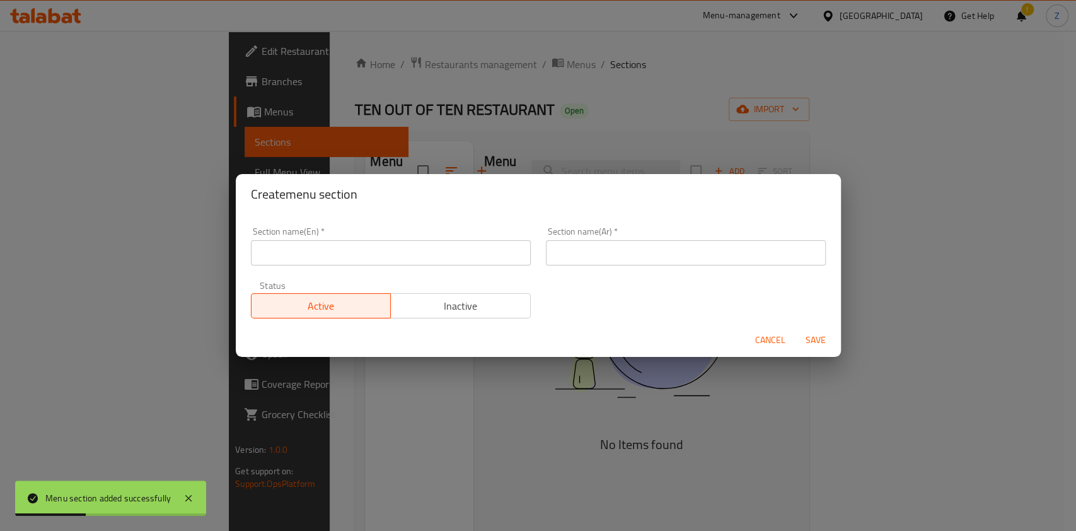
click at [489, 245] on input "text" at bounding box center [391, 252] width 280 height 25
paste input "Pastries"
type input "Pastries"
click at [665, 231] on div "Section name(Ar)   * Section name(Ar) *" at bounding box center [686, 246] width 280 height 38
click at [626, 270] on div "Section name(Ar)   * Section name(Ar) *" at bounding box center [685, 246] width 295 height 54
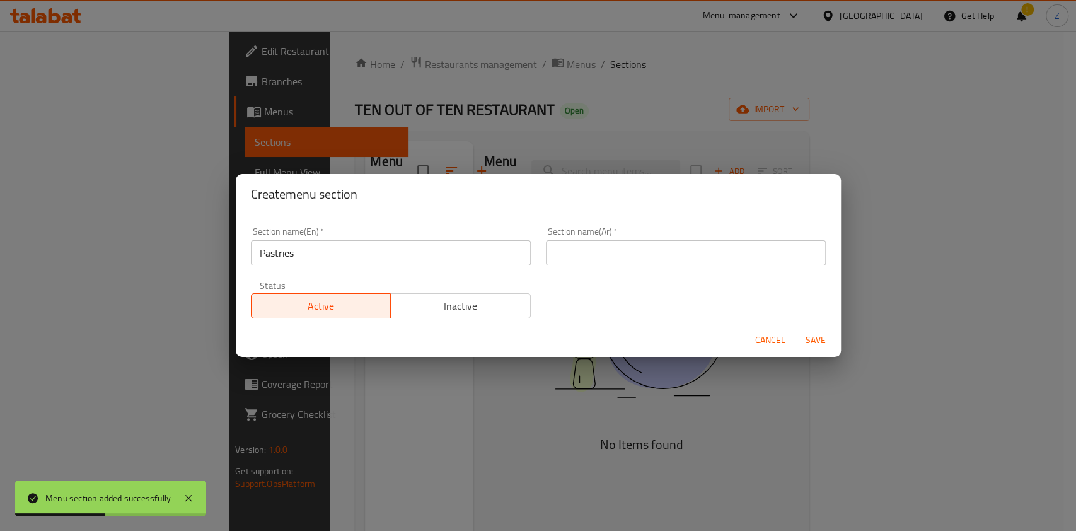
click at [632, 254] on input "text" at bounding box center [686, 252] width 280 height 25
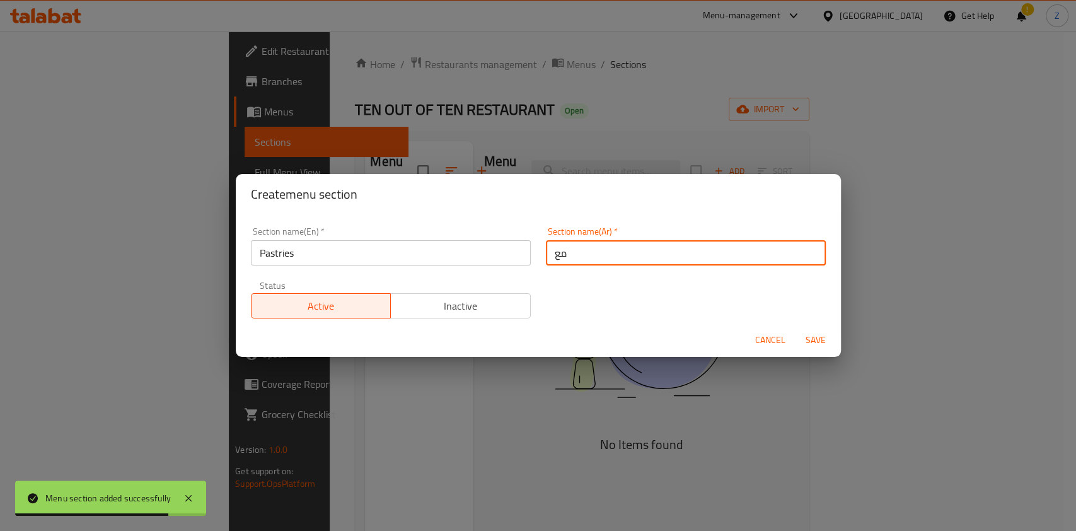
type input "معجنات"
click at [807, 335] on span "Save" at bounding box center [815, 340] width 30 height 16
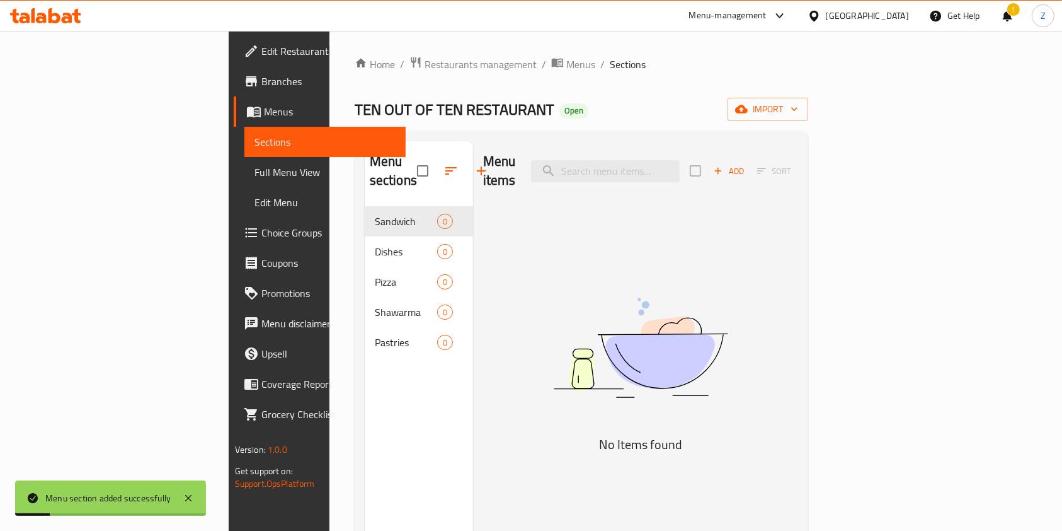
click at [466, 163] on button "button" at bounding box center [481, 171] width 30 height 30
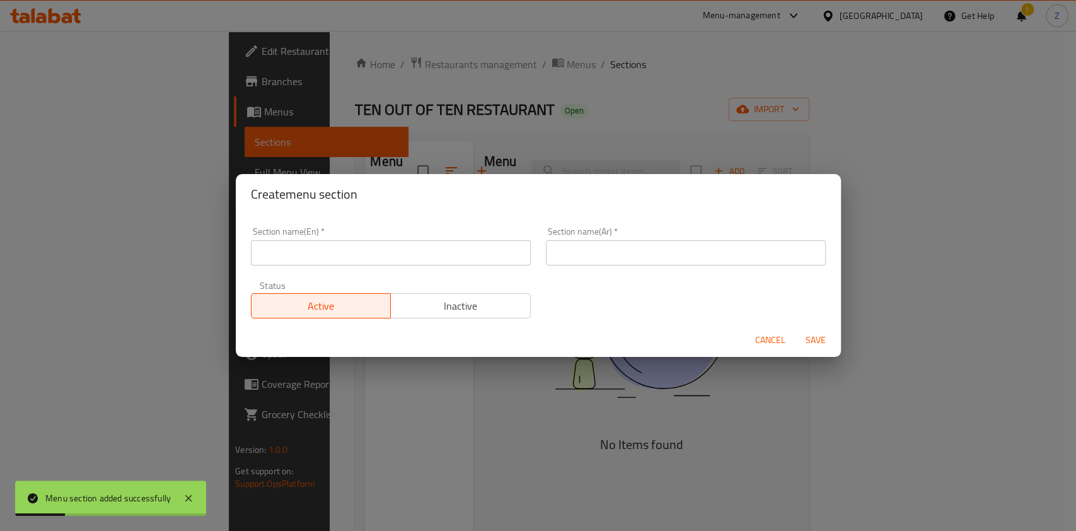
click at [470, 257] on input "text" at bounding box center [391, 252] width 280 height 25
paste input "Crepe"
type input "Crepe"
click at [572, 250] on input "text" at bounding box center [686, 252] width 280 height 25
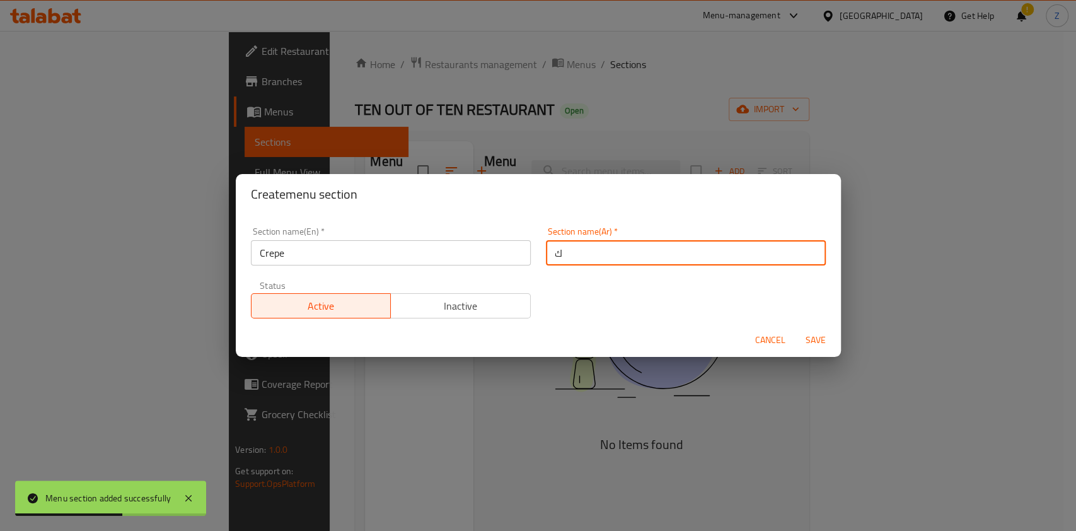
type input "كريب"
click at [809, 340] on span "Save" at bounding box center [815, 340] width 30 height 16
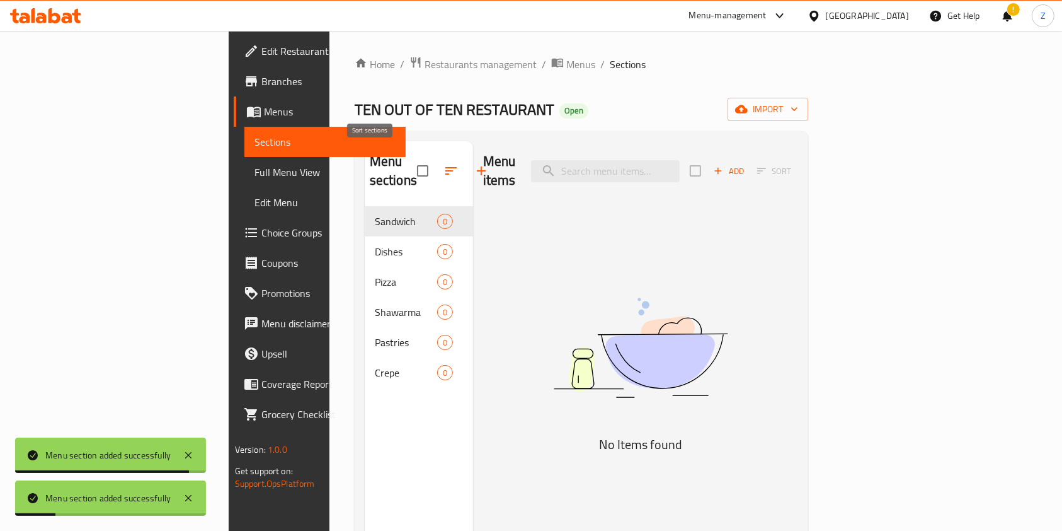
click at [474, 163] on icon "button" at bounding box center [481, 170] width 15 height 15
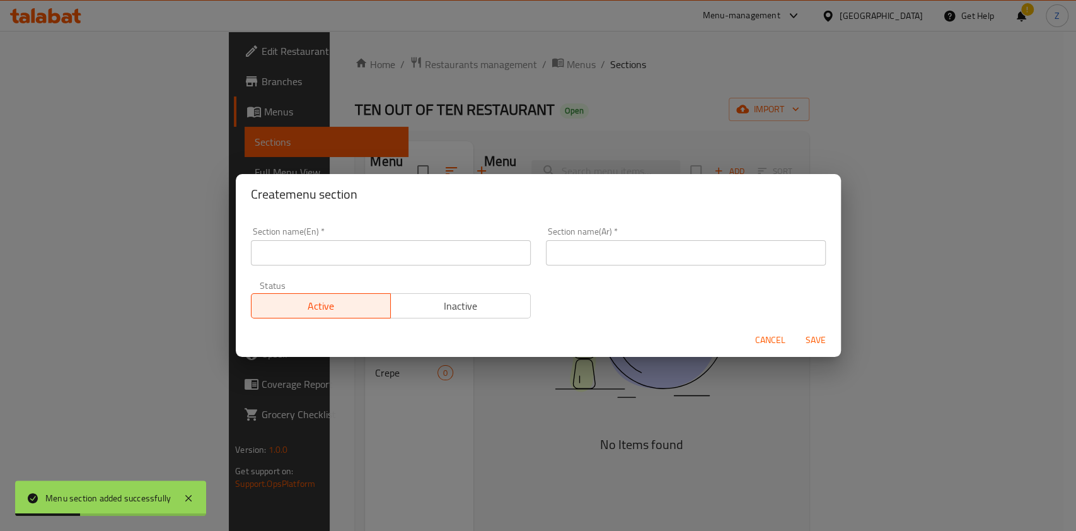
click at [459, 251] on input "text" at bounding box center [391, 252] width 280 height 25
paste input "Lunch"
type input "Lunch"
click at [590, 265] on input "text" at bounding box center [686, 252] width 280 height 25
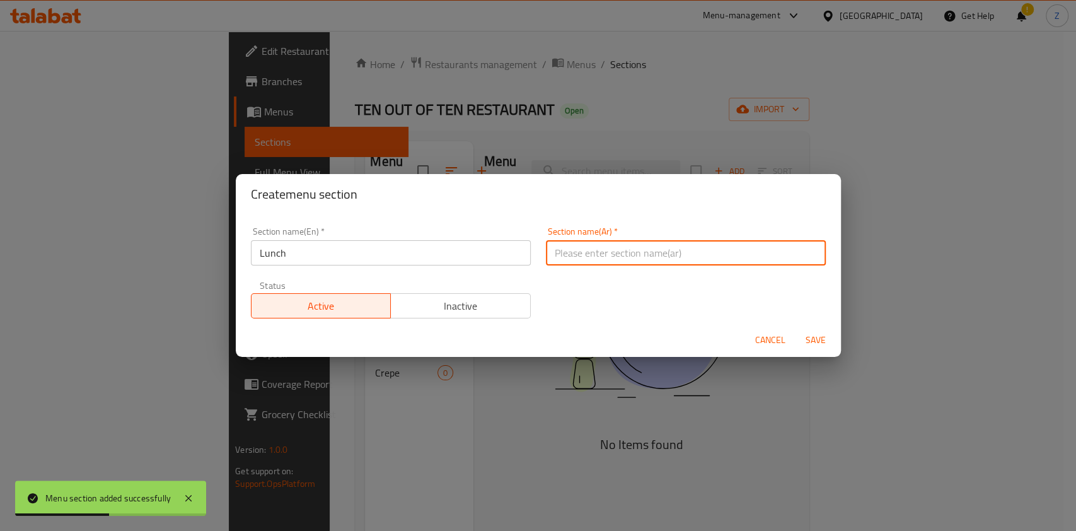
type input "غ"
type input "غداء"
click at [818, 334] on span "Save" at bounding box center [815, 340] width 30 height 16
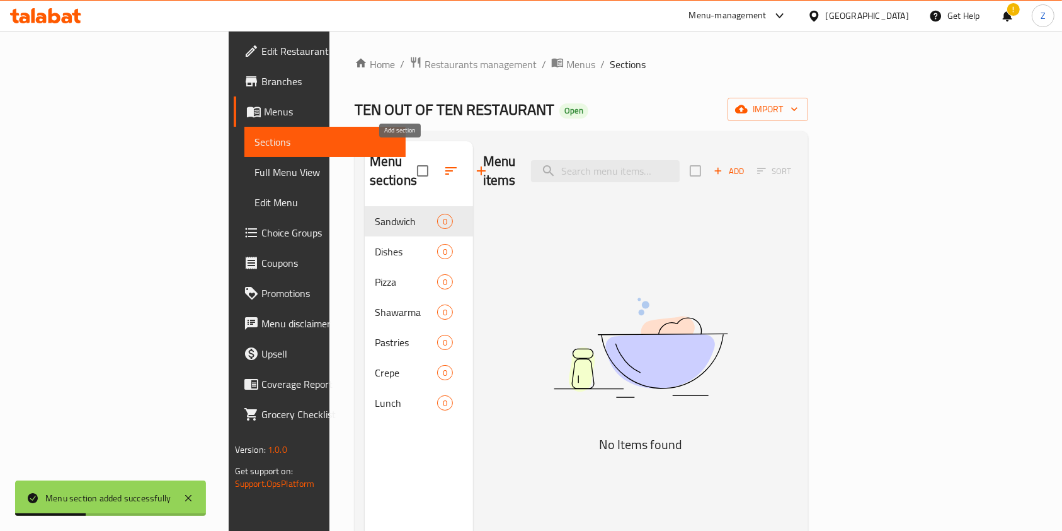
click at [477, 166] on icon "button" at bounding box center [481, 170] width 9 height 9
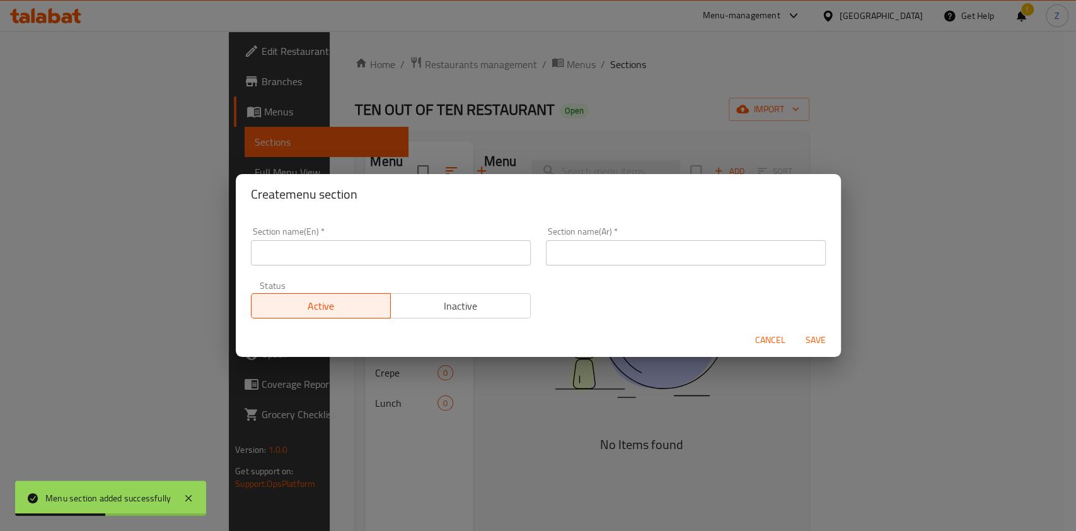
click at [469, 259] on input "text" at bounding box center [391, 252] width 280 height 25
paste input "Barbecue"
type input "Barbecue"
click at [575, 260] on input "text" at bounding box center [686, 252] width 280 height 25
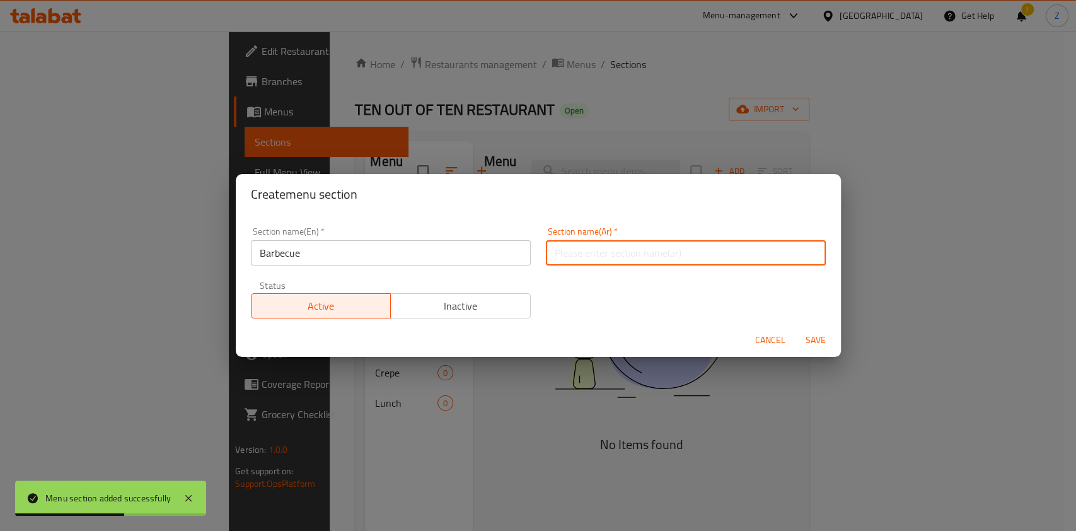
type input "ب"
type input "مشويات"
click at [825, 336] on span "Save" at bounding box center [815, 340] width 30 height 16
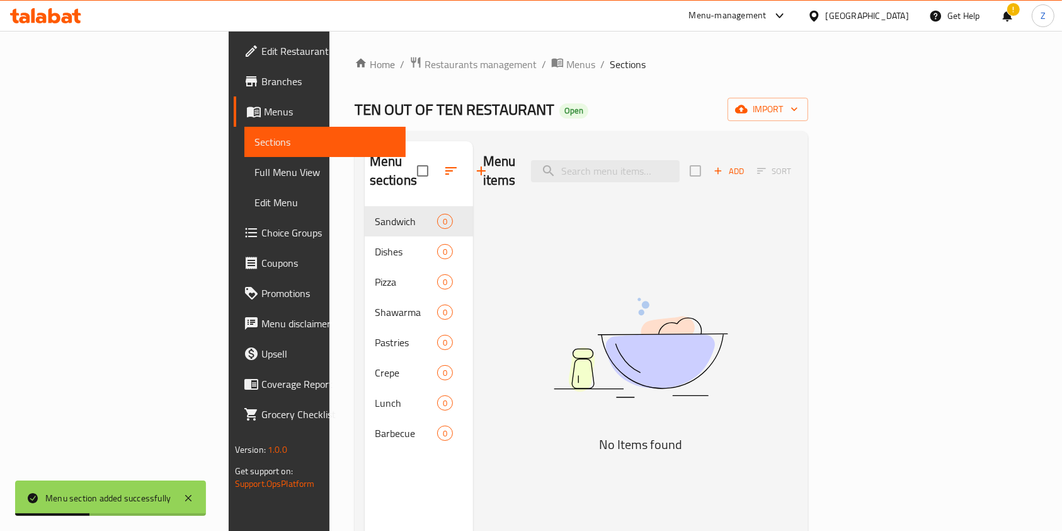
click at [474, 164] on icon "button" at bounding box center [481, 170] width 15 height 15
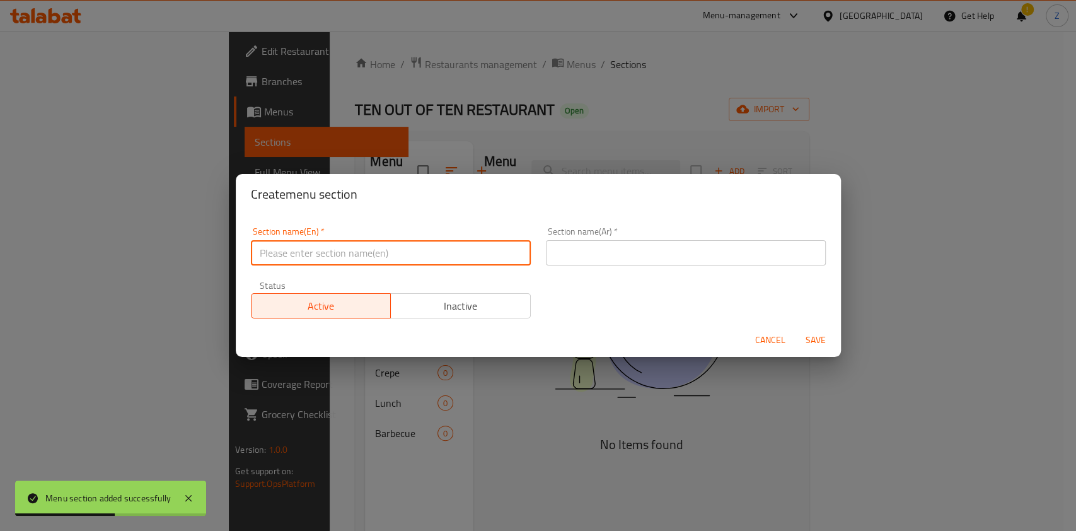
click at [492, 250] on input "text" at bounding box center [391, 252] width 280 height 25
paste input "Pasta"
type input "Pasta"
click at [602, 260] on input "text" at bounding box center [686, 252] width 280 height 25
type input "ي"
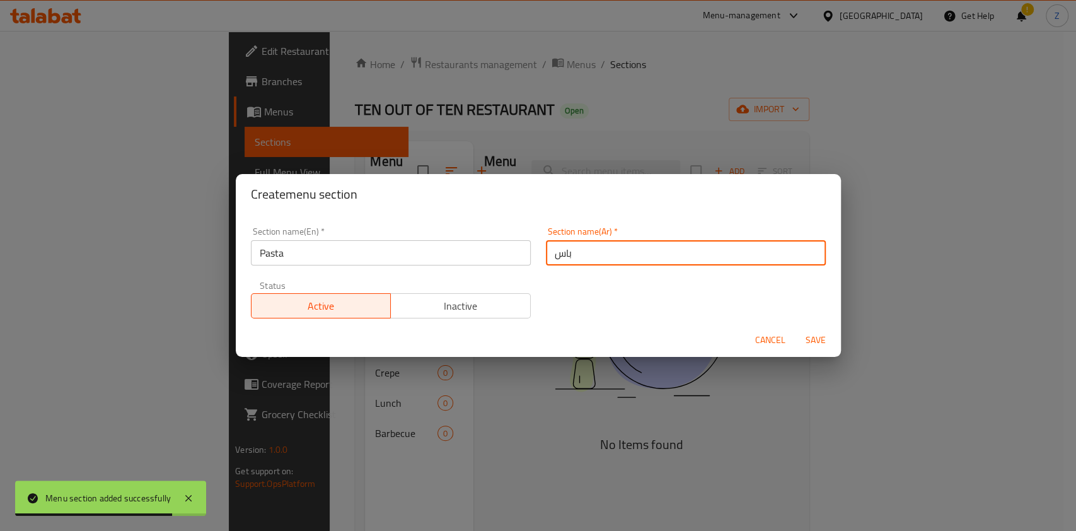
type input "باستا"
click at [817, 347] on span "Save" at bounding box center [815, 340] width 30 height 16
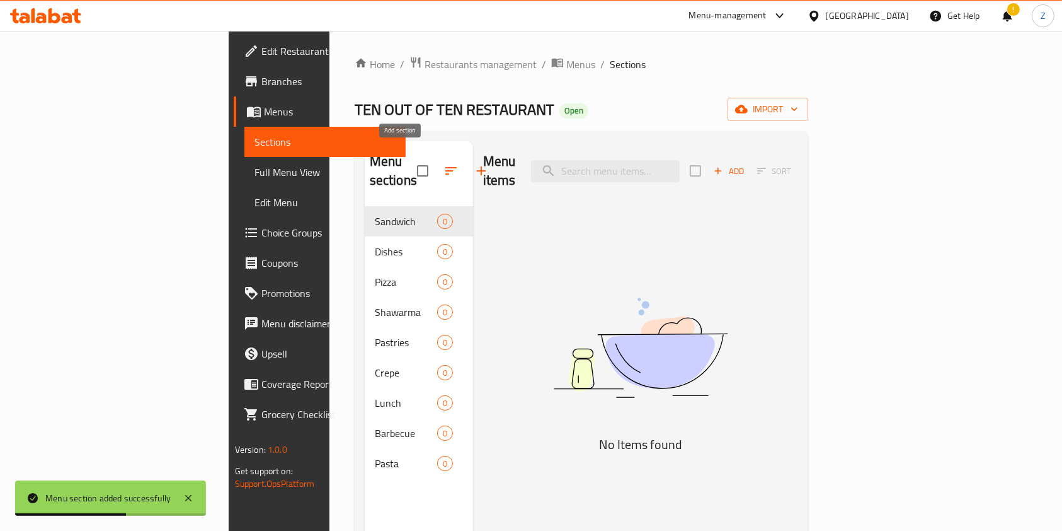
click at [466, 163] on button "button" at bounding box center [481, 171] width 30 height 30
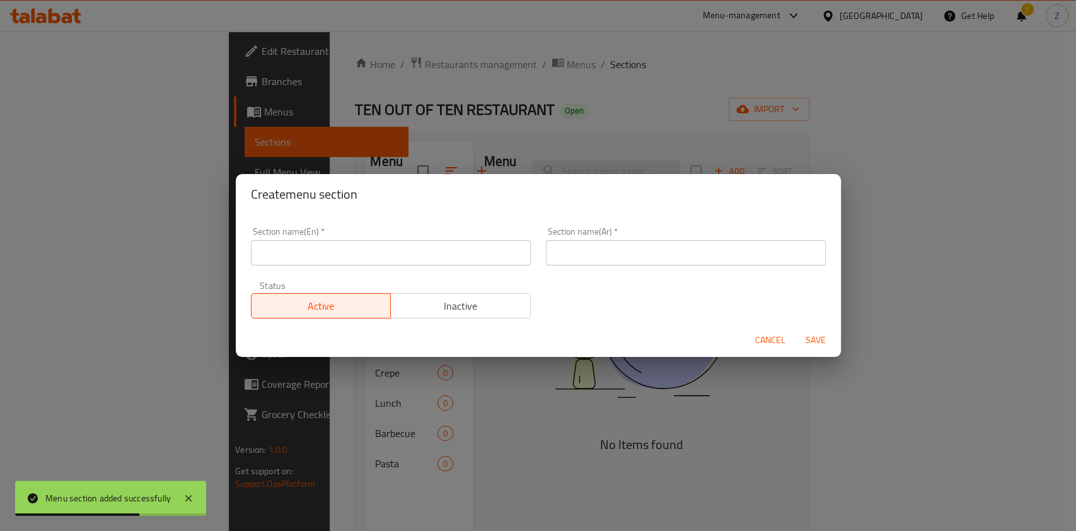
click at [425, 251] on input "text" at bounding box center [391, 252] width 280 height 25
paste input "Broasted"
type input "Broasted"
click at [612, 253] on input "text" at bounding box center [686, 252] width 280 height 25
type input "ي"
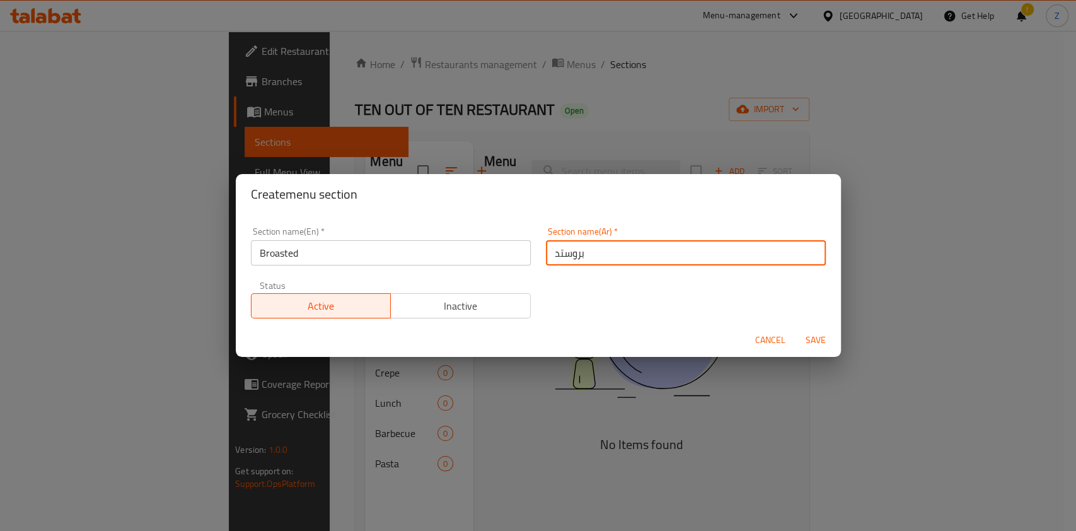
type input "بروستد"
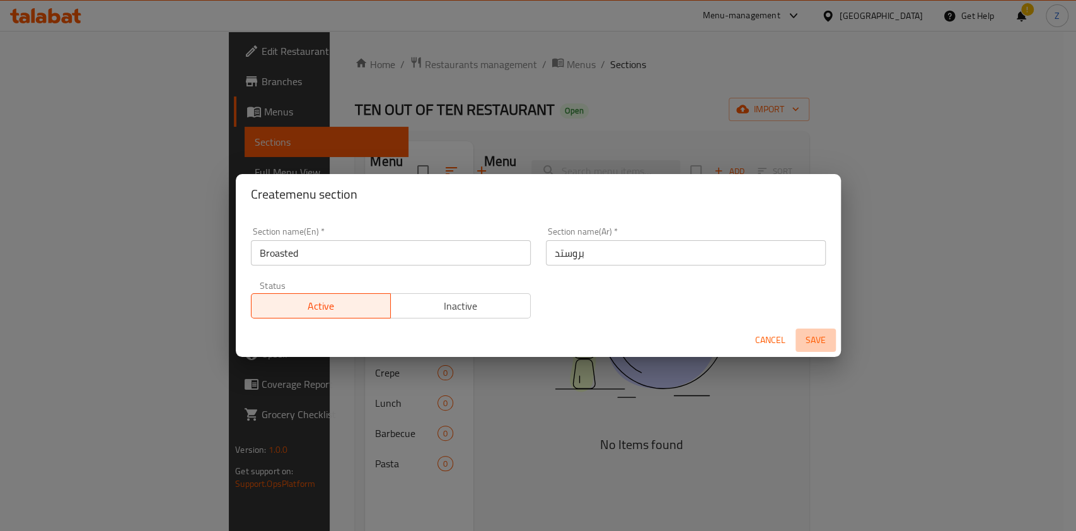
click at [817, 336] on span "Save" at bounding box center [815, 340] width 30 height 16
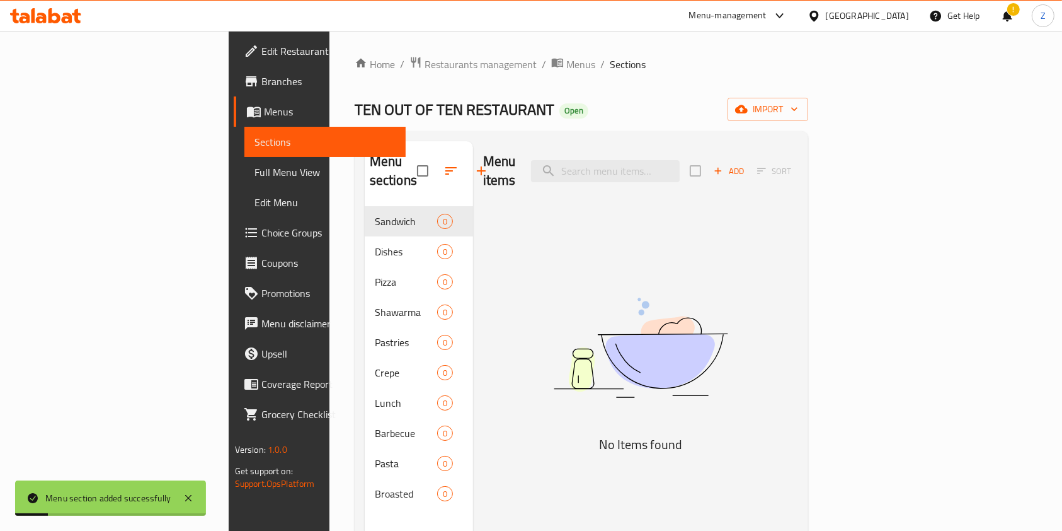
click at [749, 161] on button "Add" at bounding box center [729, 171] width 40 height 20
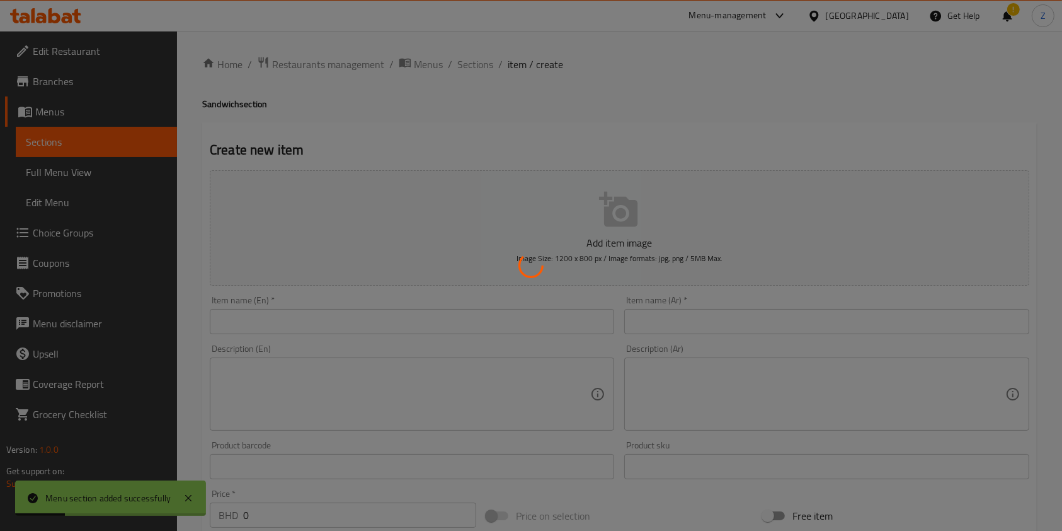
click at [404, 320] on div at bounding box center [531, 265] width 1062 height 531
click at [347, 331] on div at bounding box center [531, 265] width 1062 height 531
click at [352, 321] on div at bounding box center [531, 265] width 1062 height 531
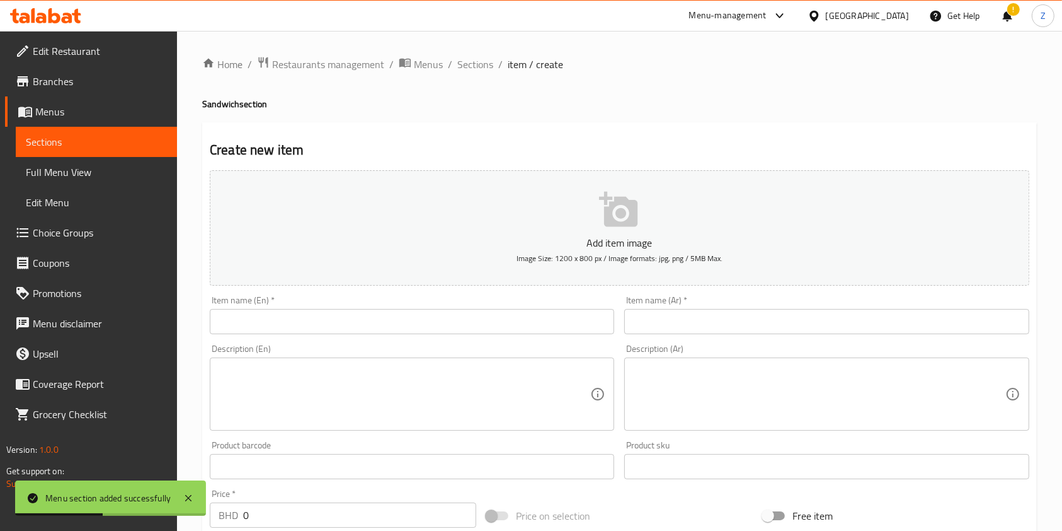
click at [352, 321] on input "text" at bounding box center [412, 321] width 405 height 25
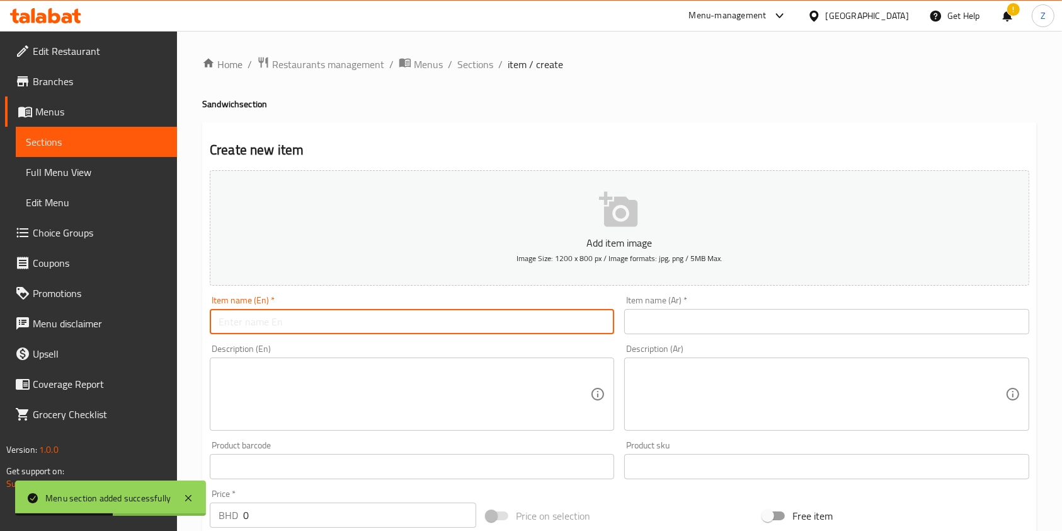
type input "ف"
type input "TEST"
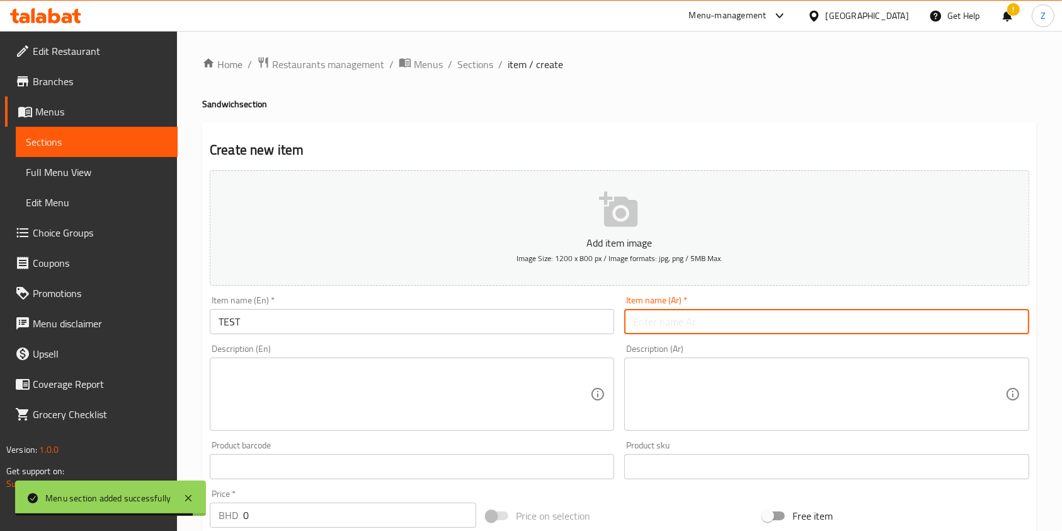
click at [665, 318] on input "text" at bounding box center [826, 321] width 405 height 25
type input "d"
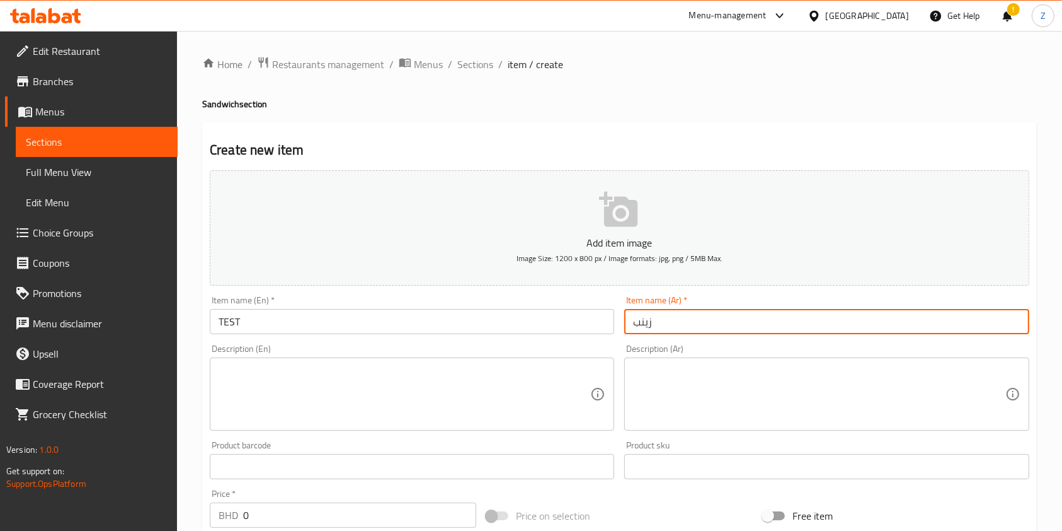
type input "زينب"
click at [459, 400] on textarea at bounding box center [405, 394] width 372 height 60
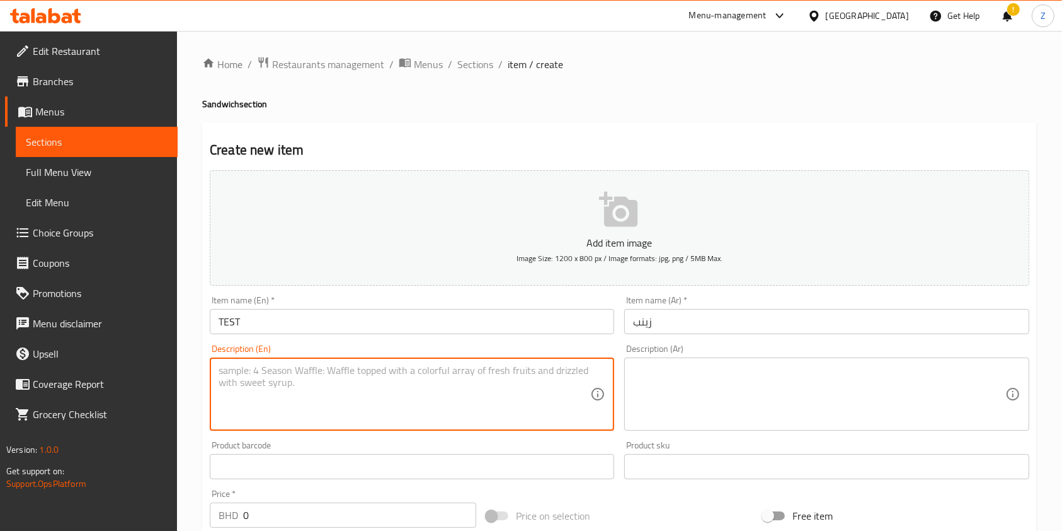
click at [727, 374] on textarea at bounding box center [819, 394] width 372 height 60
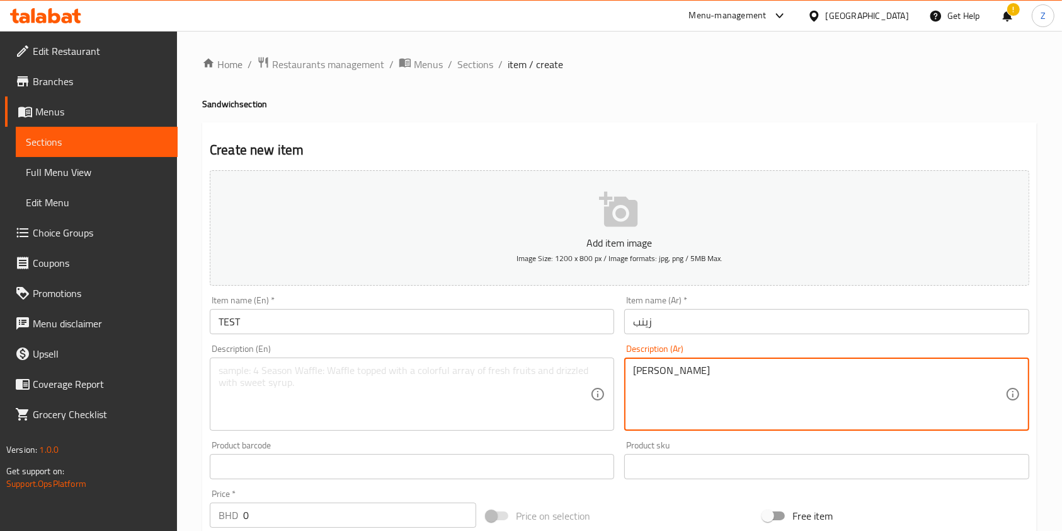
type textarea "[PERSON_NAME]"
click at [403, 391] on textarea at bounding box center [405, 394] width 372 height 60
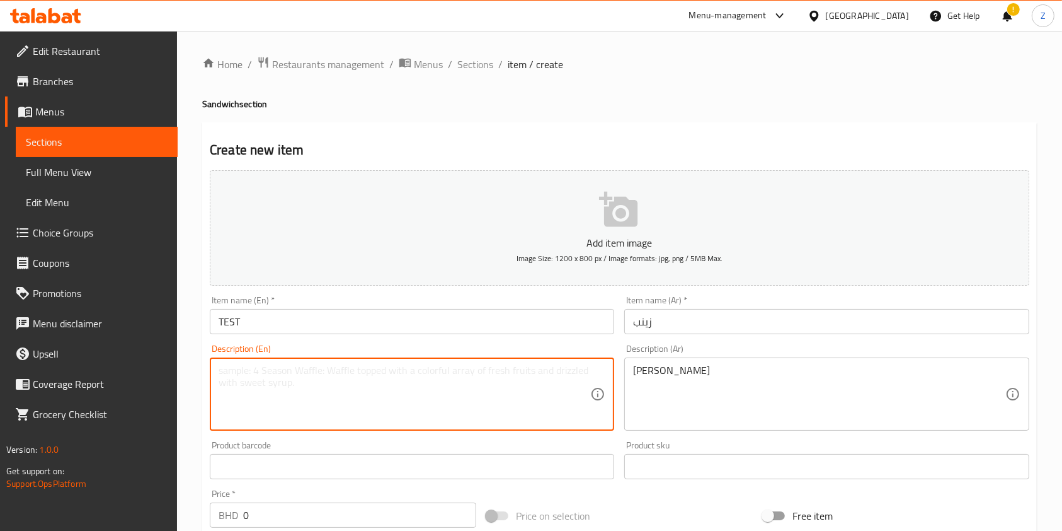
type textarea "ب"
type textarea "[PERSON_NAME] [PERSON_NAME]"
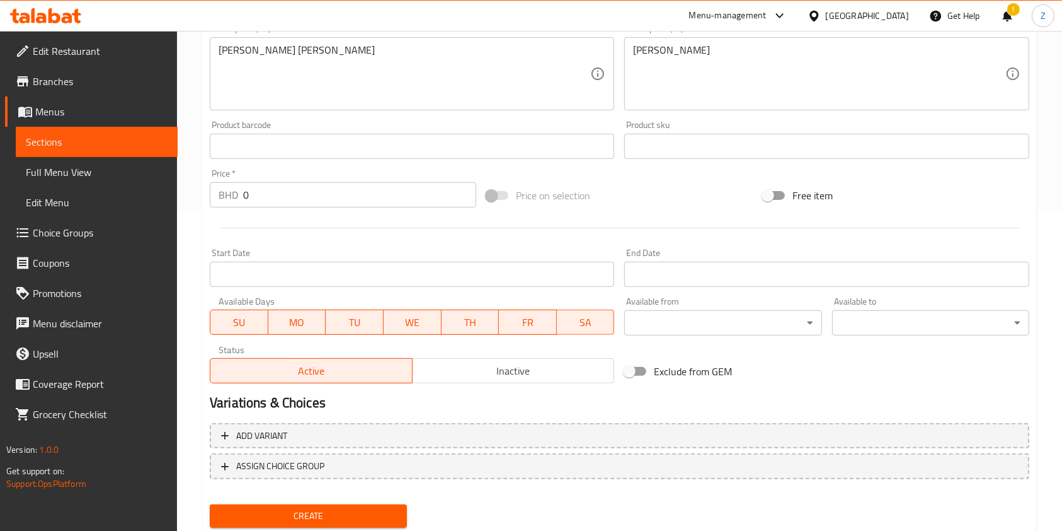
scroll to position [336, 0]
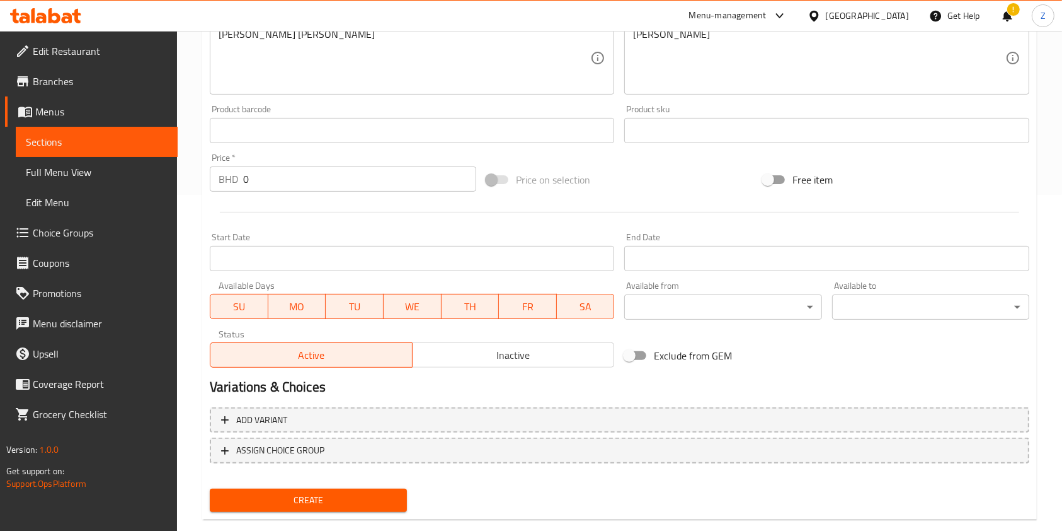
drag, startPoint x: 496, startPoint y: 262, endPoint x: 397, endPoint y: 234, distance: 102.7
click at [397, 234] on div "Start Date Start Date" at bounding box center [412, 252] width 405 height 38
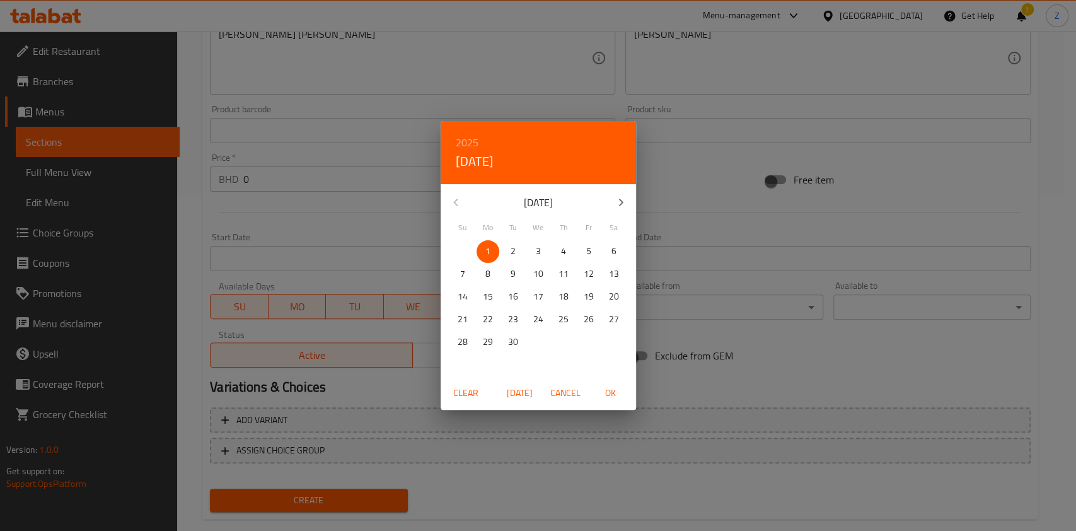
click at [256, 184] on div "2025 Mon, Sep [DATE] Mo Tu We Th Fr Sa 31 1 2 3 4 5 6 7 8 9 10 11 12 13 14 15 1…" at bounding box center [538, 265] width 1076 height 531
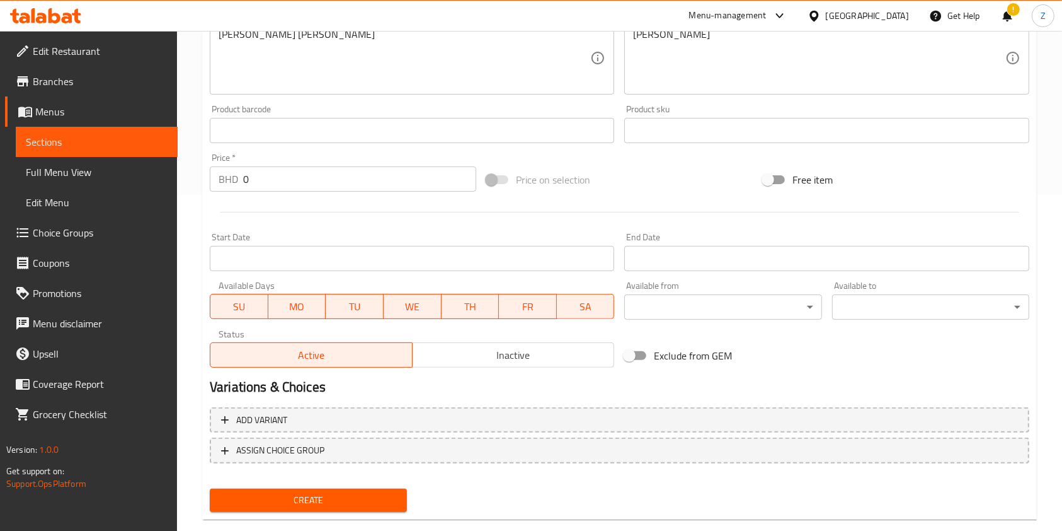
drag, startPoint x: 168, startPoint y: 175, endPoint x: 98, endPoint y: 175, distance: 69.3
click at [147, 175] on div "Edit Restaurant Branches Menus Sections Full Menu View Edit Menu Choice Groups …" at bounding box center [531, 125] width 1062 height 860
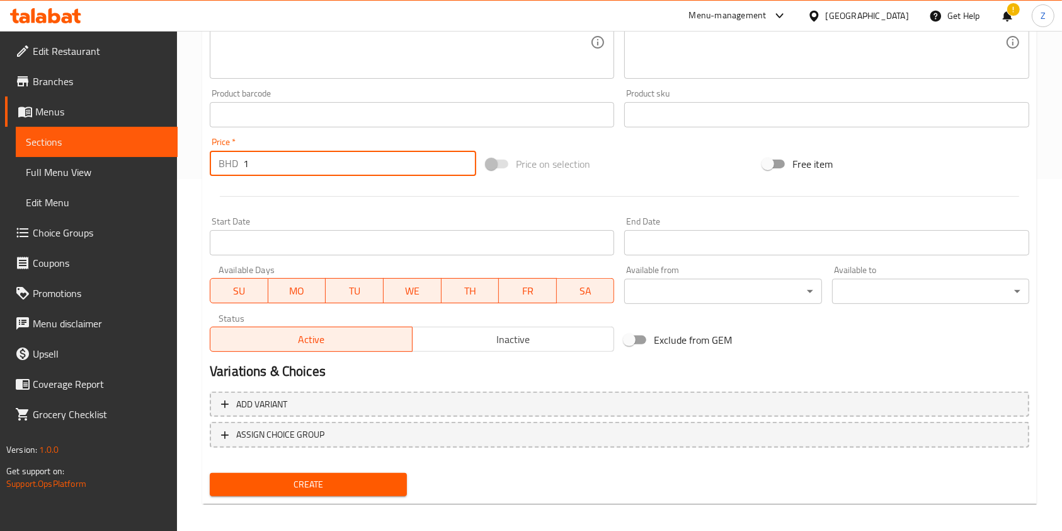
scroll to position [360, 0]
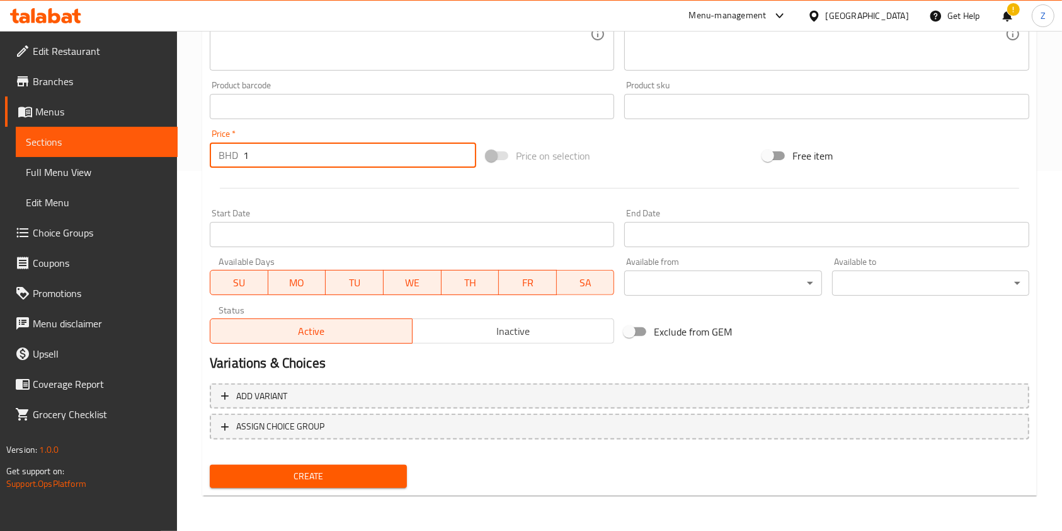
type input "1"
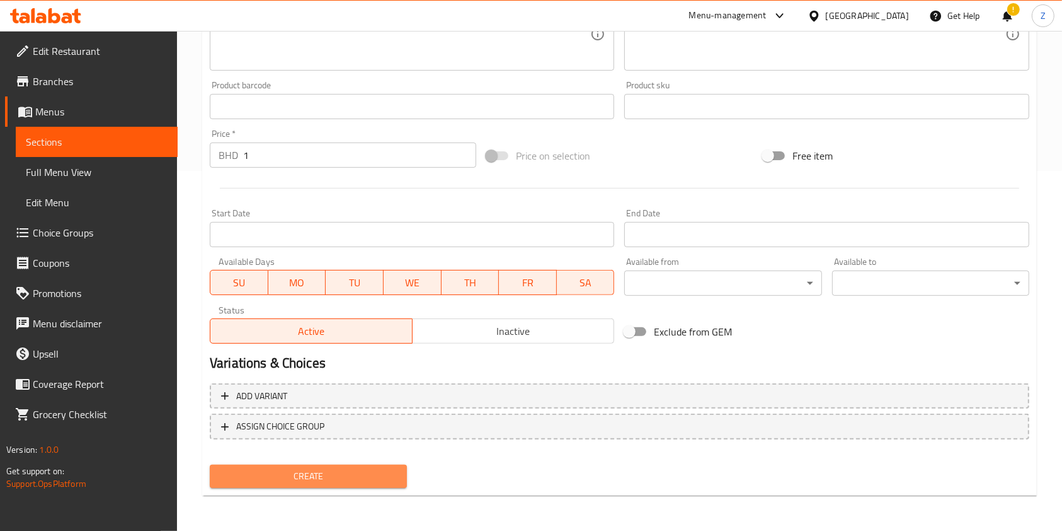
click at [394, 468] on span "Create" at bounding box center [308, 476] width 177 height 16
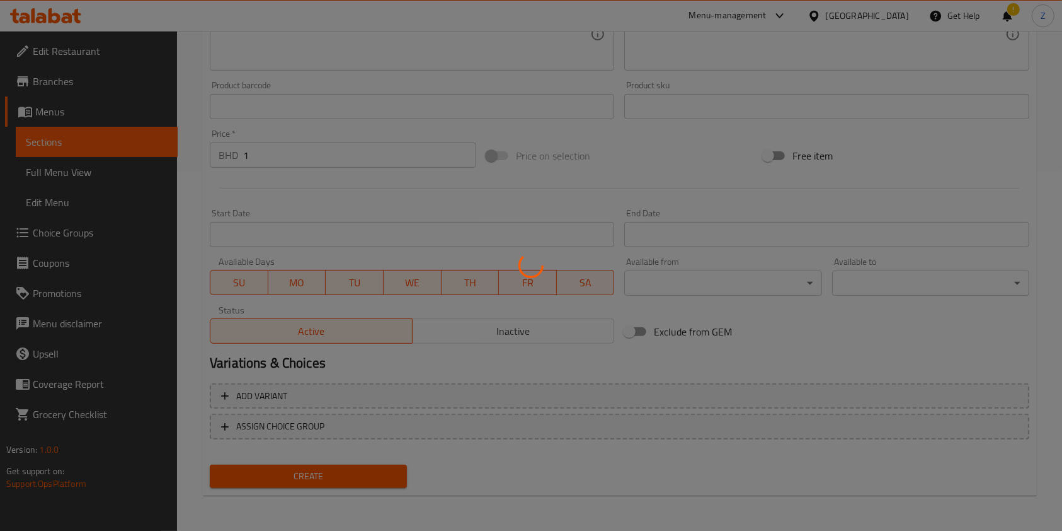
type input "0"
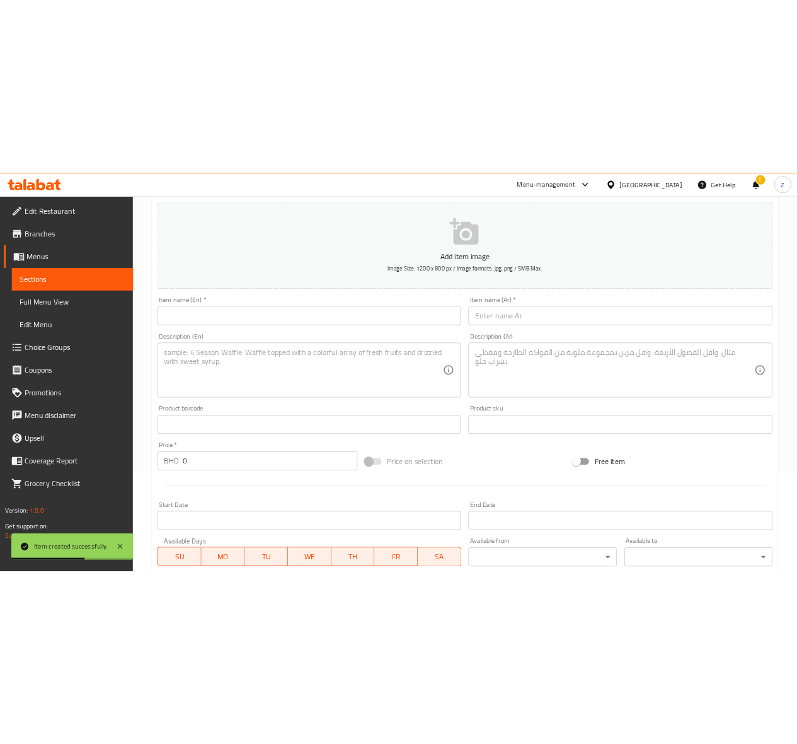
scroll to position [0, 0]
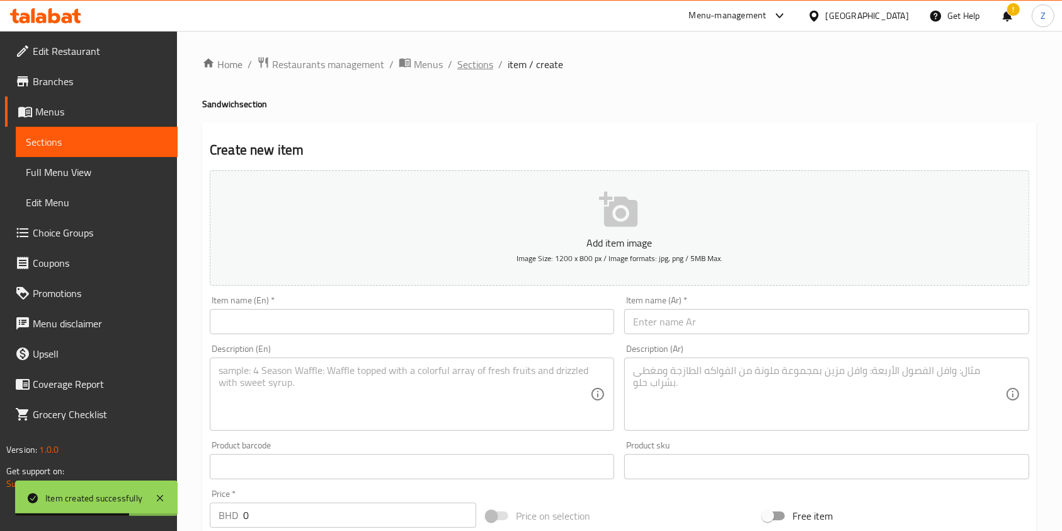
click at [473, 68] on span "Sections" at bounding box center [475, 64] width 36 height 15
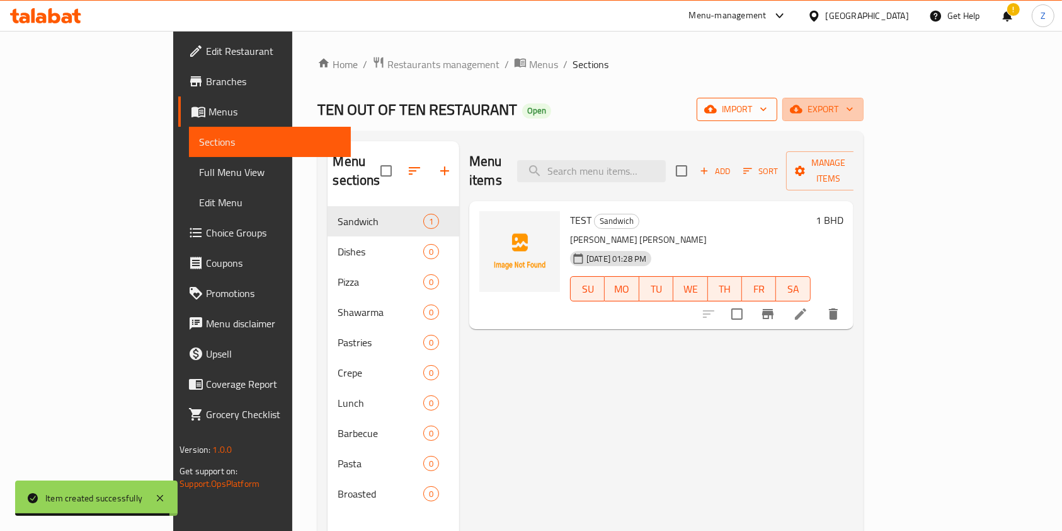
click at [854, 108] on span "export" at bounding box center [823, 109] width 61 height 16
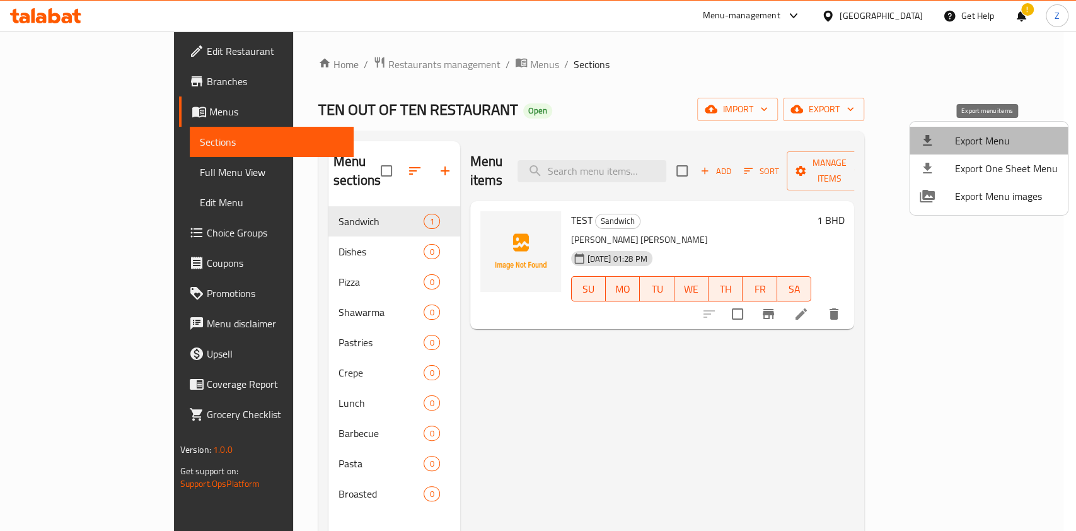
click at [993, 141] on span "Export Menu" at bounding box center [1006, 140] width 103 height 15
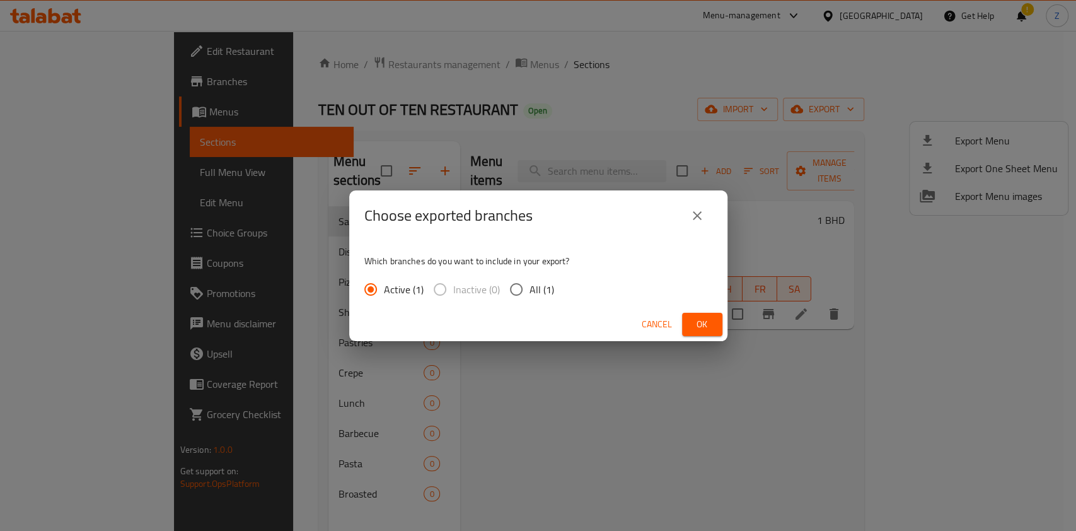
click at [691, 322] on button "Ok" at bounding box center [702, 324] width 40 height 23
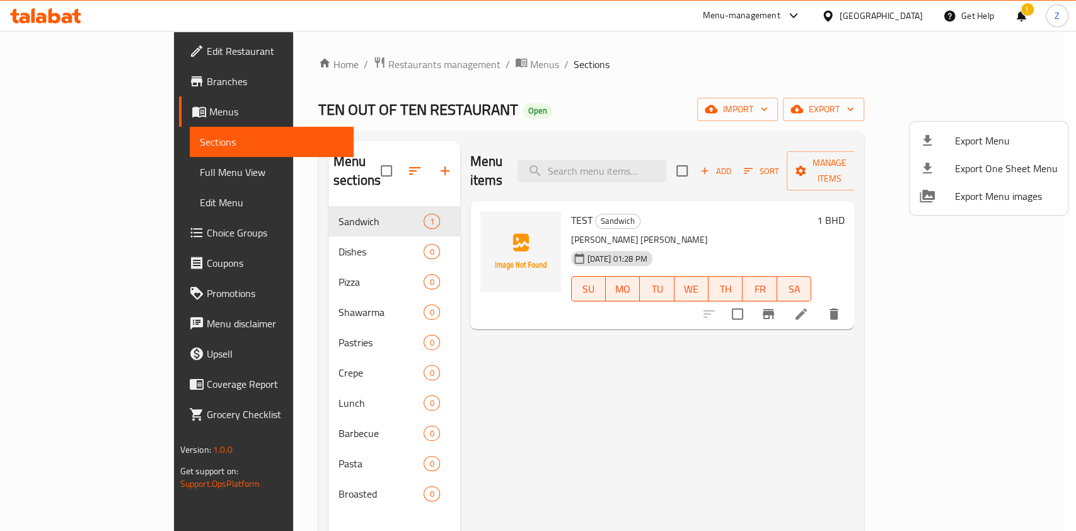
click at [610, 399] on div at bounding box center [538, 265] width 1076 height 531
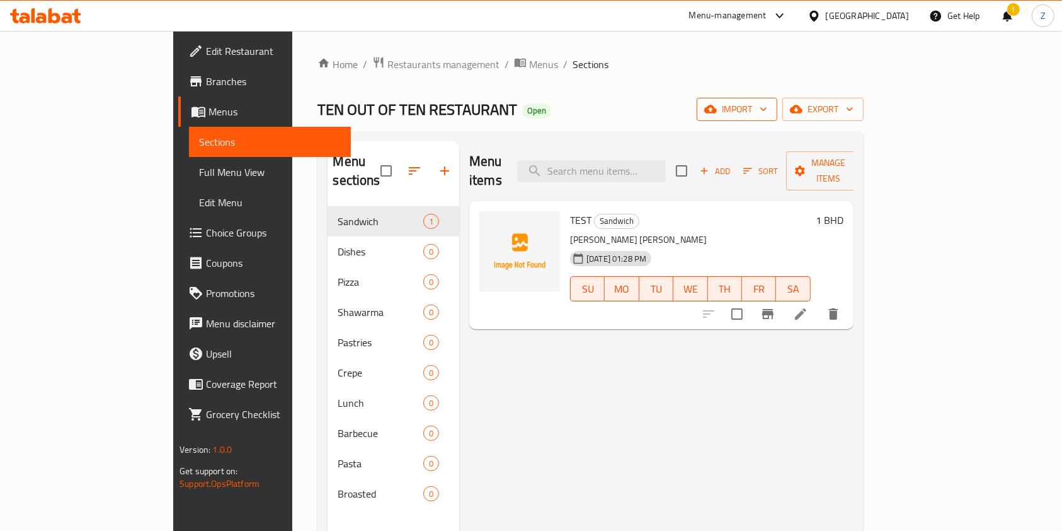
click at [768, 106] on span "import" at bounding box center [737, 109] width 60 height 16
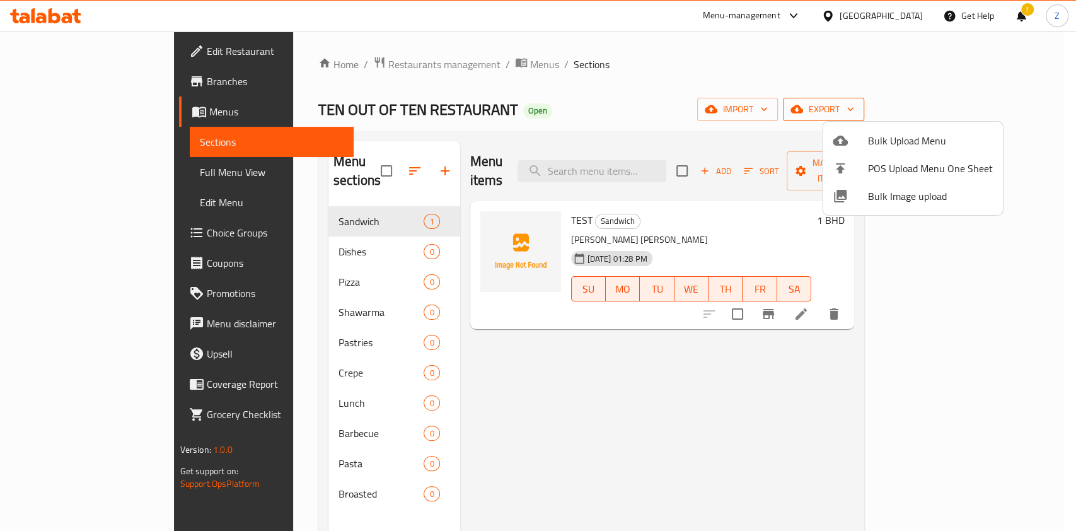
click at [1024, 105] on div at bounding box center [538, 265] width 1076 height 531
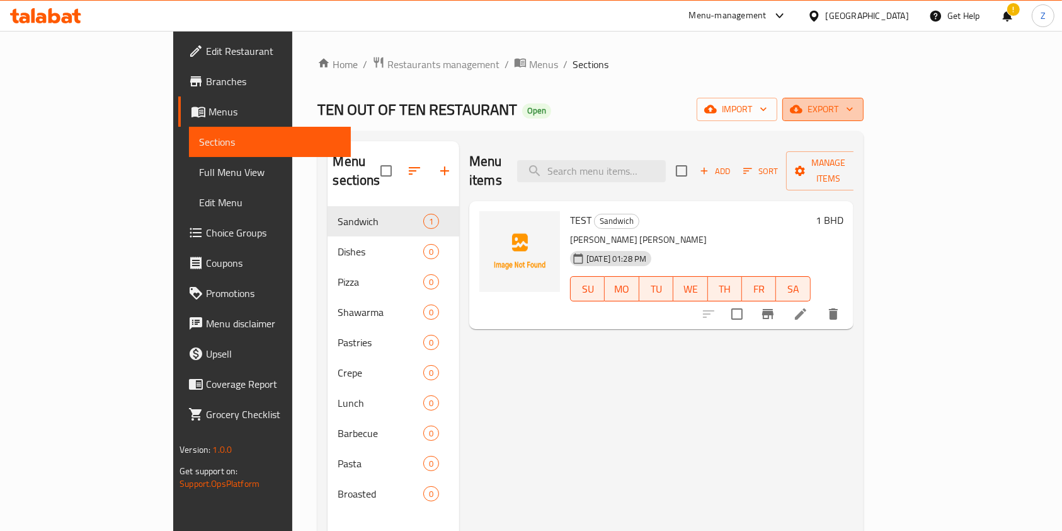
click at [854, 112] on span "export" at bounding box center [823, 109] width 61 height 16
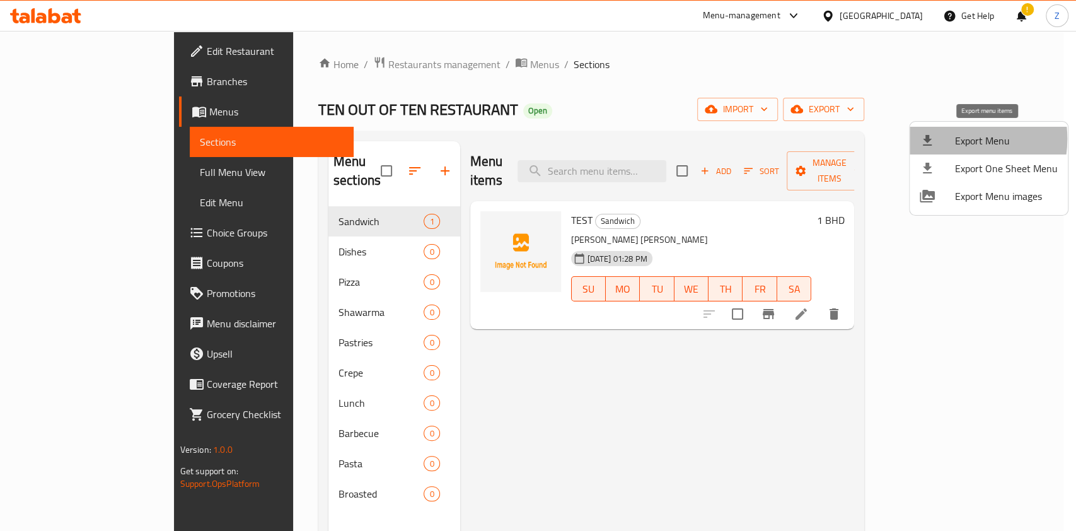
click at [948, 139] on div at bounding box center [936, 140] width 35 height 15
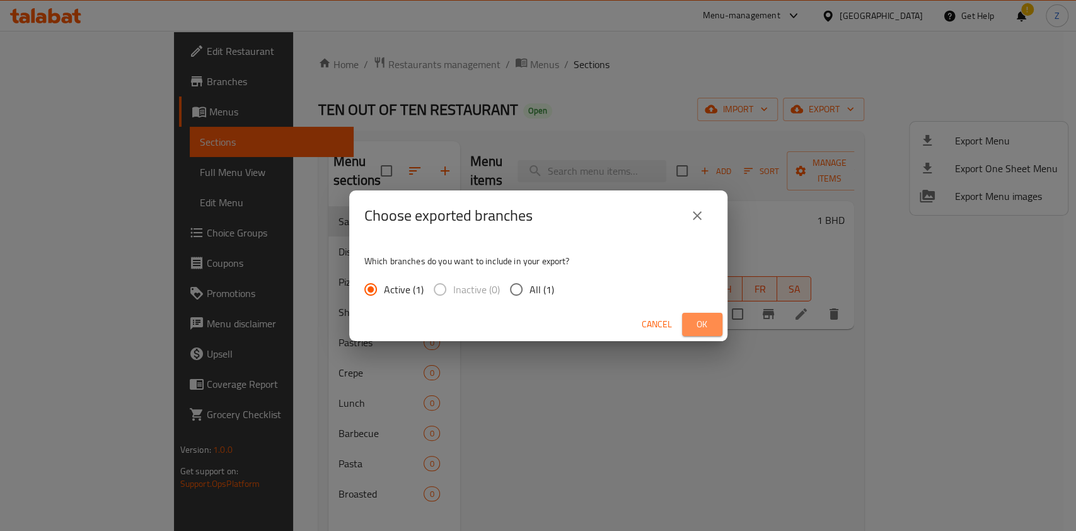
click at [707, 317] on span "Ok" at bounding box center [702, 324] width 20 height 16
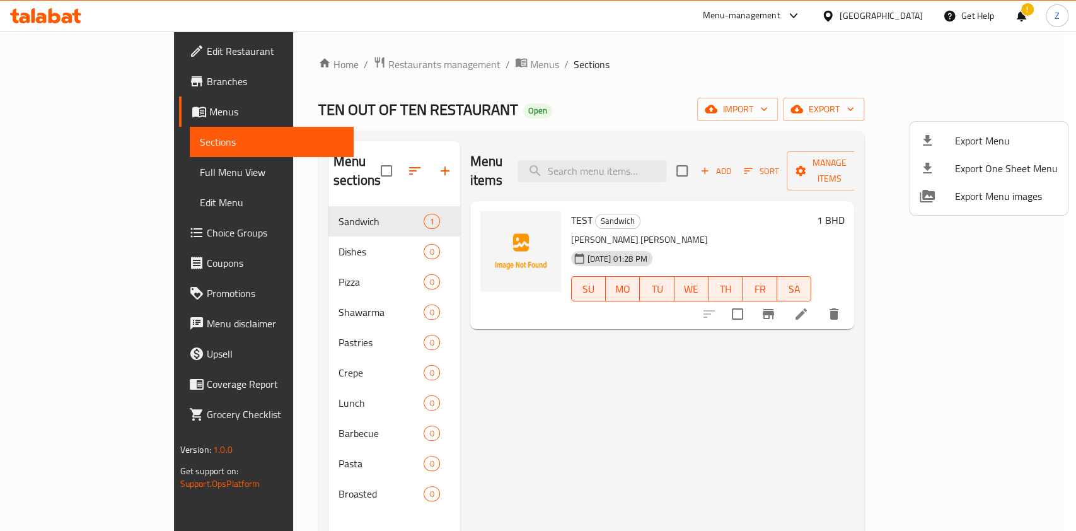
click at [928, 104] on div at bounding box center [538, 265] width 1076 height 531
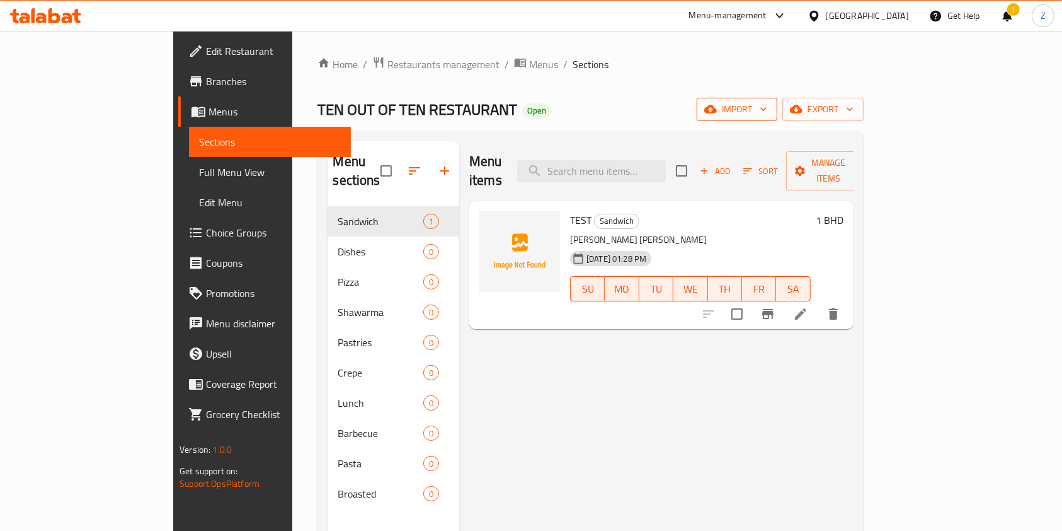
click at [768, 104] on span "import" at bounding box center [737, 109] width 60 height 16
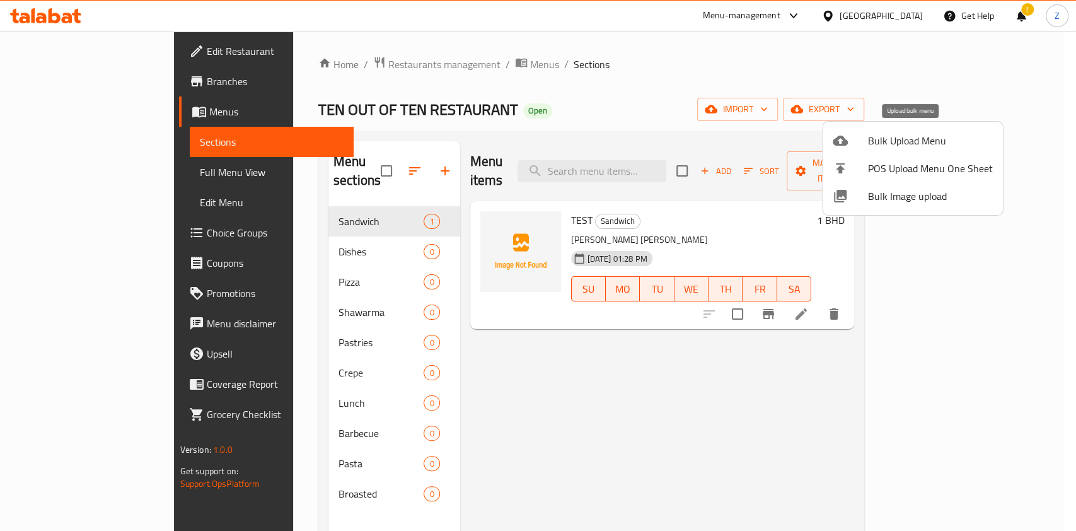
click at [915, 135] on span "Bulk Upload Menu" at bounding box center [930, 140] width 125 height 15
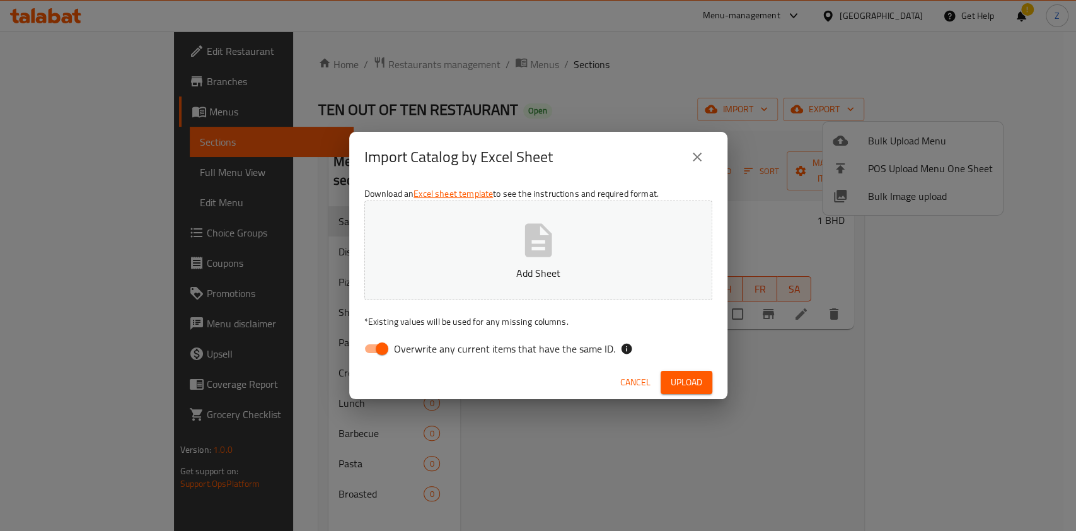
click at [530, 253] on icon "button" at bounding box center [537, 239] width 27 height 33
click at [686, 378] on span "Upload" at bounding box center [686, 382] width 32 height 16
click at [685, 378] on span "Upload" at bounding box center [686, 382] width 32 height 16
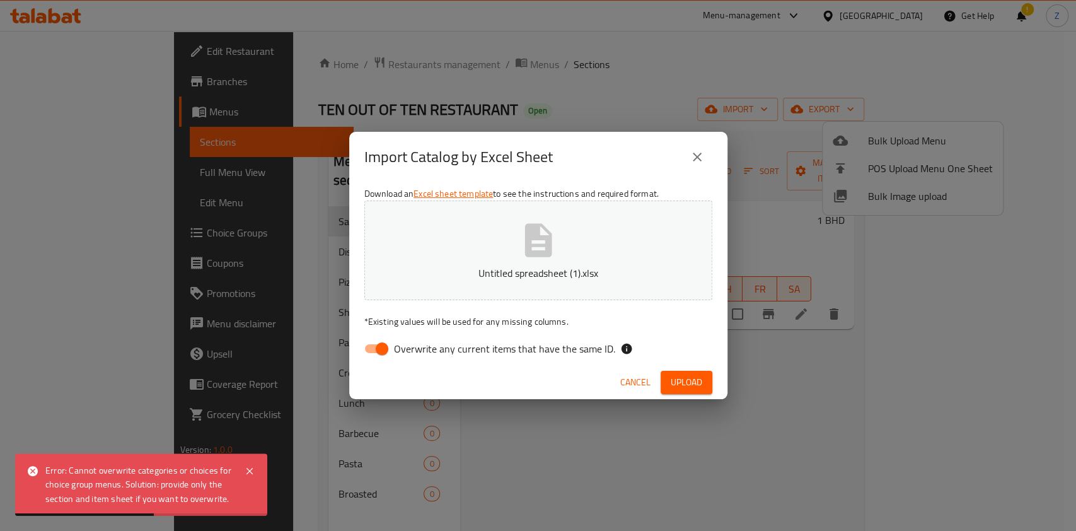
click at [706, 144] on div "Import Catalog by Excel Sheet" at bounding box center [538, 157] width 348 height 30
click at [705, 149] on button "close" at bounding box center [697, 157] width 30 height 30
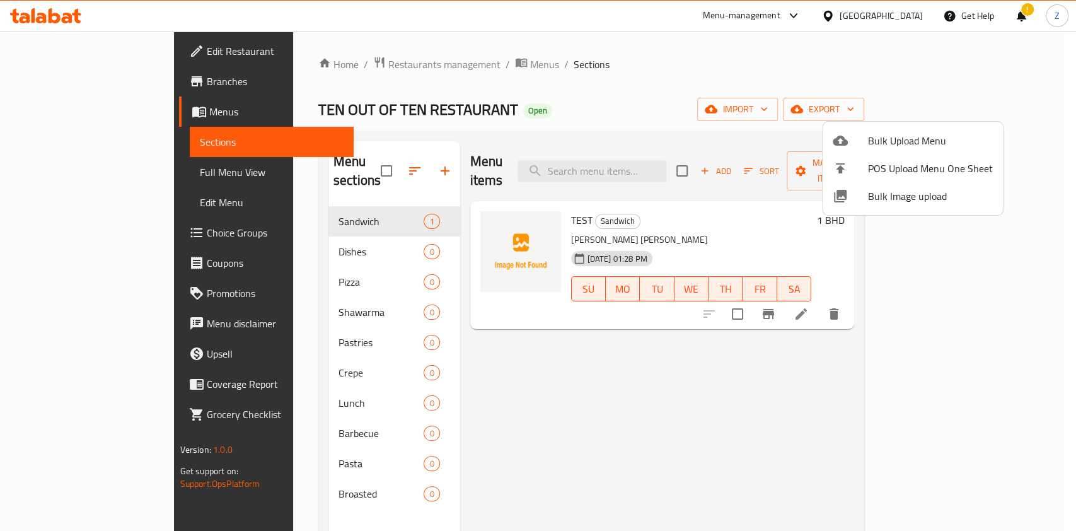
click at [546, 74] on div at bounding box center [538, 265] width 1076 height 531
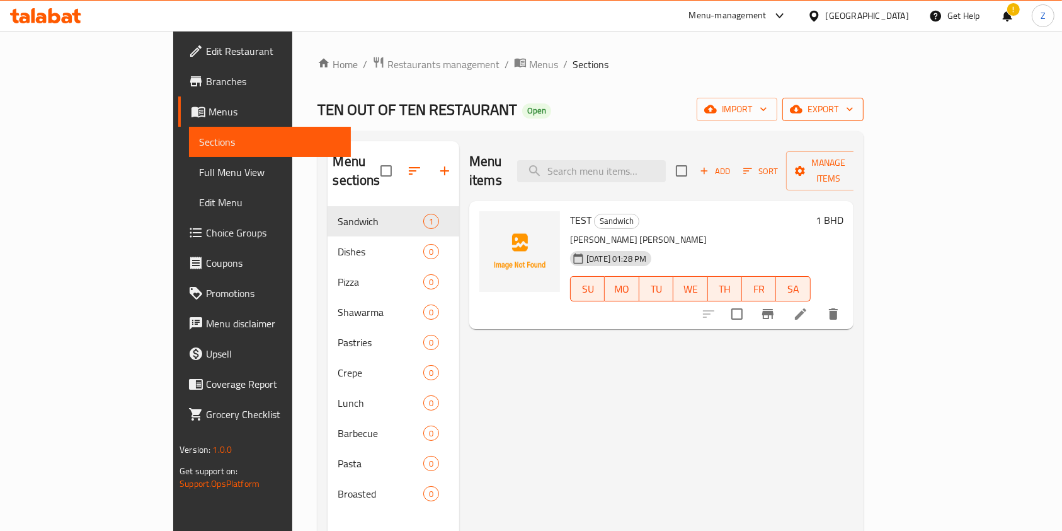
click at [856, 108] on icon "button" at bounding box center [850, 109] width 13 height 13
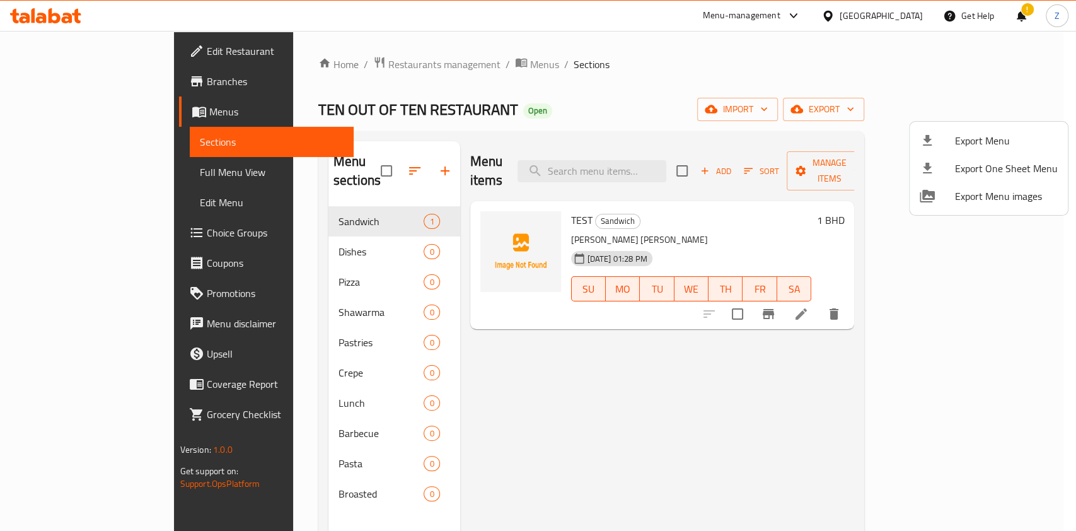
click at [909, 99] on div at bounding box center [538, 265] width 1076 height 531
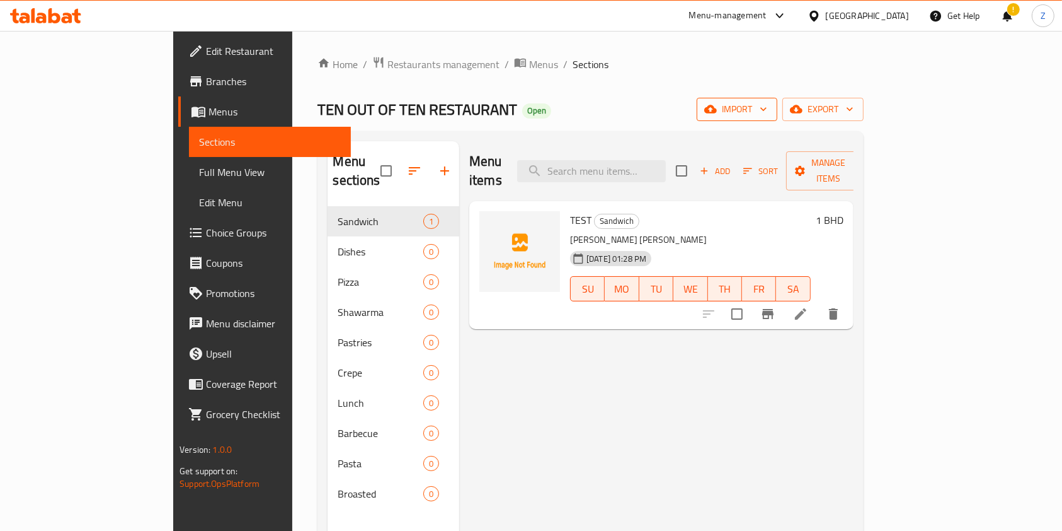
click at [768, 103] on span "import" at bounding box center [737, 109] width 60 height 16
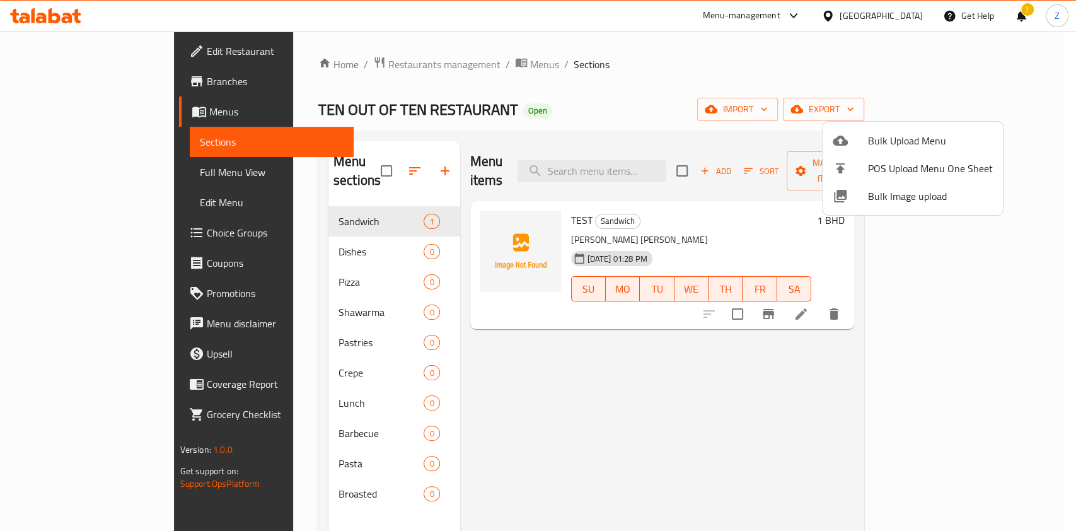
click at [910, 138] on span "Bulk Upload Menu" at bounding box center [930, 140] width 125 height 15
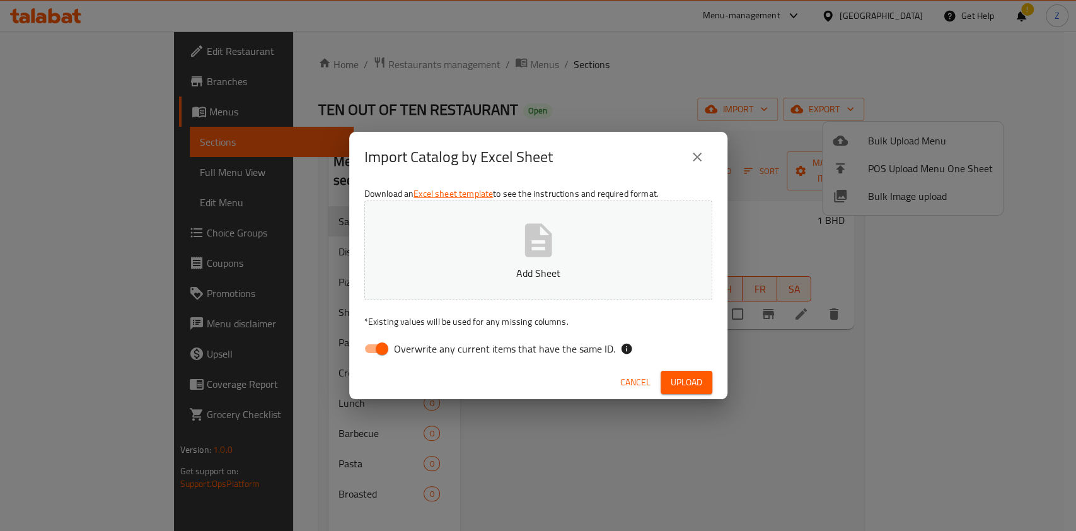
click at [560, 255] on button "Add Sheet" at bounding box center [538, 250] width 348 height 100
click at [673, 381] on span "Upload" at bounding box center [686, 382] width 32 height 16
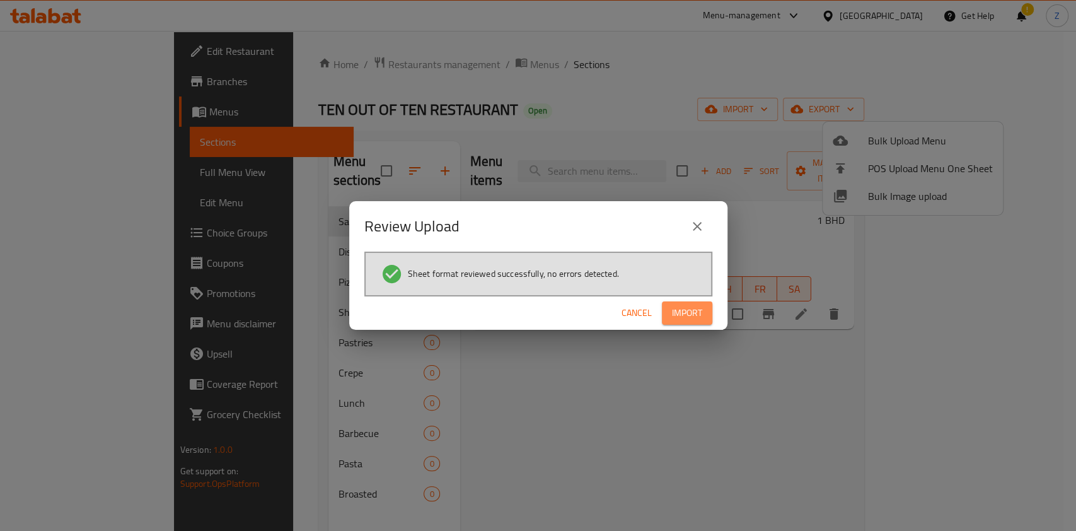
click at [698, 316] on span "Import" at bounding box center [687, 313] width 30 height 16
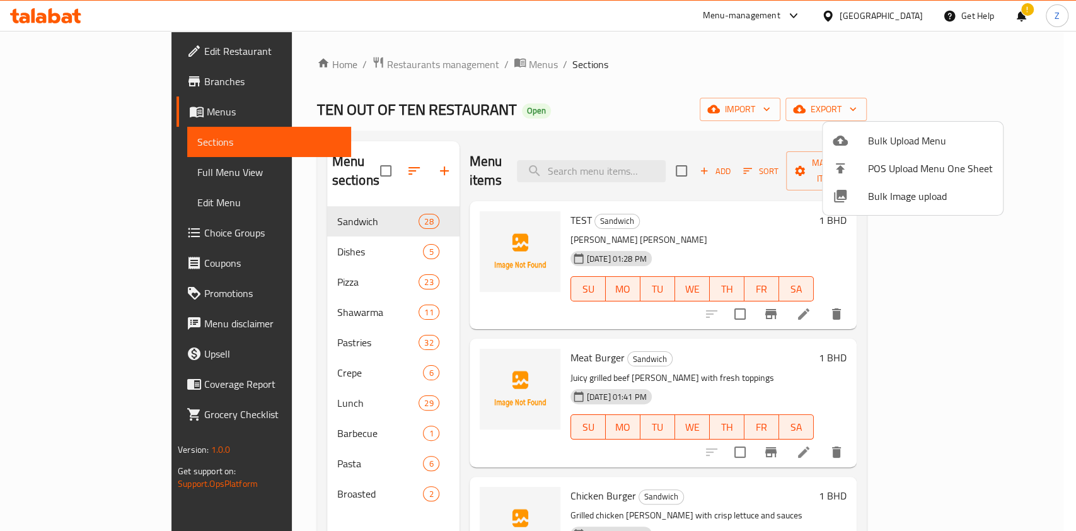
click at [522, 37] on div at bounding box center [538, 265] width 1076 height 531
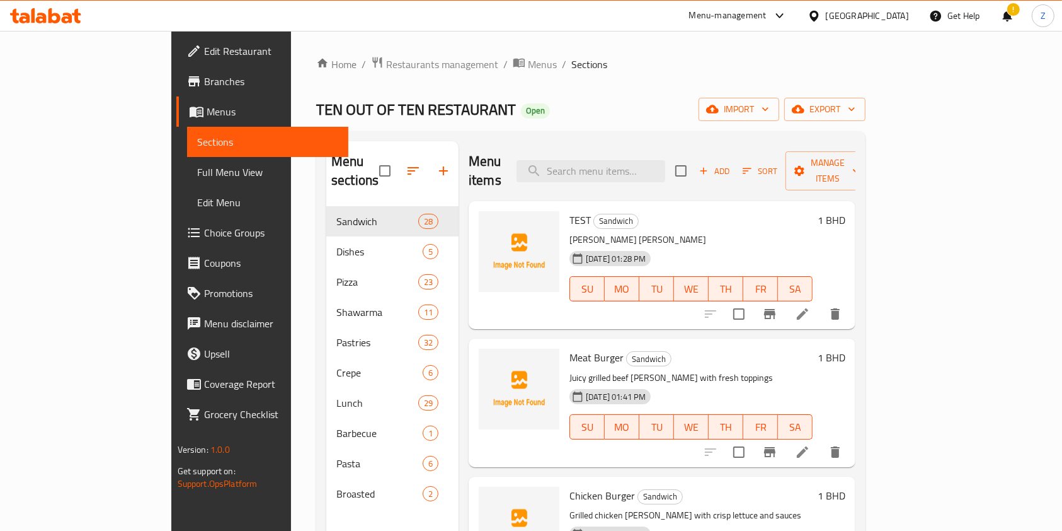
click at [602, 45] on div "Home / Restaurants management / Menus / Sections TEN OUT OF TEN RESTAURANT Open…" at bounding box center [591, 369] width 600 height 676
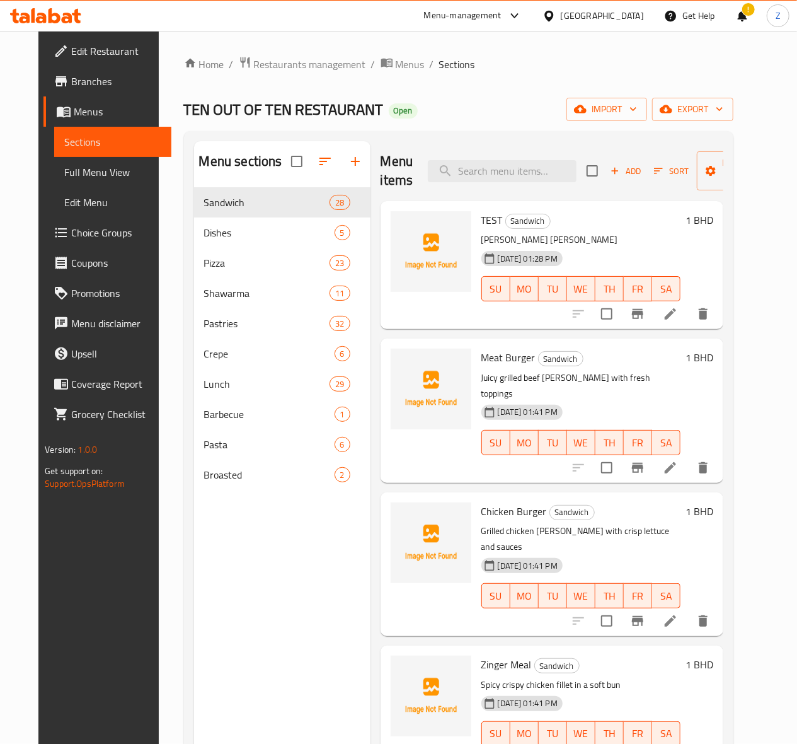
click at [708, 311] on icon "delete" at bounding box center [703, 313] width 9 height 11
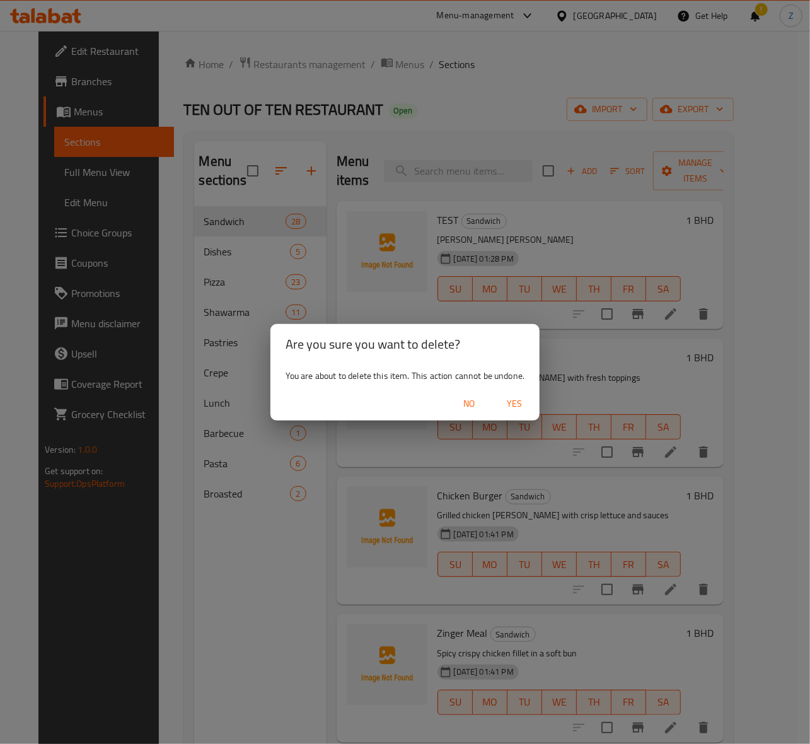
click at [522, 401] on span "Yes" at bounding box center [514, 404] width 30 height 16
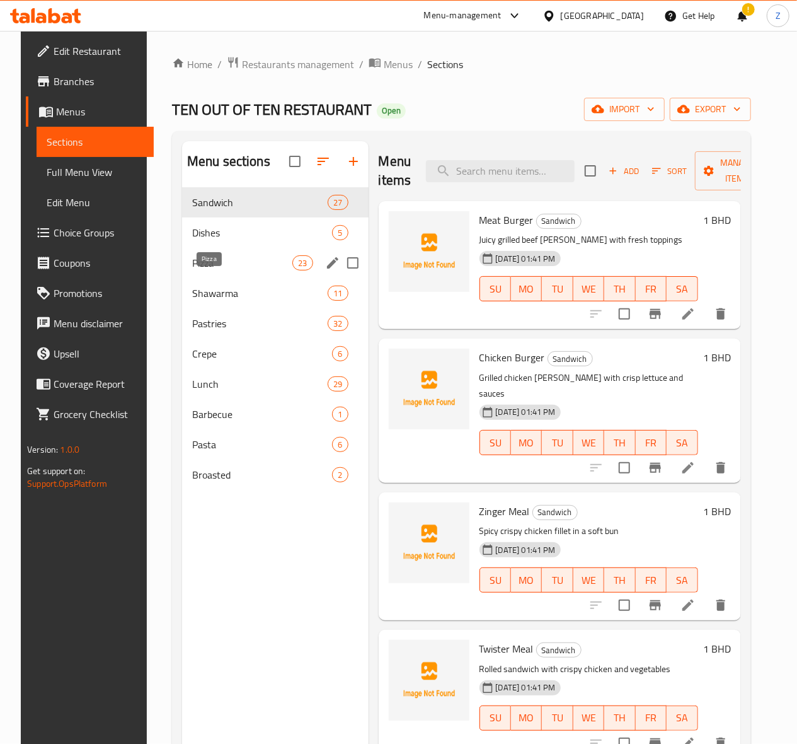
drag, startPoint x: 220, startPoint y: 280, endPoint x: 13, endPoint y: 311, distance: 209.6
click at [220, 270] on span "Pizza" at bounding box center [242, 262] width 100 height 15
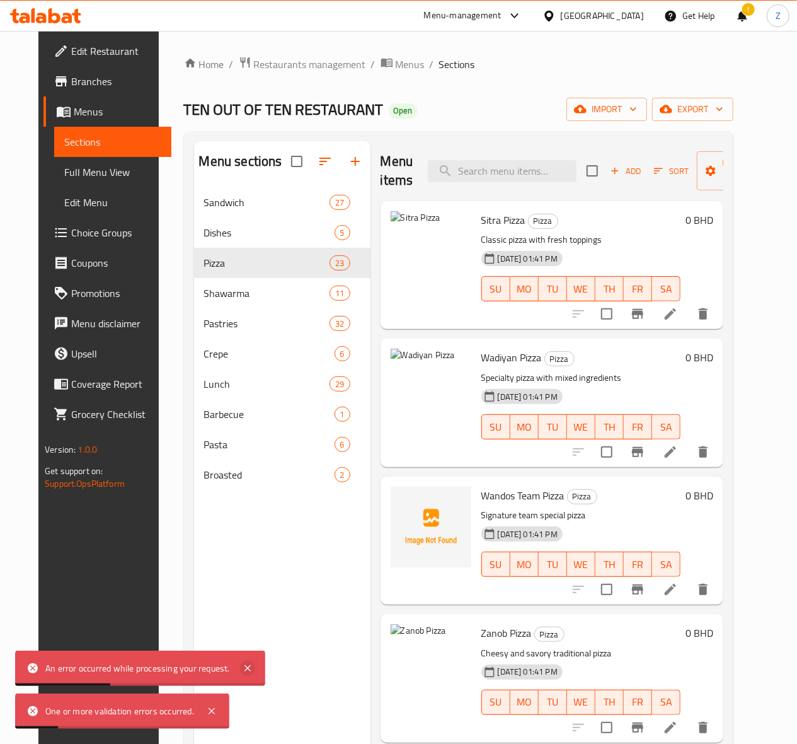
click at [250, 530] on icon at bounding box center [247, 667] width 15 height 15
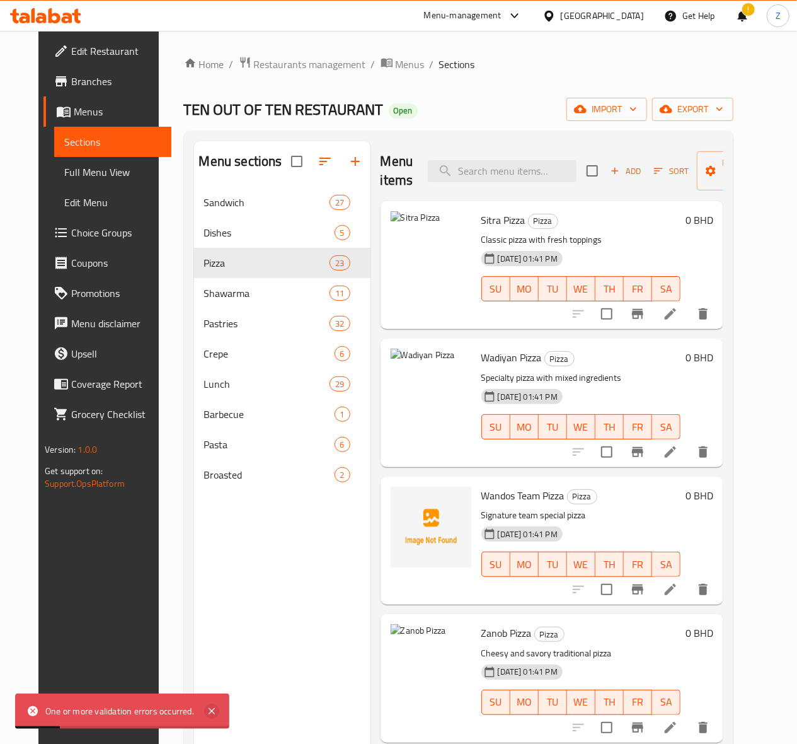
click at [212, 530] on icon at bounding box center [211, 710] width 15 height 15
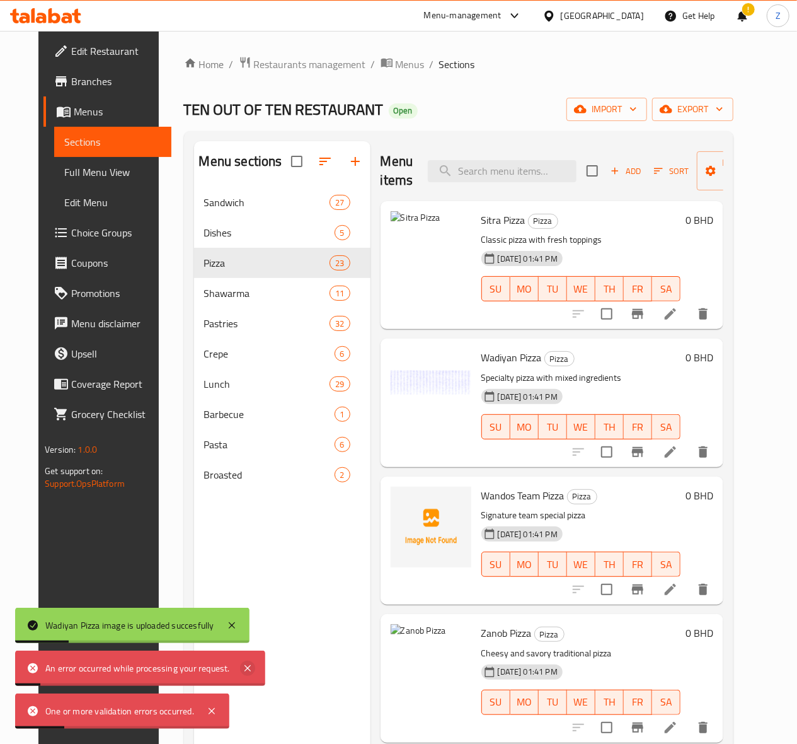
click at [243, 530] on icon at bounding box center [247, 667] width 15 height 15
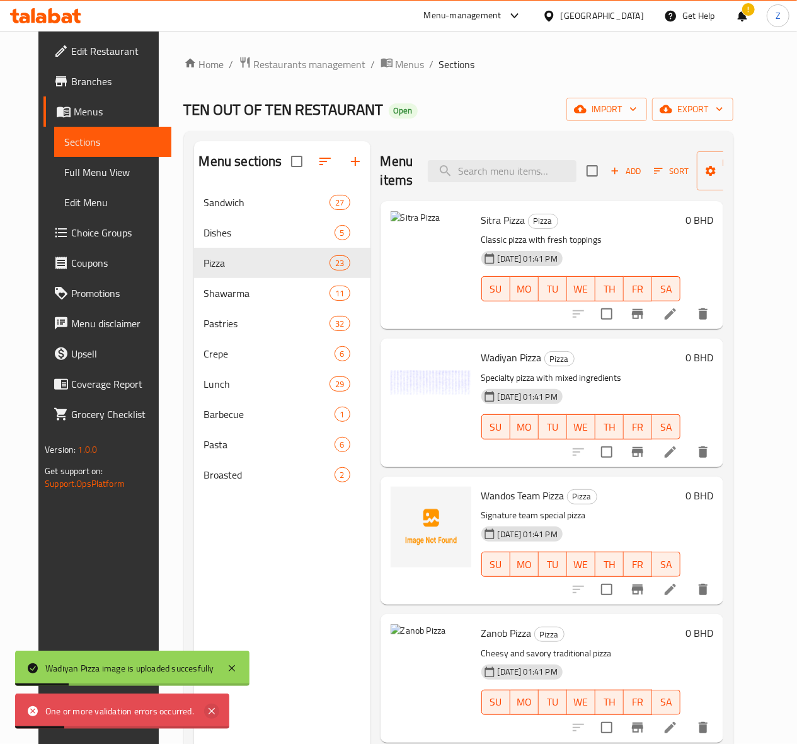
click at [210, 530] on icon at bounding box center [211, 710] width 15 height 15
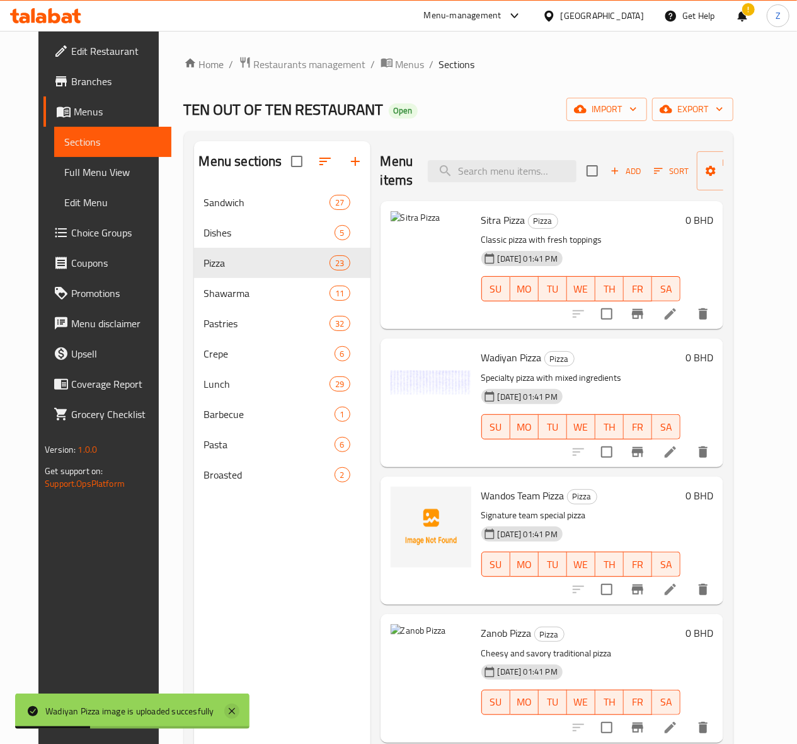
click at [236, 530] on icon at bounding box center [231, 710] width 15 height 15
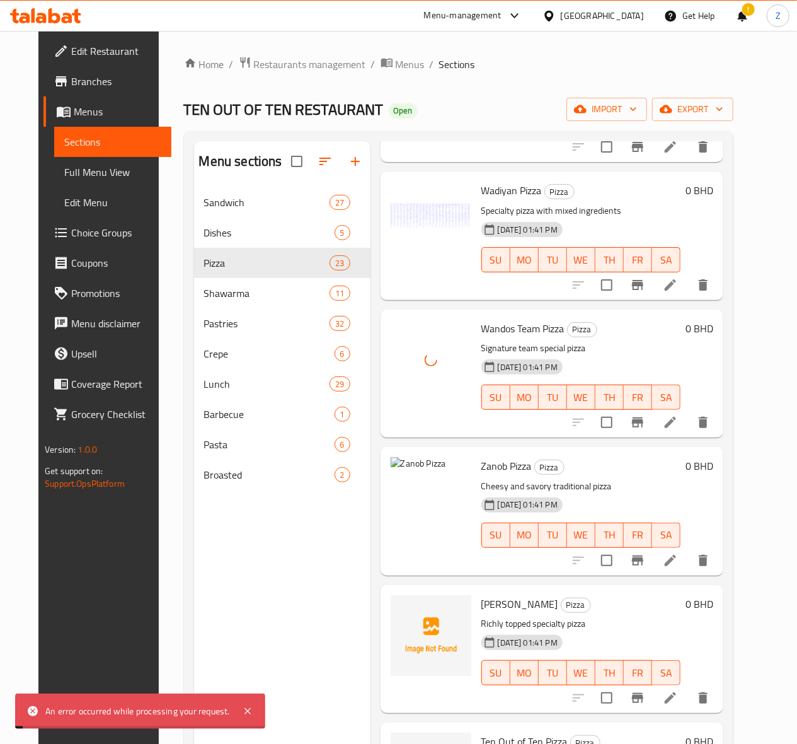
scroll to position [168, 0]
click at [243, 530] on icon at bounding box center [247, 710] width 15 height 15
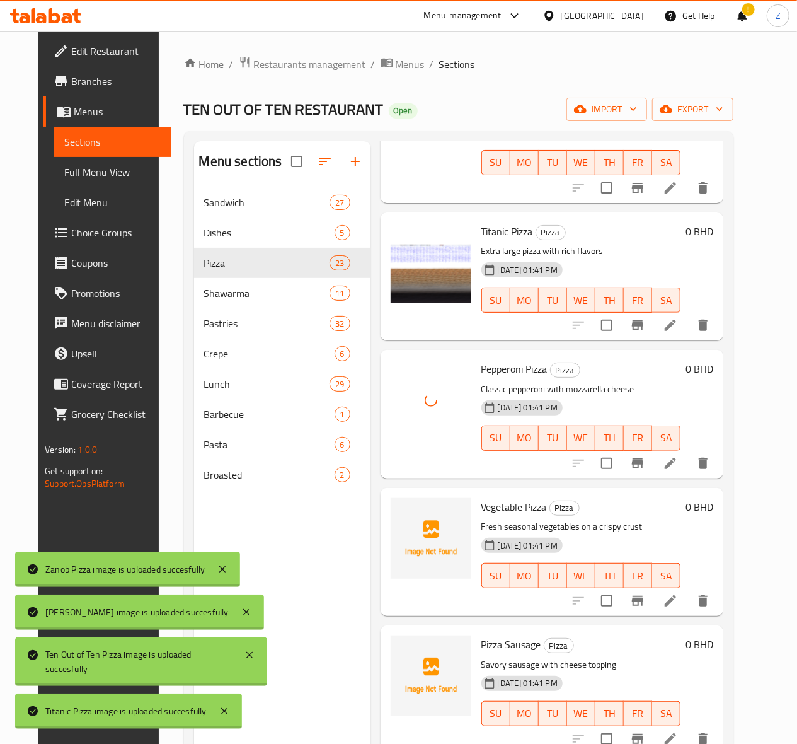
scroll to position [924, 0]
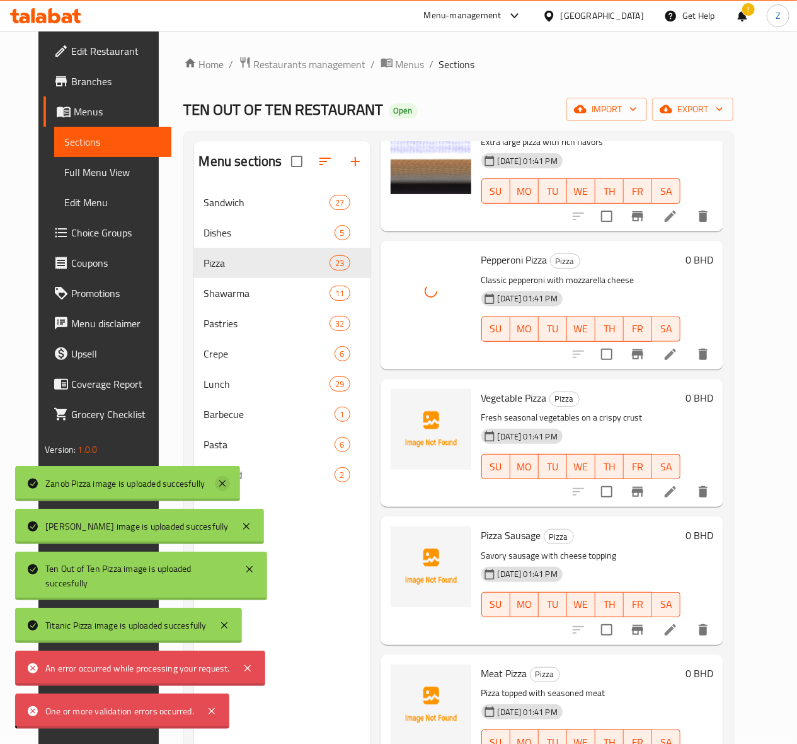
click at [229, 480] on icon at bounding box center [222, 483] width 15 height 15
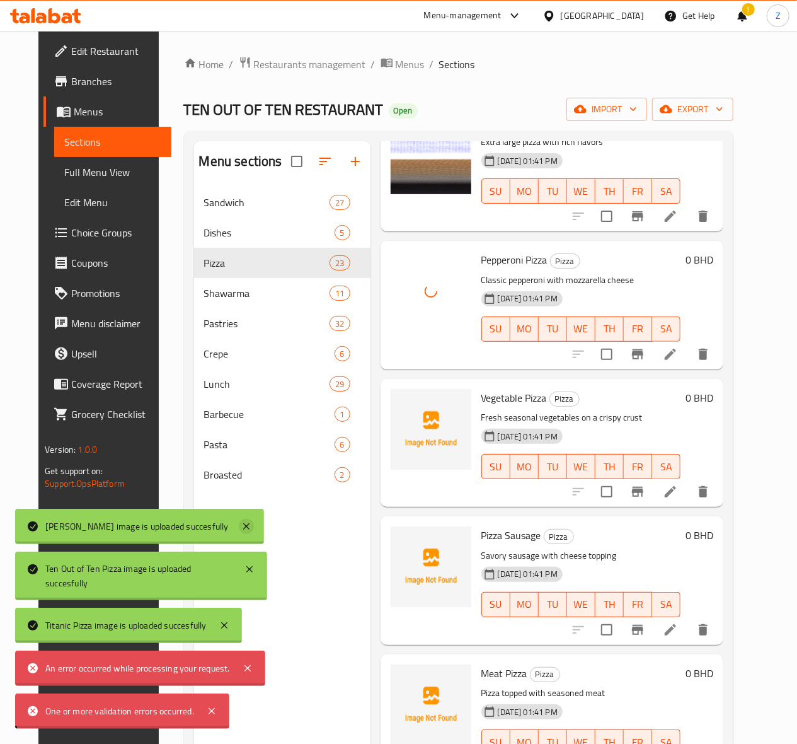
click at [239, 519] on icon at bounding box center [246, 526] width 15 height 15
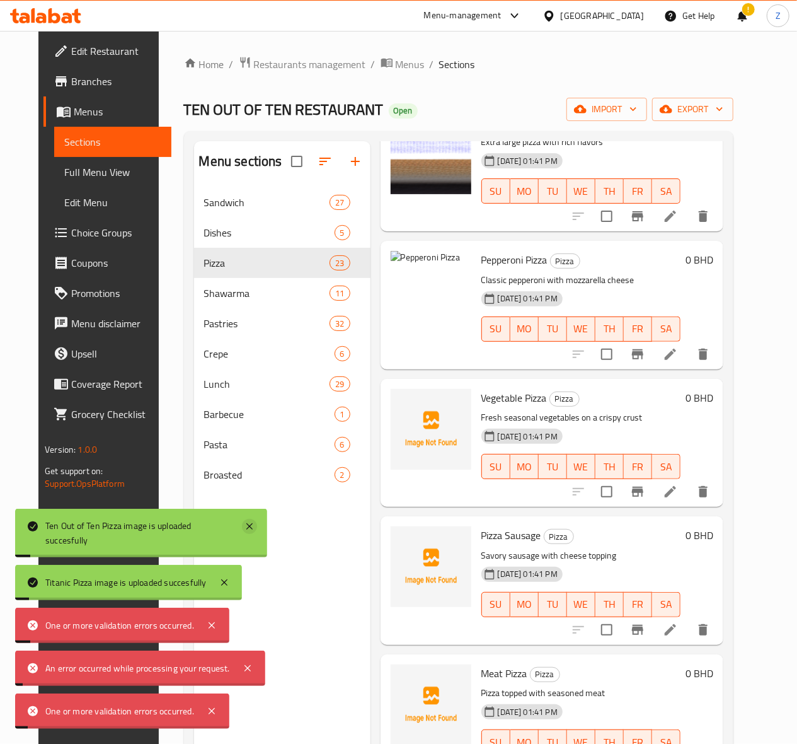
click at [250, 527] on icon at bounding box center [249, 526] width 6 height 6
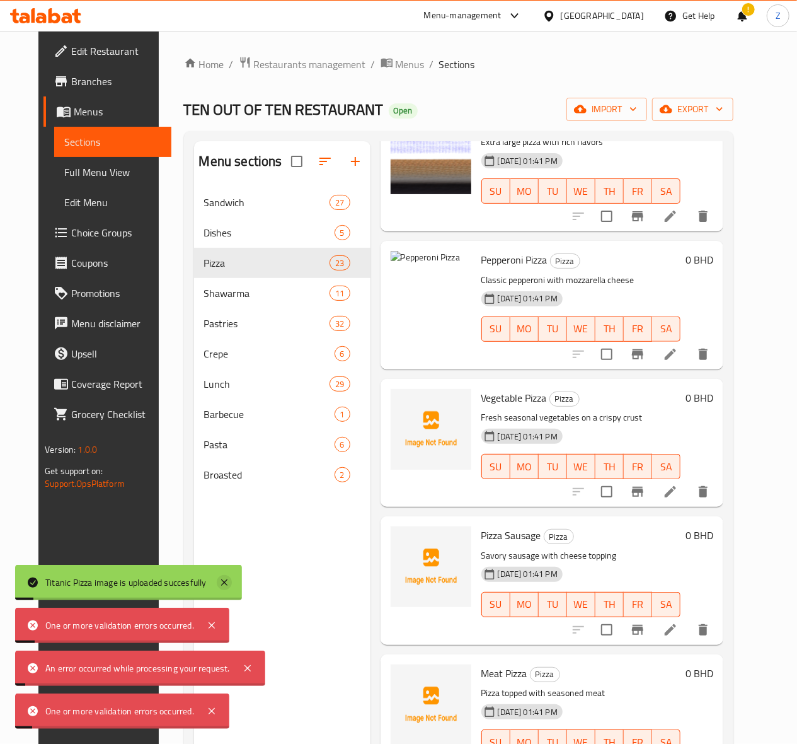
click at [228, 530] on icon at bounding box center [224, 582] width 15 height 15
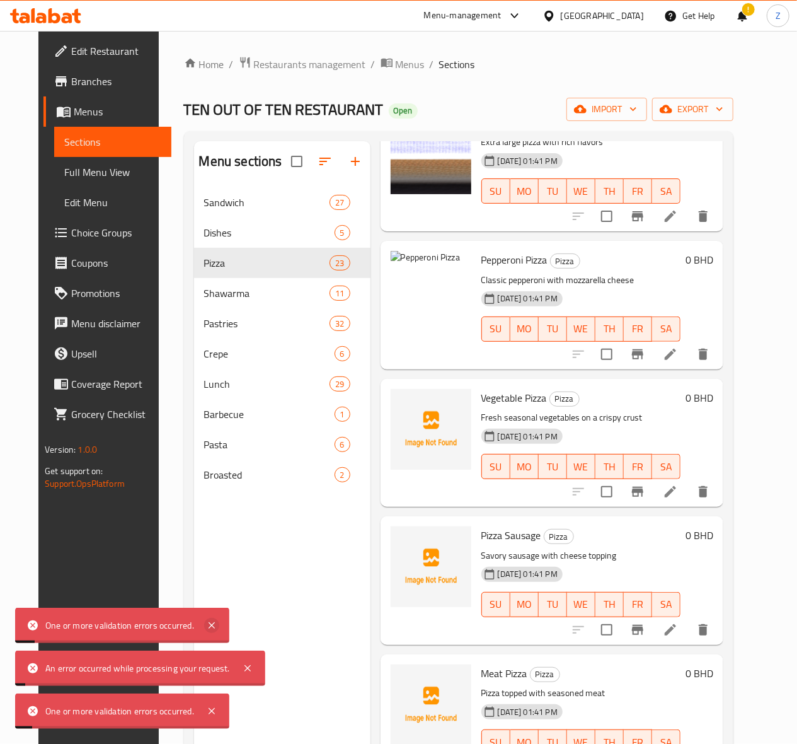
click at [212, 530] on icon at bounding box center [211, 625] width 15 height 15
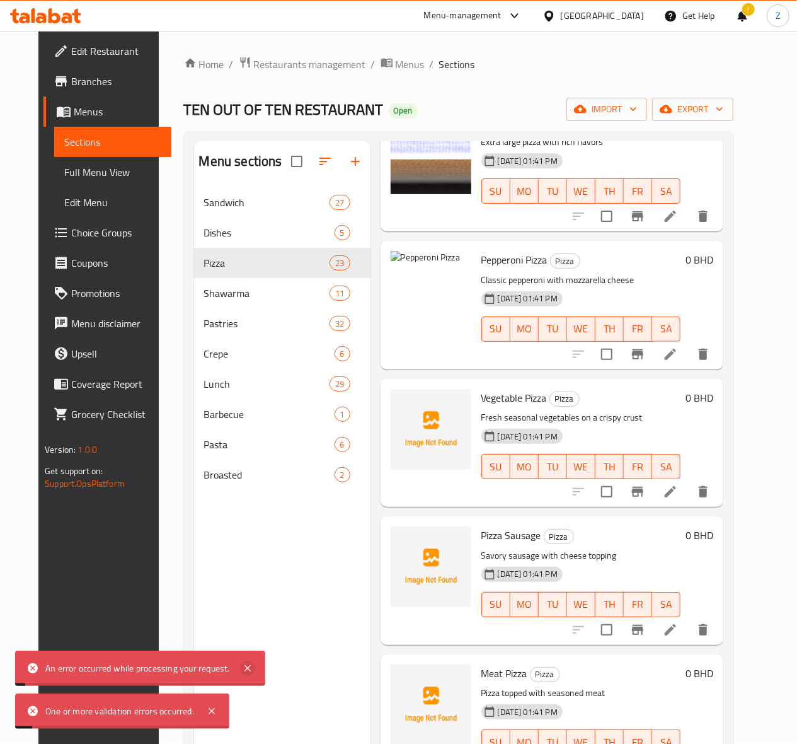
click at [246, 530] on icon at bounding box center [247, 667] width 15 height 15
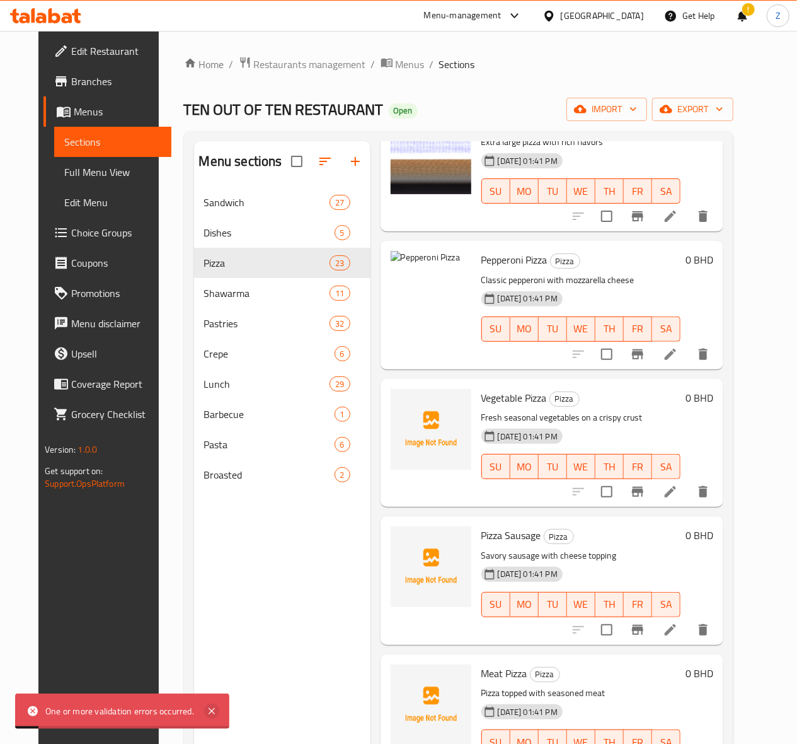
click at [210, 530] on icon at bounding box center [211, 710] width 15 height 15
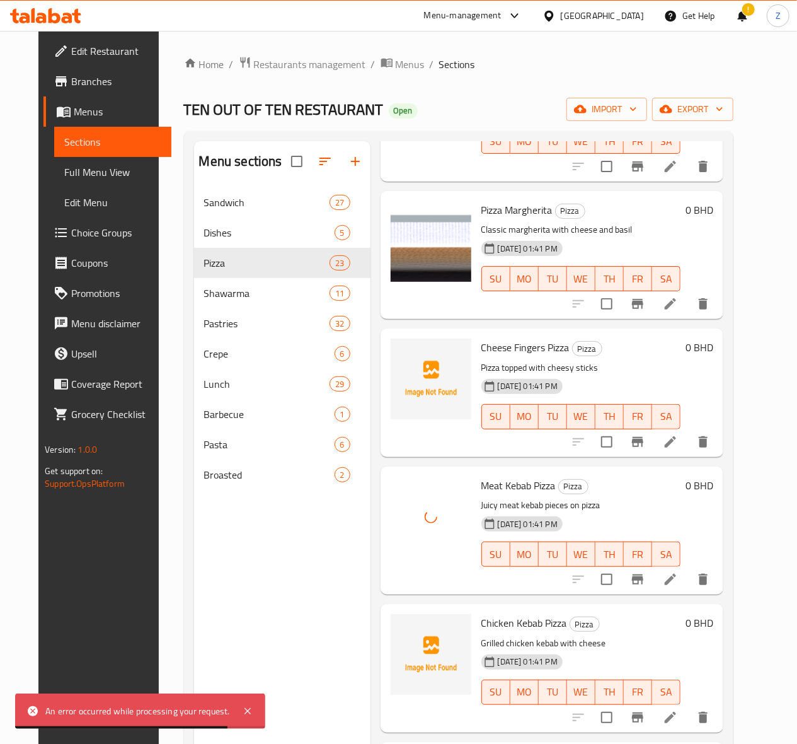
scroll to position [2473, 0]
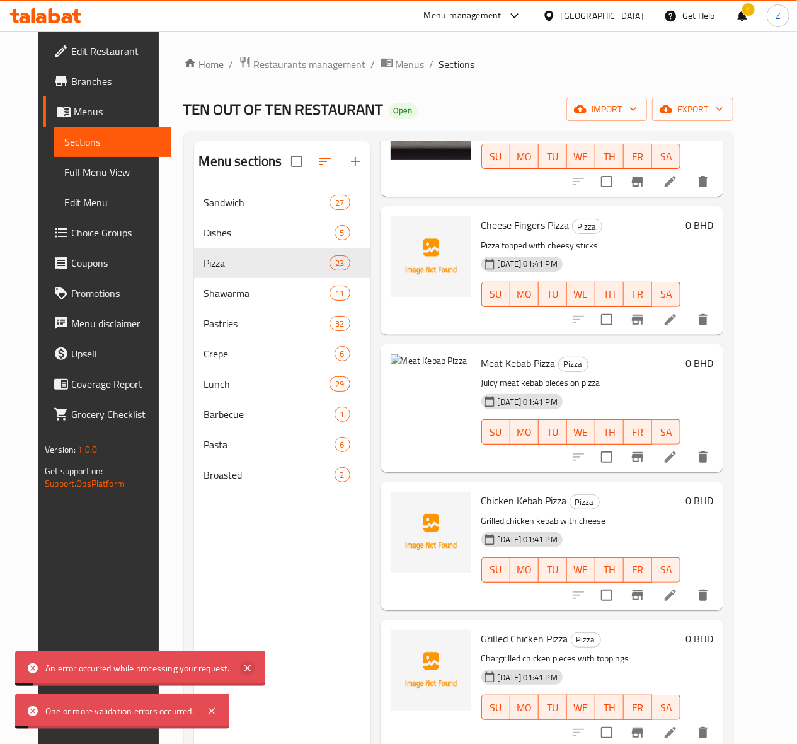
click at [250, 530] on icon at bounding box center [248, 668] width 6 height 6
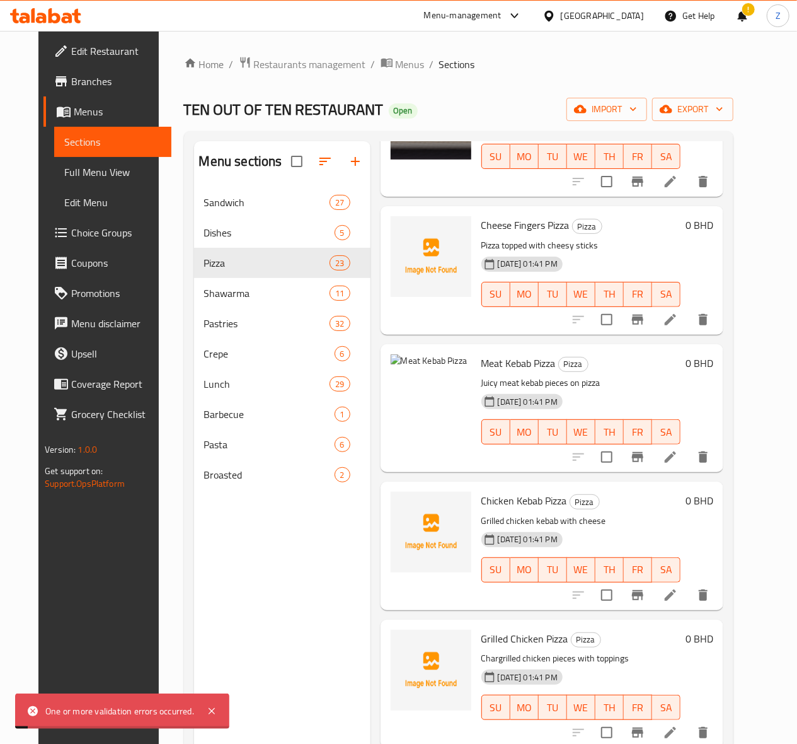
click at [212, 530] on icon at bounding box center [211, 710] width 15 height 15
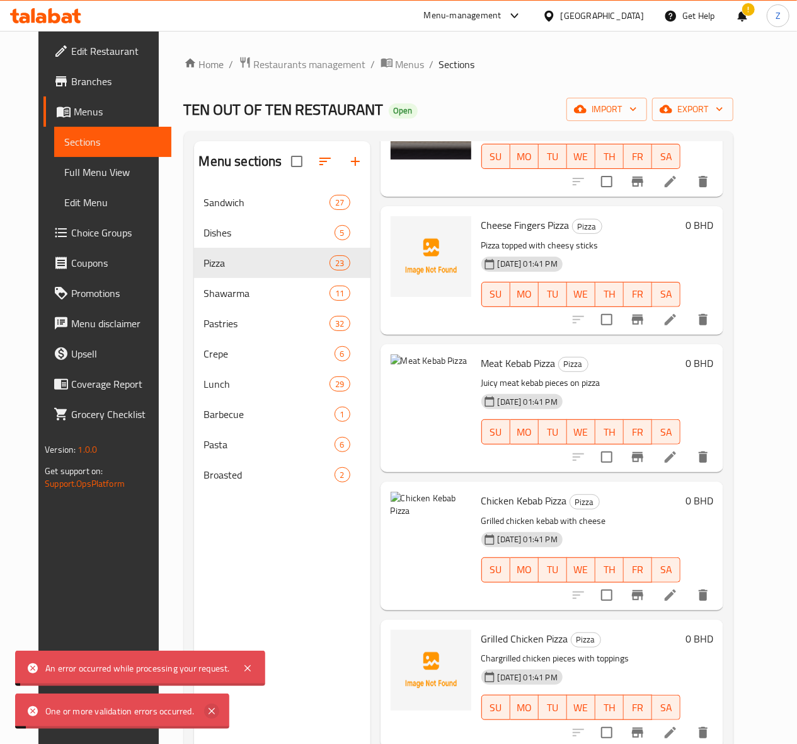
click at [213, 530] on icon at bounding box center [211, 710] width 15 height 15
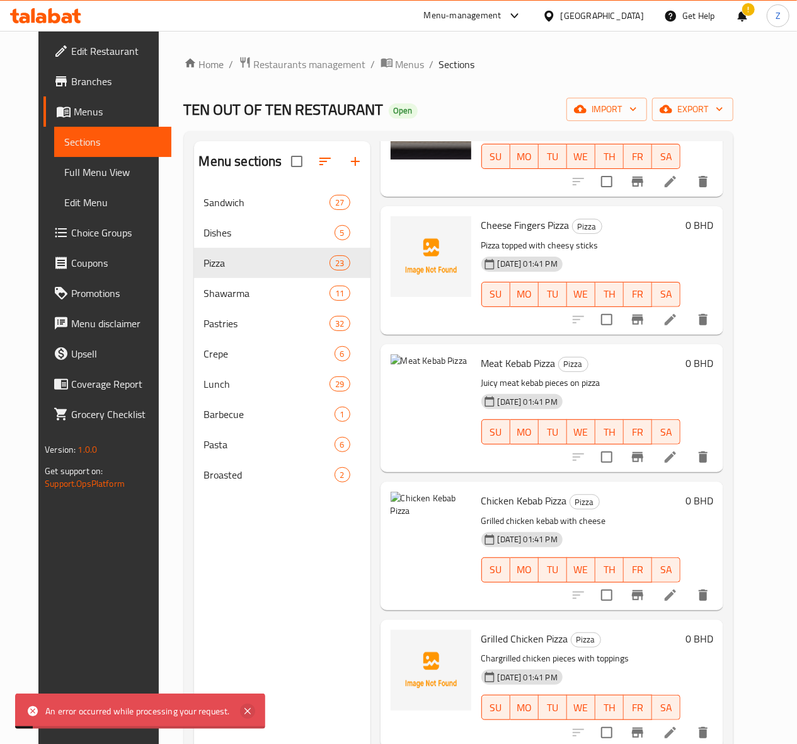
click at [250, 530] on icon at bounding box center [248, 711] width 6 height 6
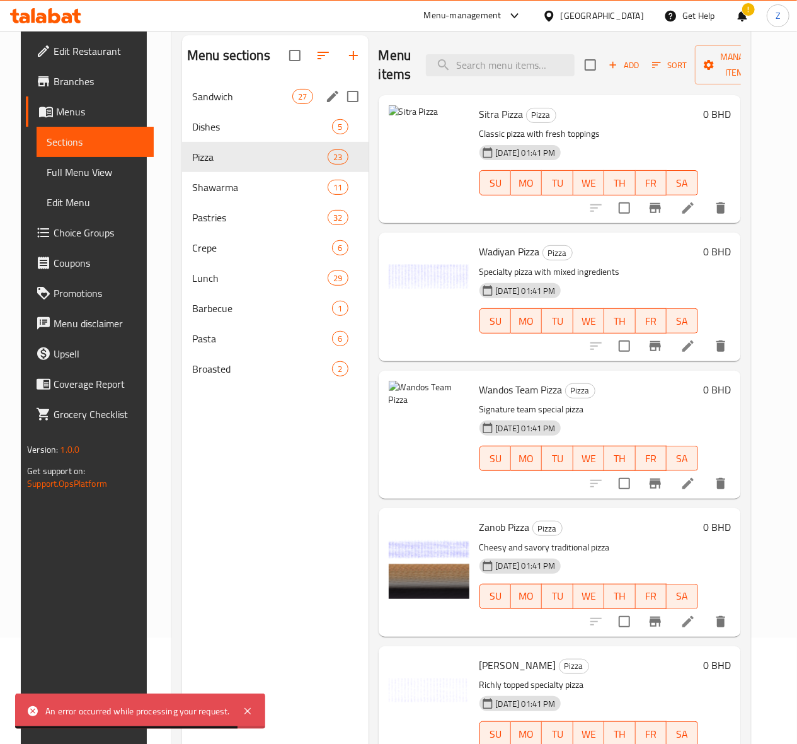
scroll to position [0, 0]
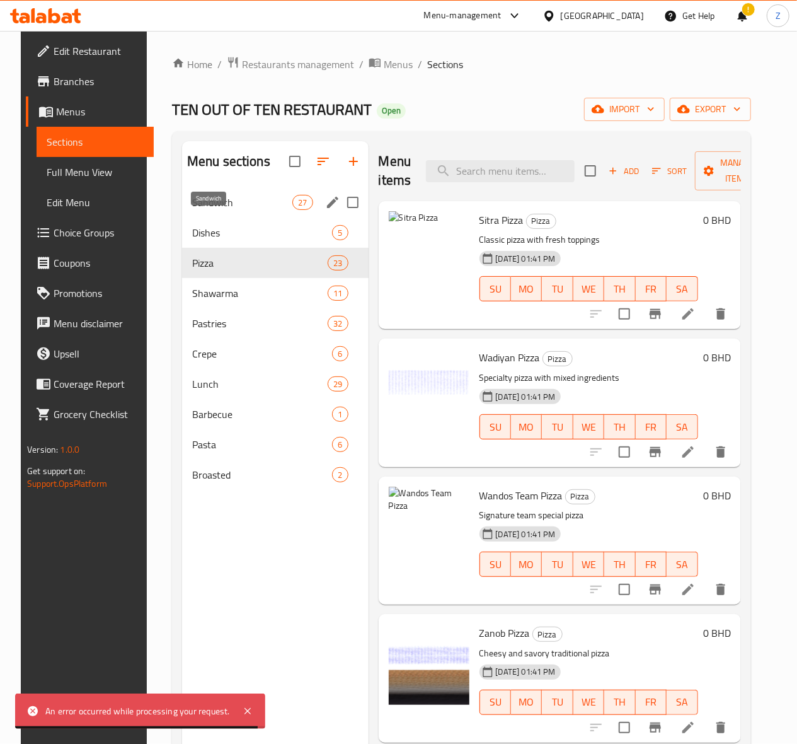
click at [210, 210] on span "Sandwich" at bounding box center [242, 202] width 100 height 15
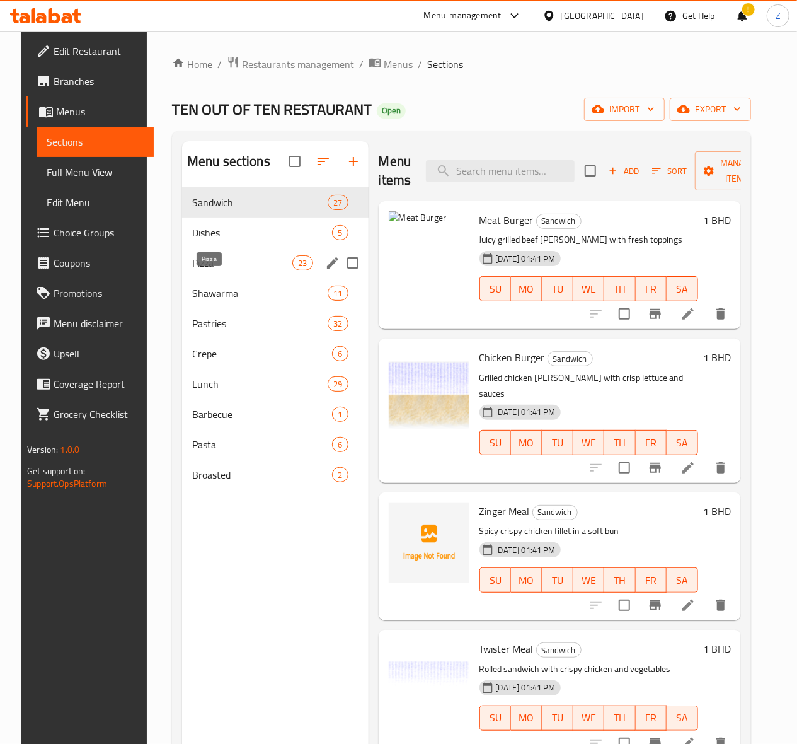
click at [202, 270] on span "Pizza" at bounding box center [242, 262] width 100 height 15
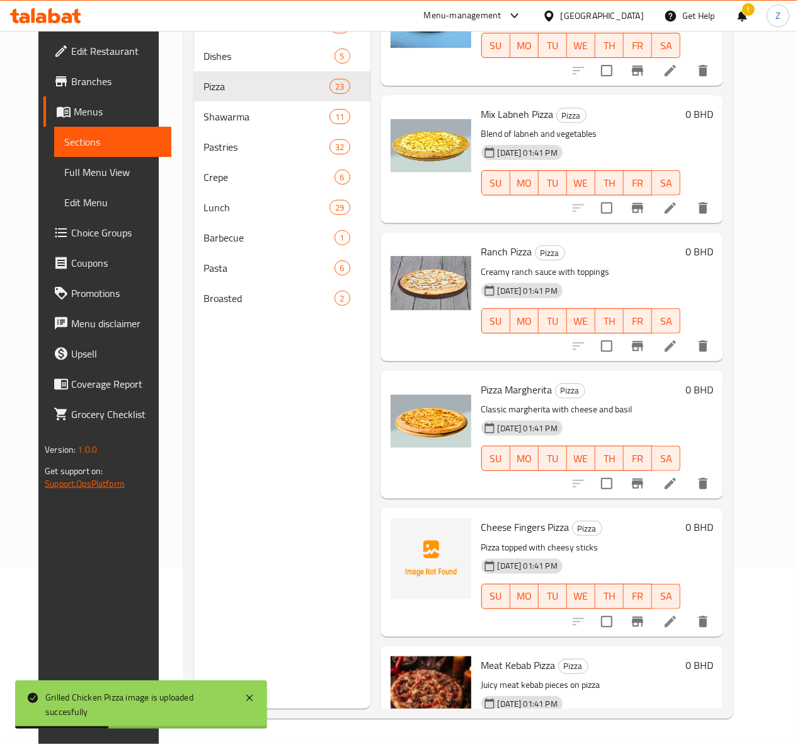
scroll to position [1969, 0]
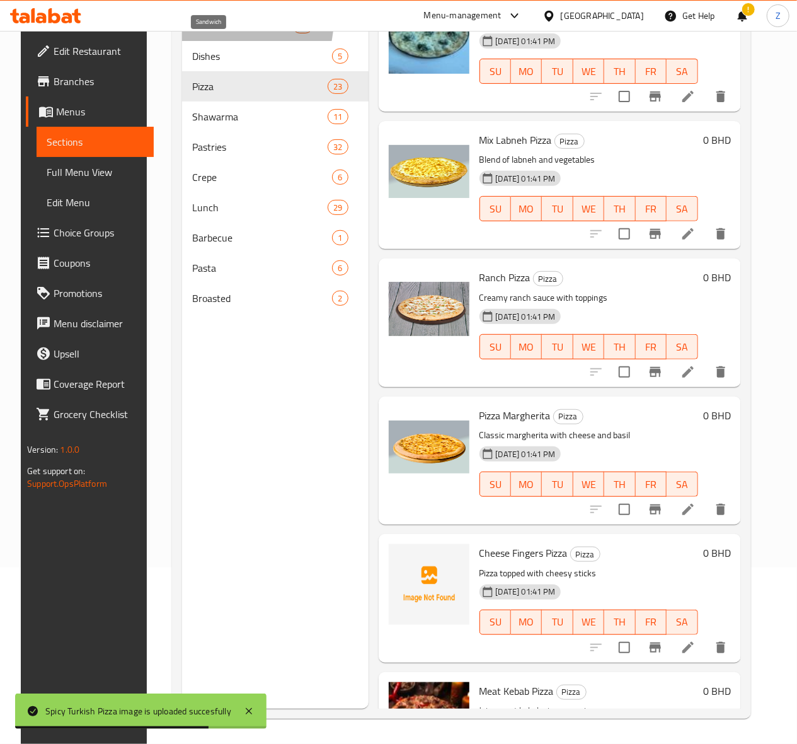
click at [220, 33] on span "Sandwich" at bounding box center [242, 25] width 100 height 15
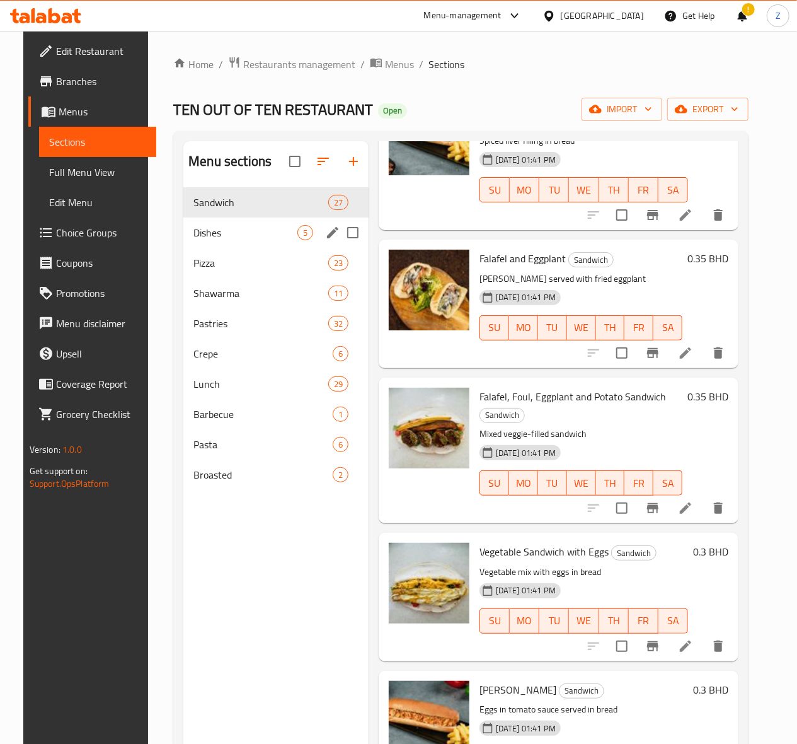
click at [214, 240] on span "Dishes" at bounding box center [245, 232] width 104 height 15
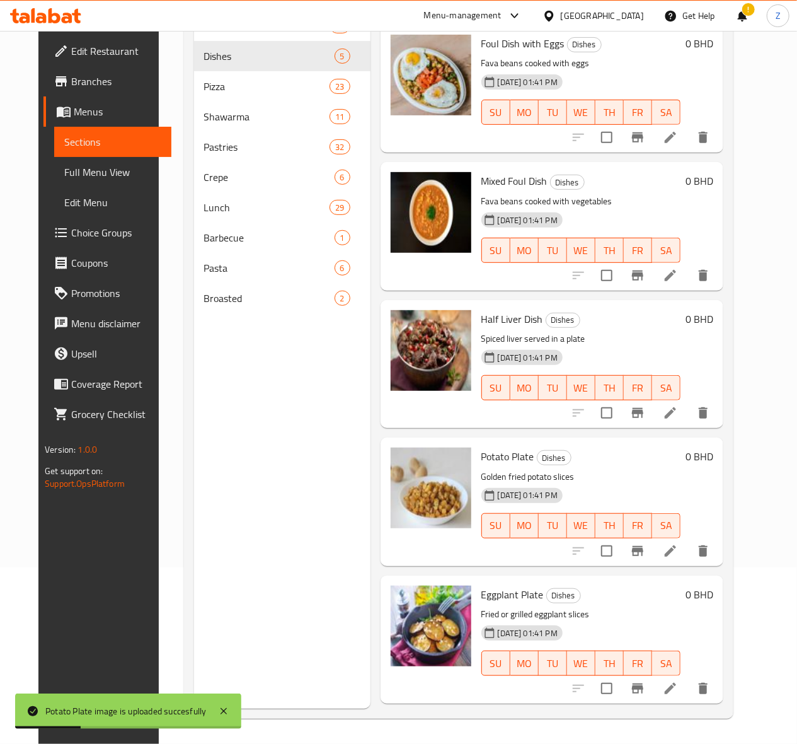
scroll to position [177, 0]
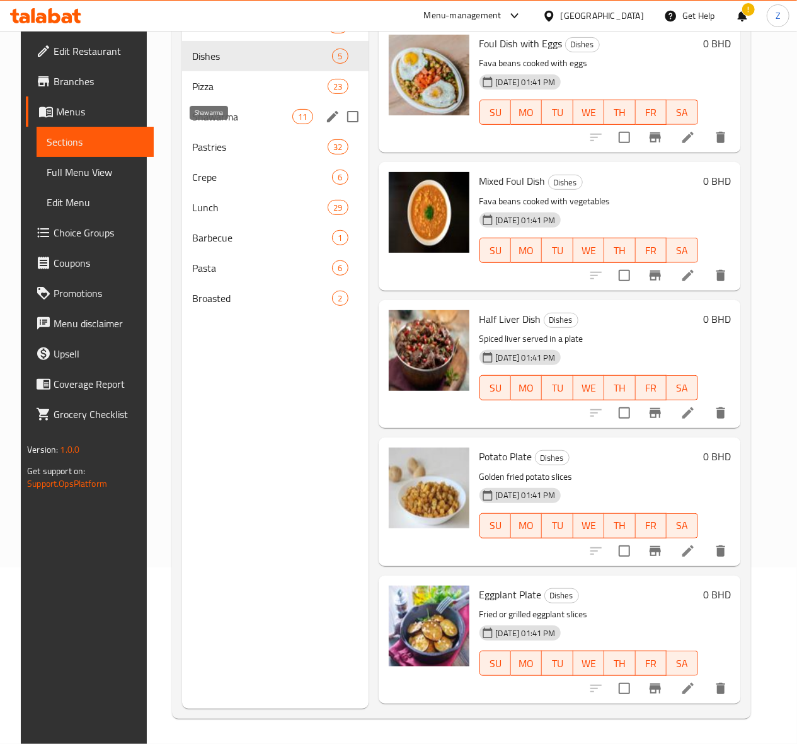
click at [207, 124] on span "Shawarma" at bounding box center [242, 116] width 100 height 15
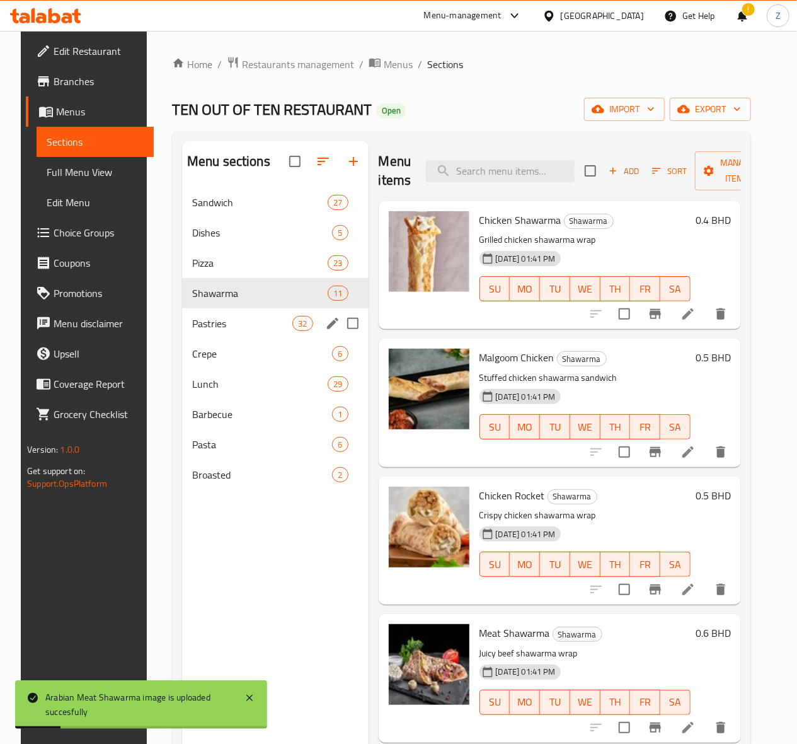
click at [227, 331] on span "Pastries" at bounding box center [242, 323] width 100 height 15
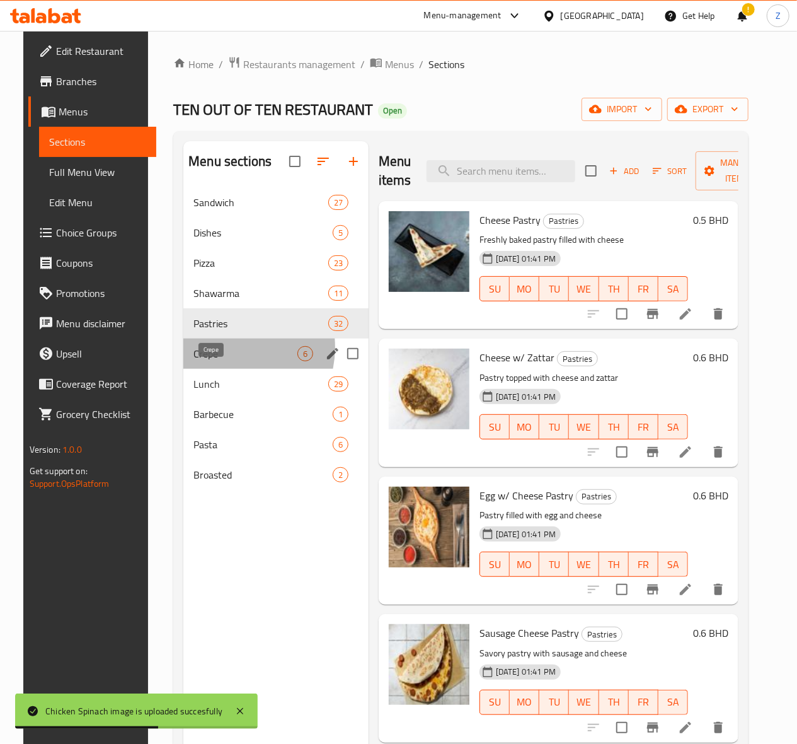
click at [215, 361] on span "Crepe" at bounding box center [245, 353] width 104 height 15
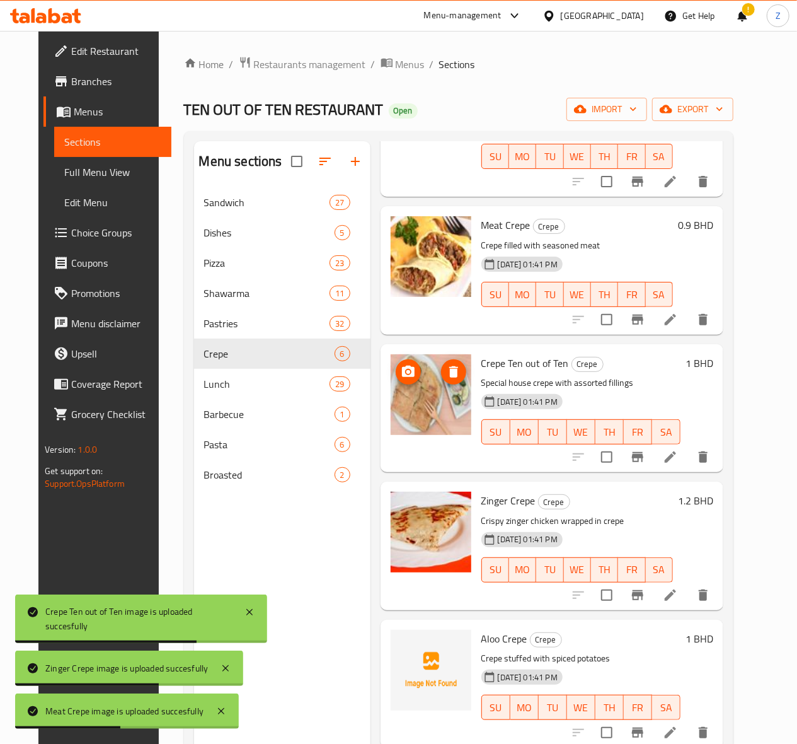
scroll to position [177, 0]
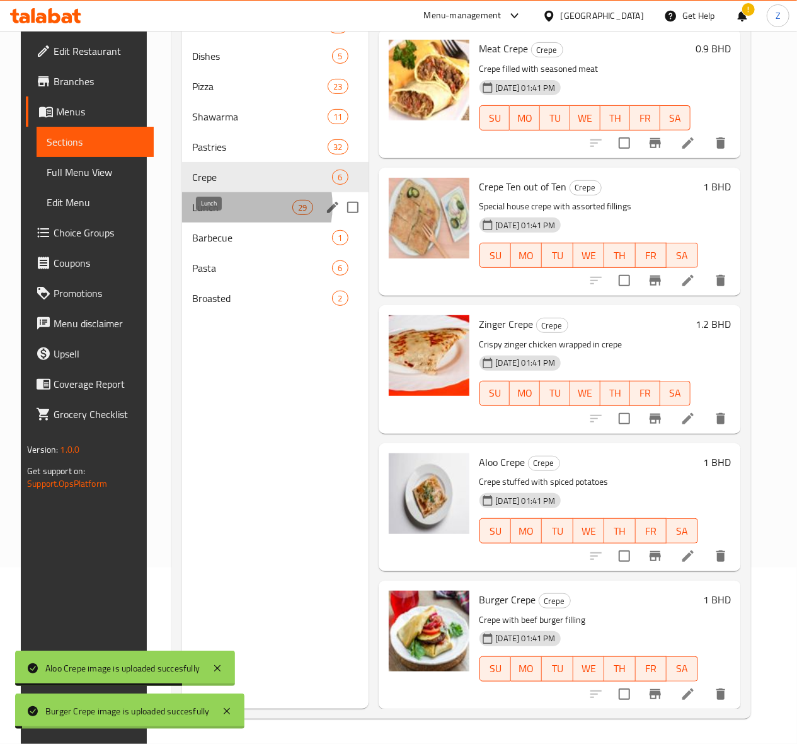
click at [222, 215] on span "Lunch" at bounding box center [242, 207] width 100 height 15
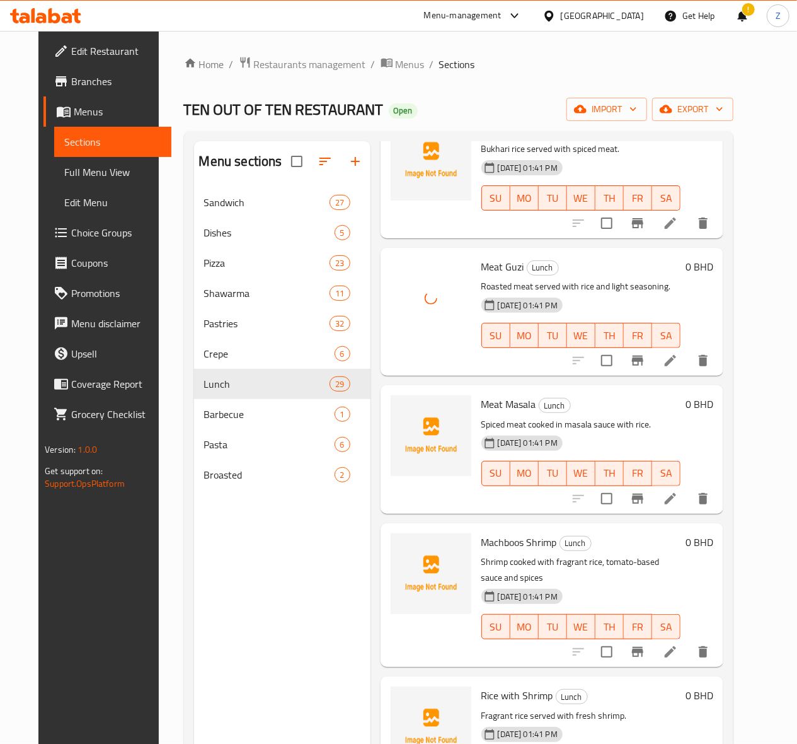
scroll to position [2100, 0]
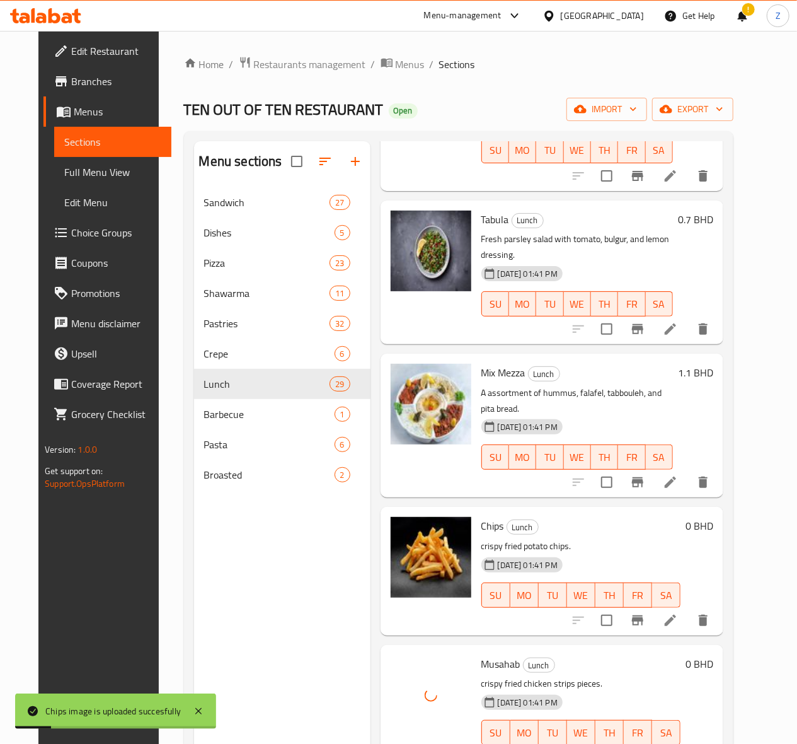
scroll to position [3298, 0]
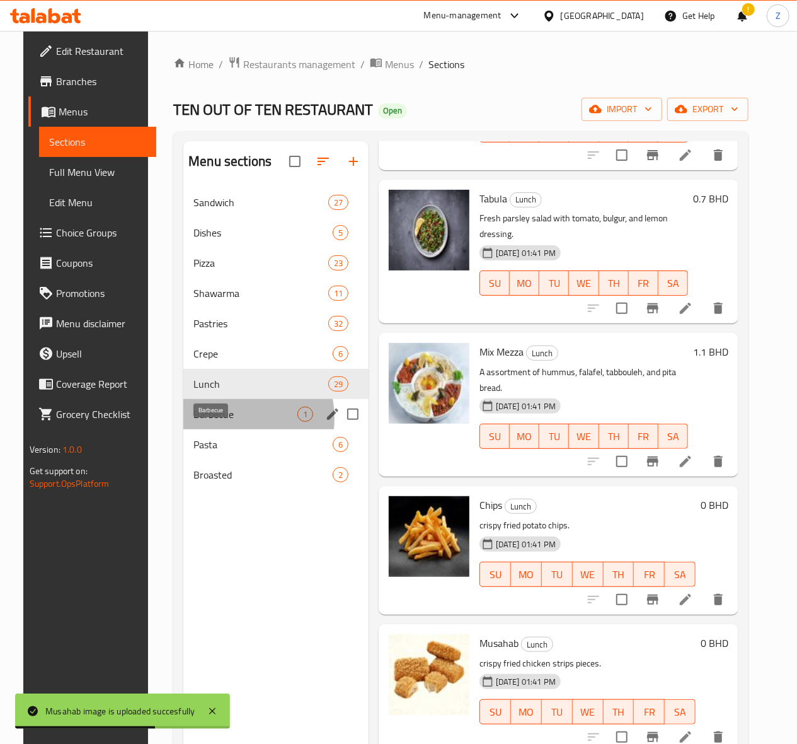
click at [213, 422] on span "Barbecue" at bounding box center [245, 413] width 104 height 15
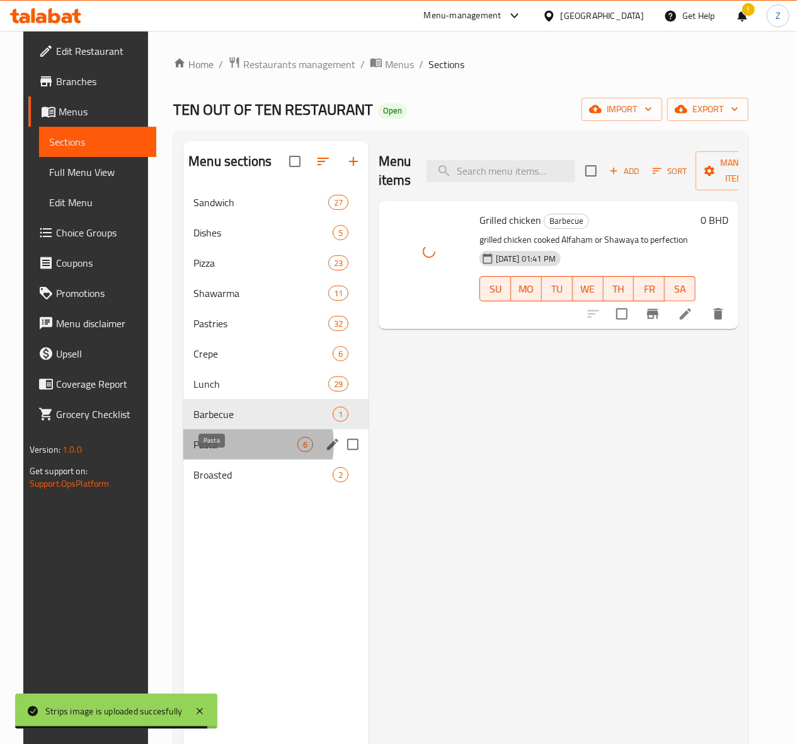
click at [228, 452] on span "Pasta" at bounding box center [245, 444] width 104 height 15
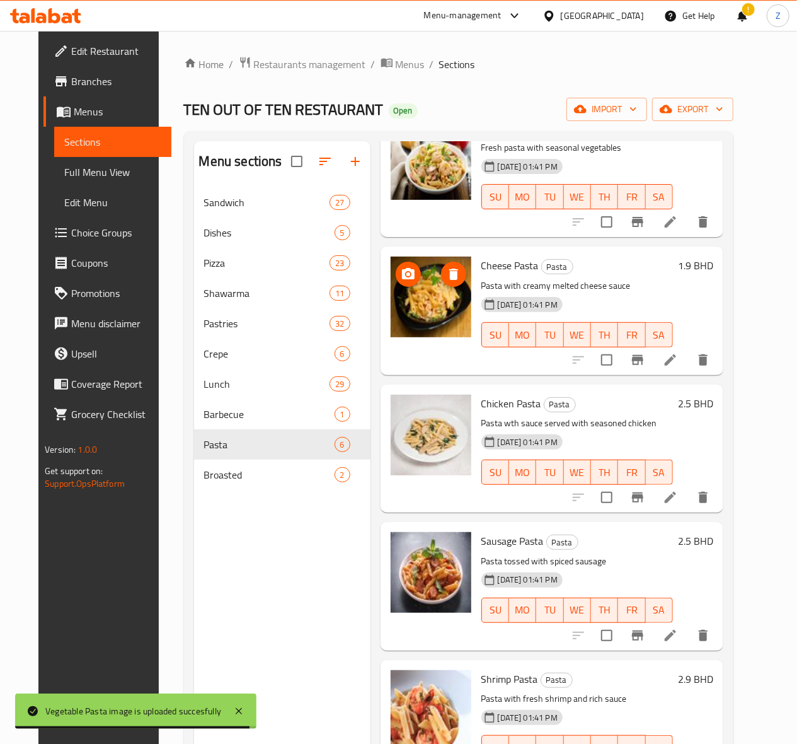
scroll to position [132, 0]
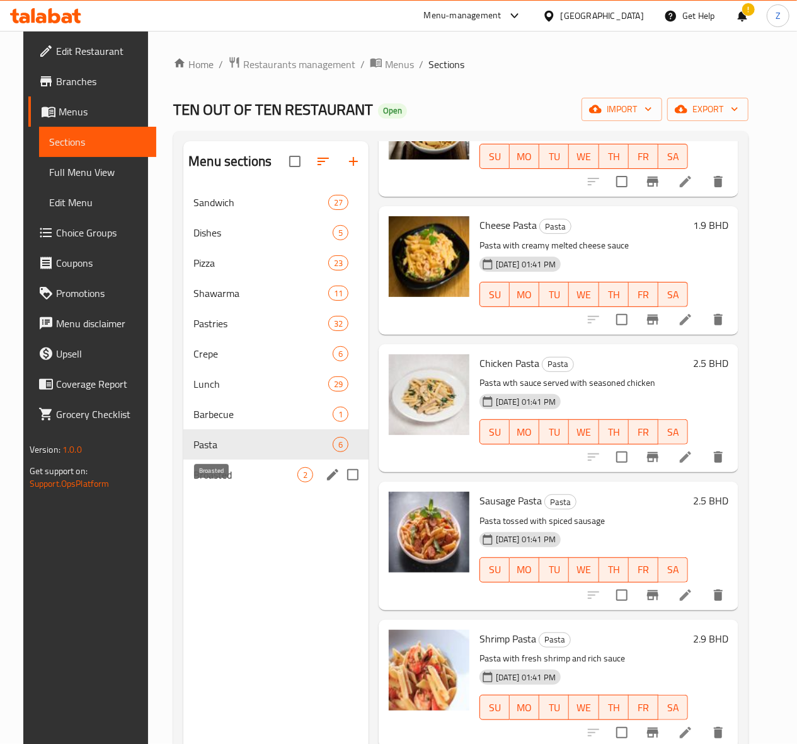
click at [221, 482] on span "Broasted" at bounding box center [245, 474] width 104 height 15
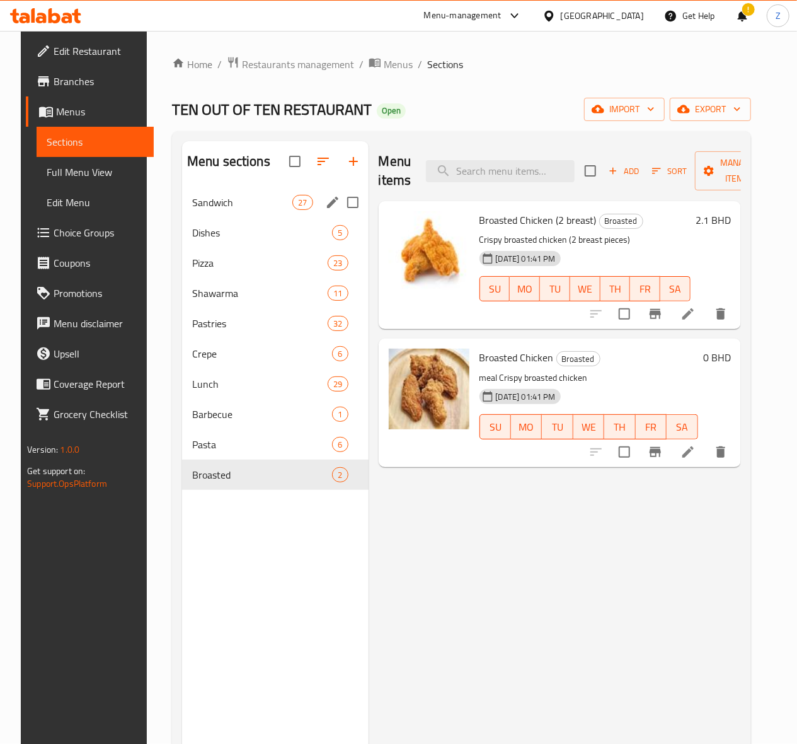
click at [202, 210] on span "Sandwich" at bounding box center [242, 202] width 100 height 15
